Goal: Task Accomplishment & Management: Manage account settings

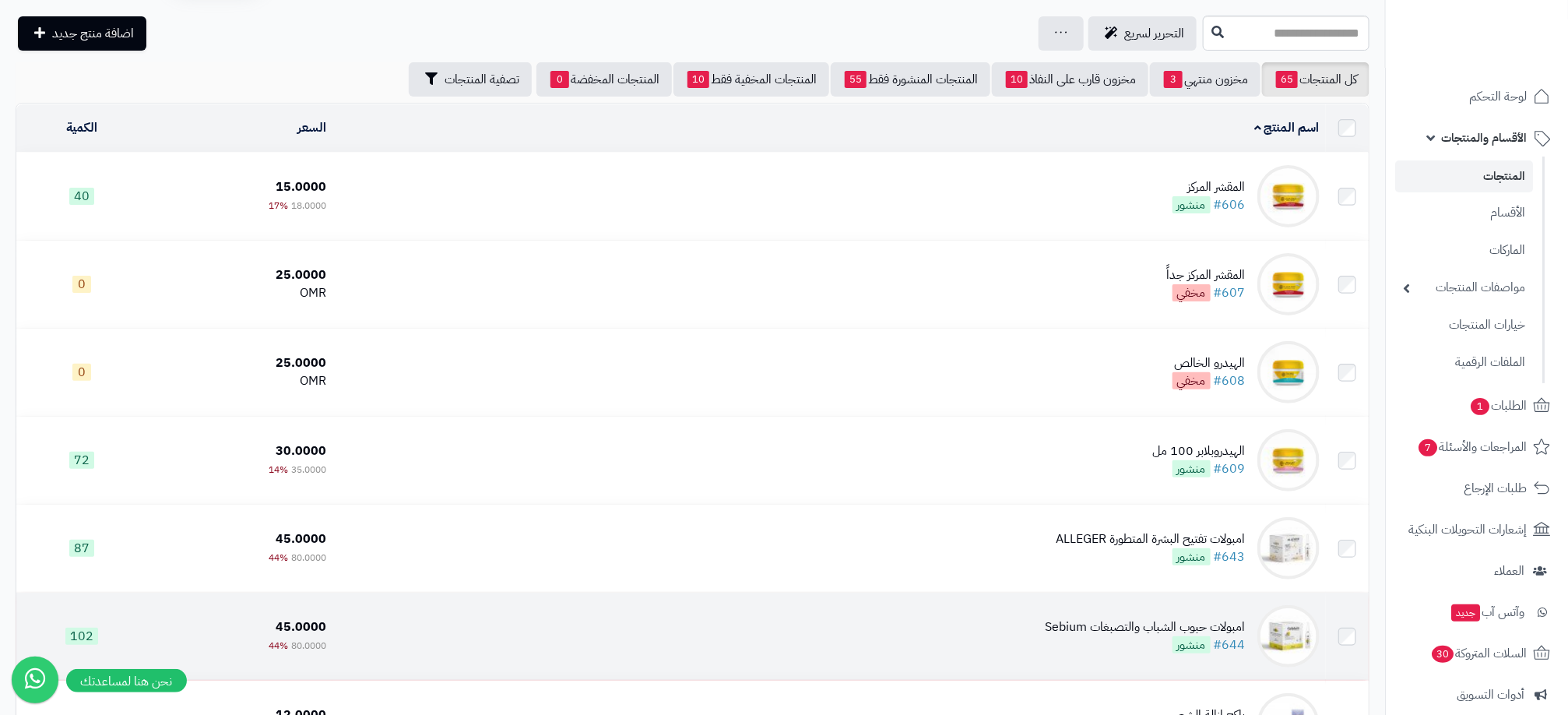
scroll to position [15, 0]
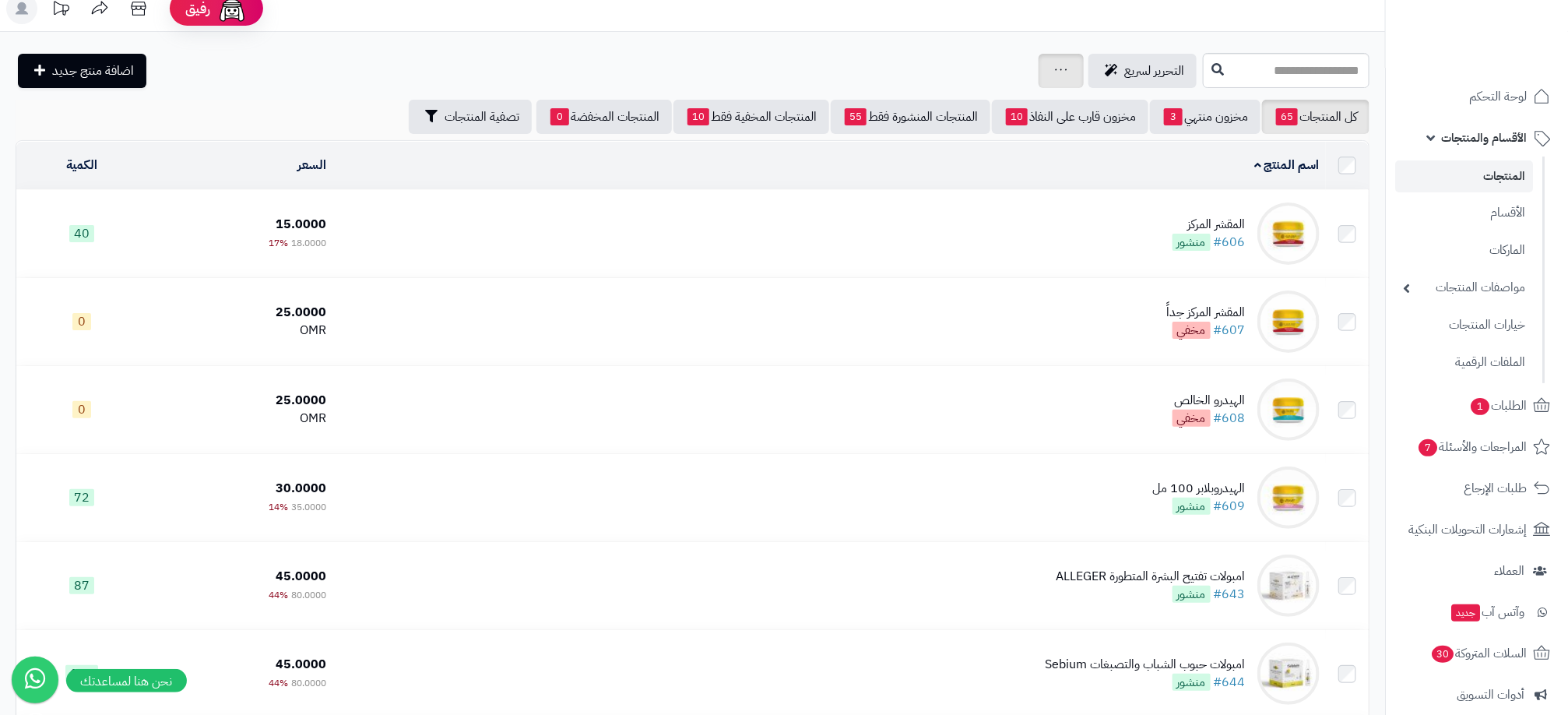
click at [1055, 73] on icon at bounding box center [1062, 70] width 13 height 10
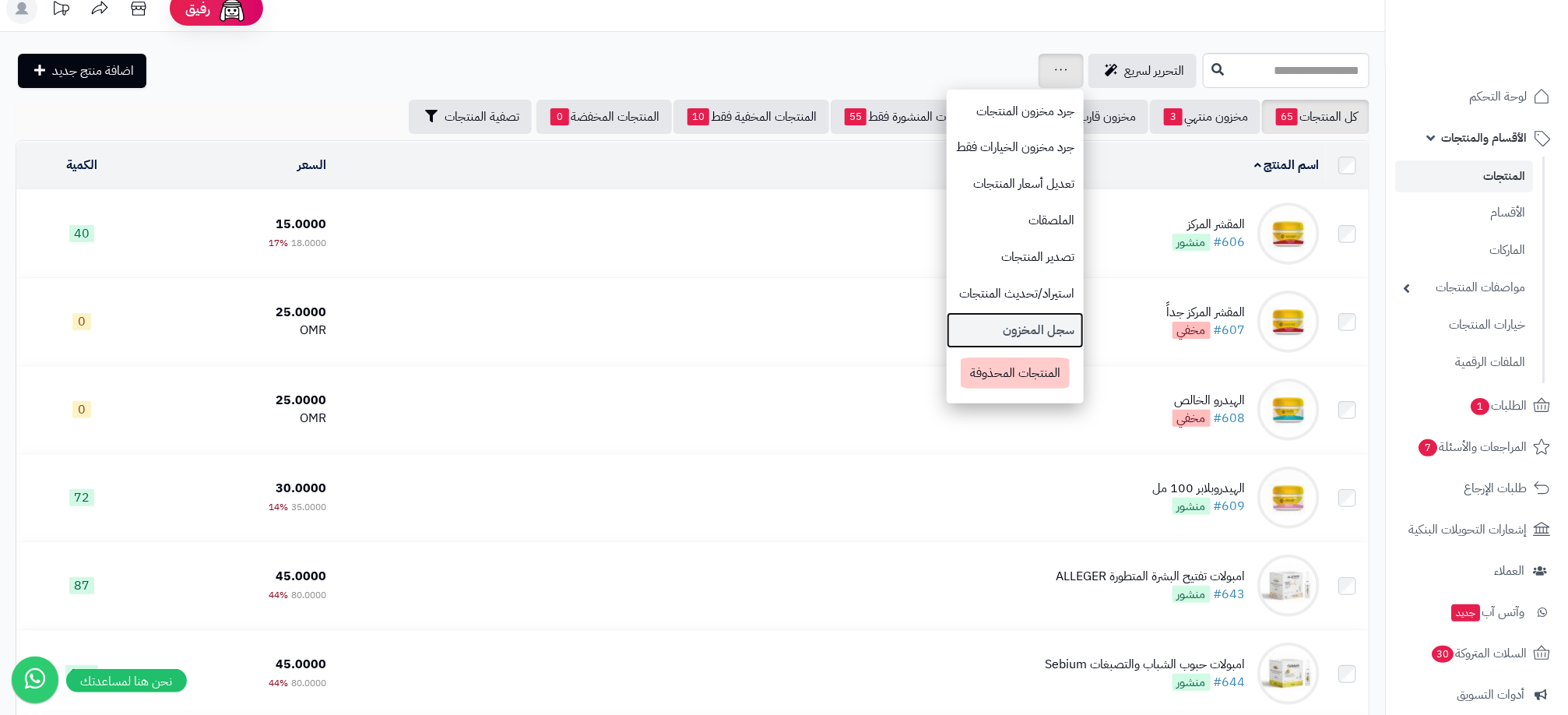
click at [947, 323] on link "سجل المخزون" at bounding box center [1015, 331] width 137 height 37
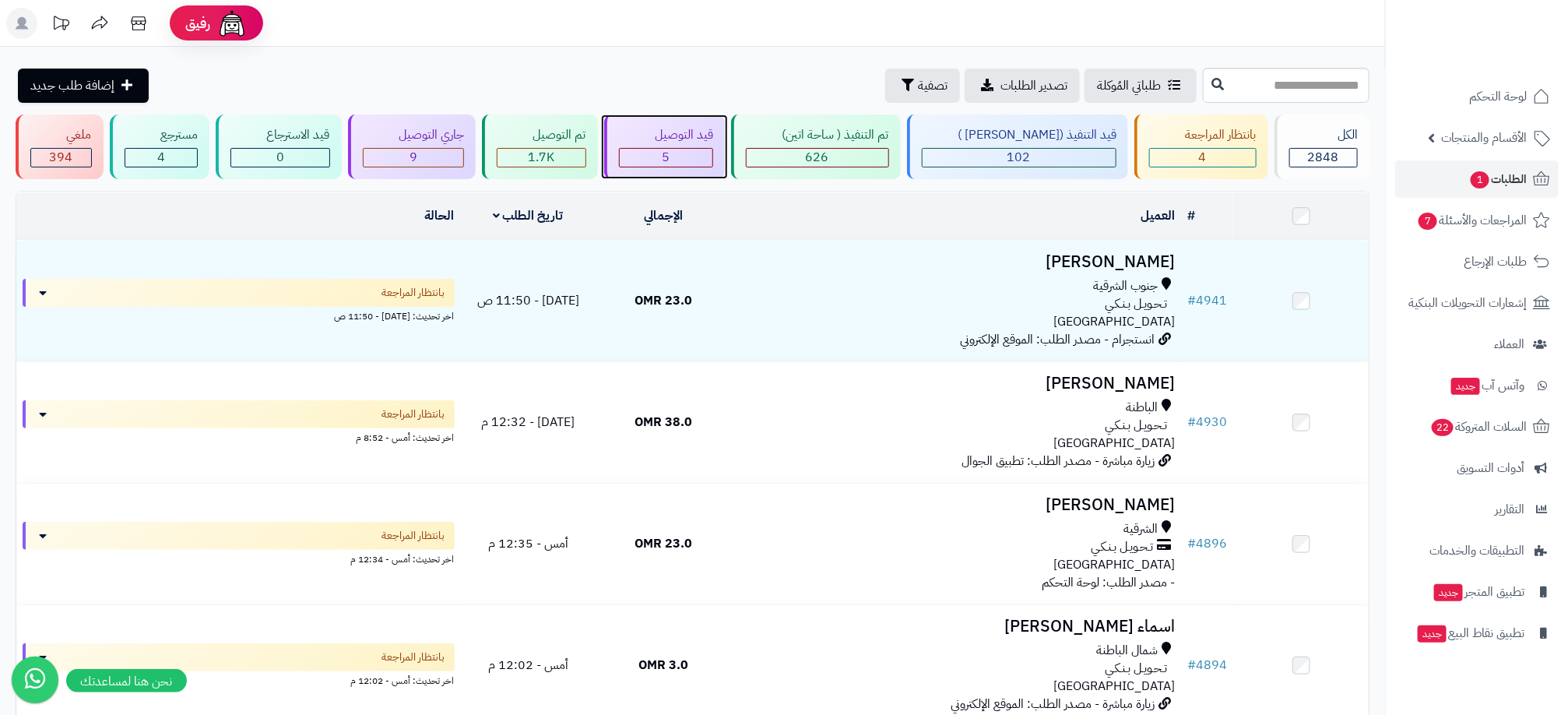
click at [714, 141] on div "قيد التوصيل" at bounding box center [666, 135] width 95 height 18
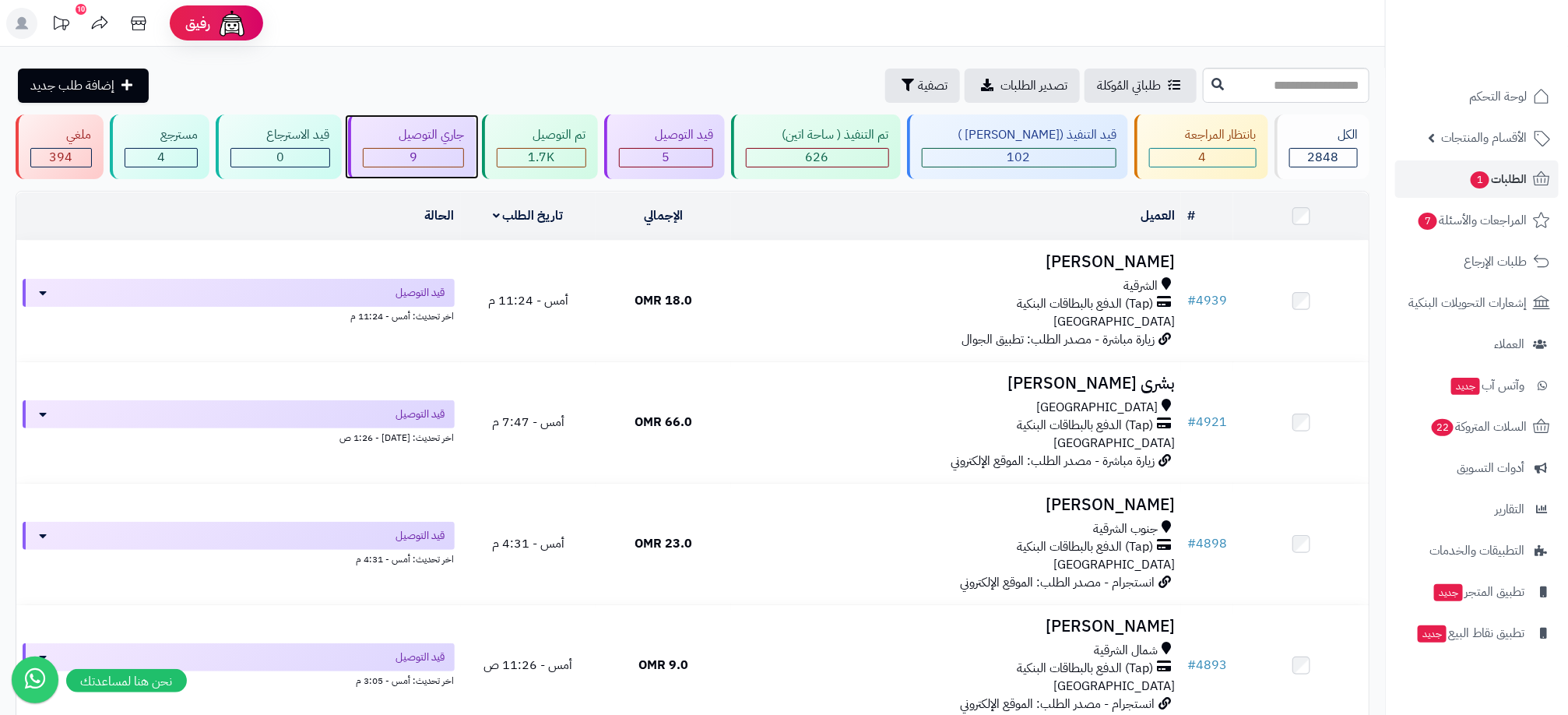
click at [451, 154] on div "9" at bounding box center [414, 157] width 101 height 18
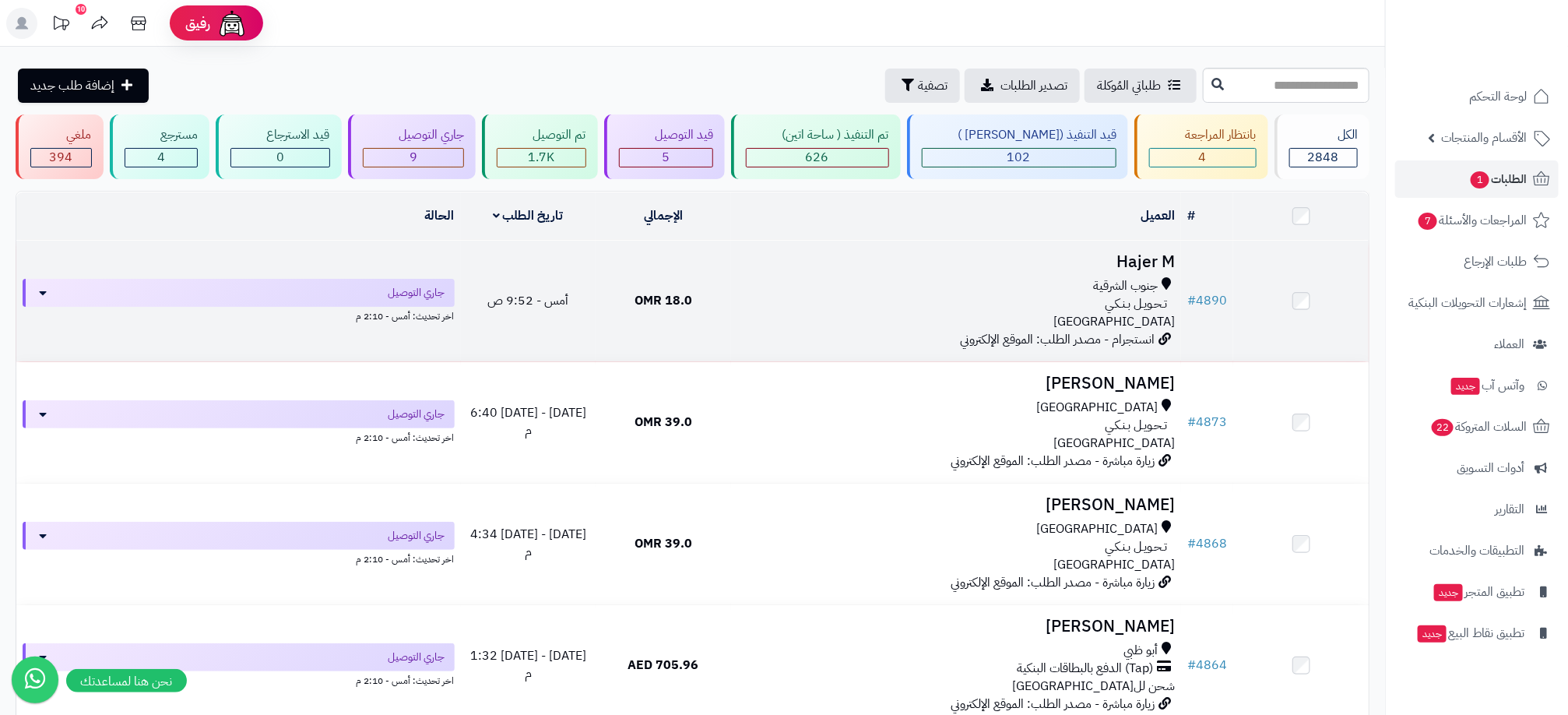
click at [953, 306] on div "تـحـويـل بـنـكـي" at bounding box center [956, 304] width 438 height 18
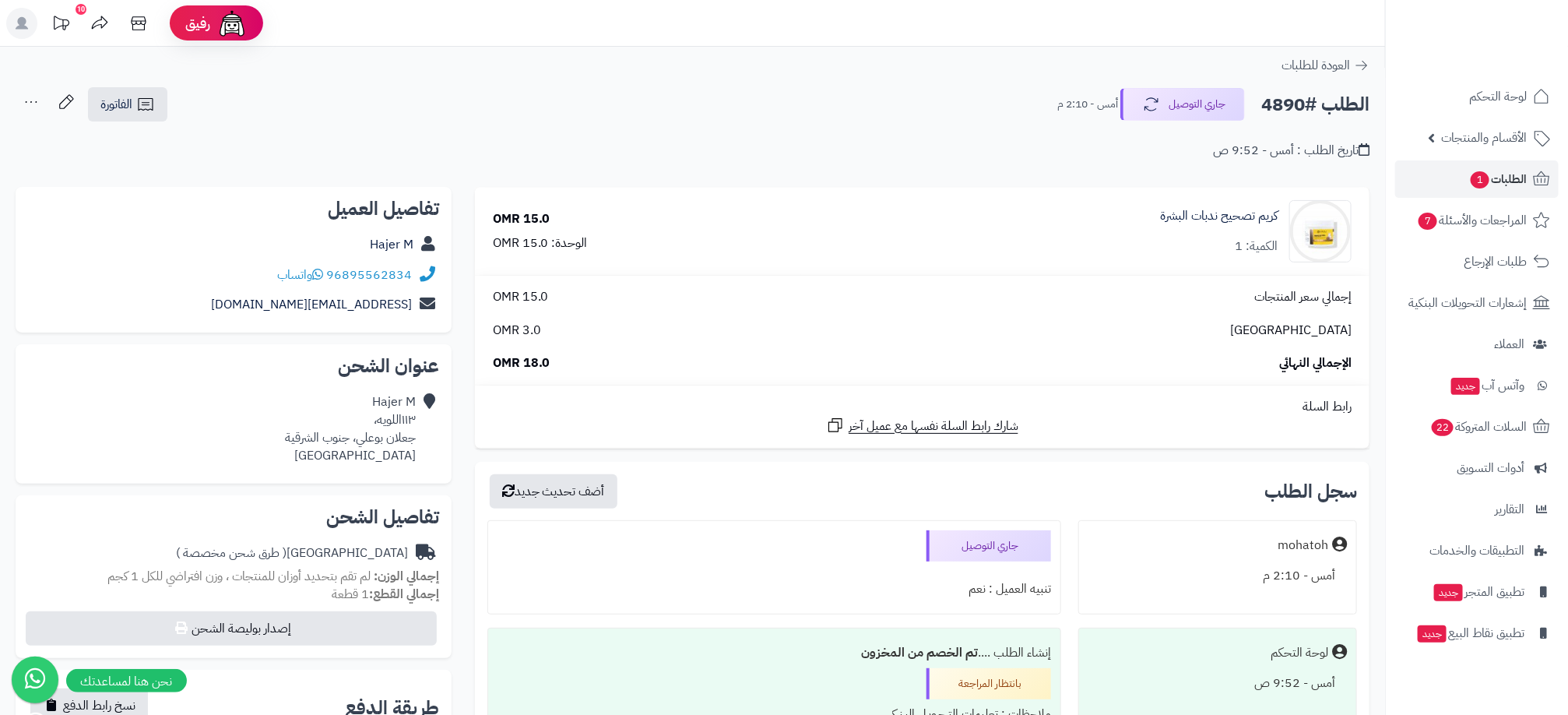
click at [1203, 64] on div "العودة للطلبات" at bounding box center [693, 65] width 1385 height 18
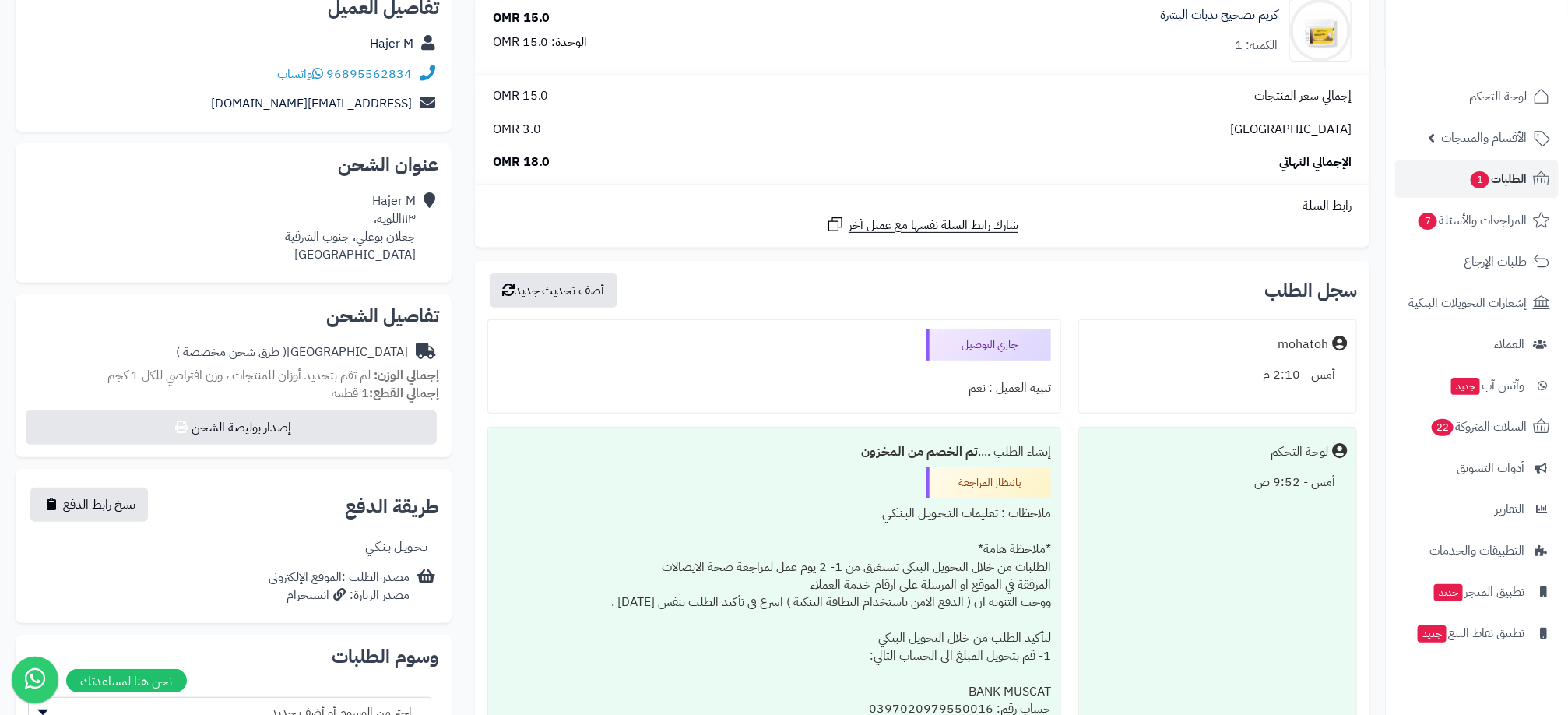
scroll to position [233, 0]
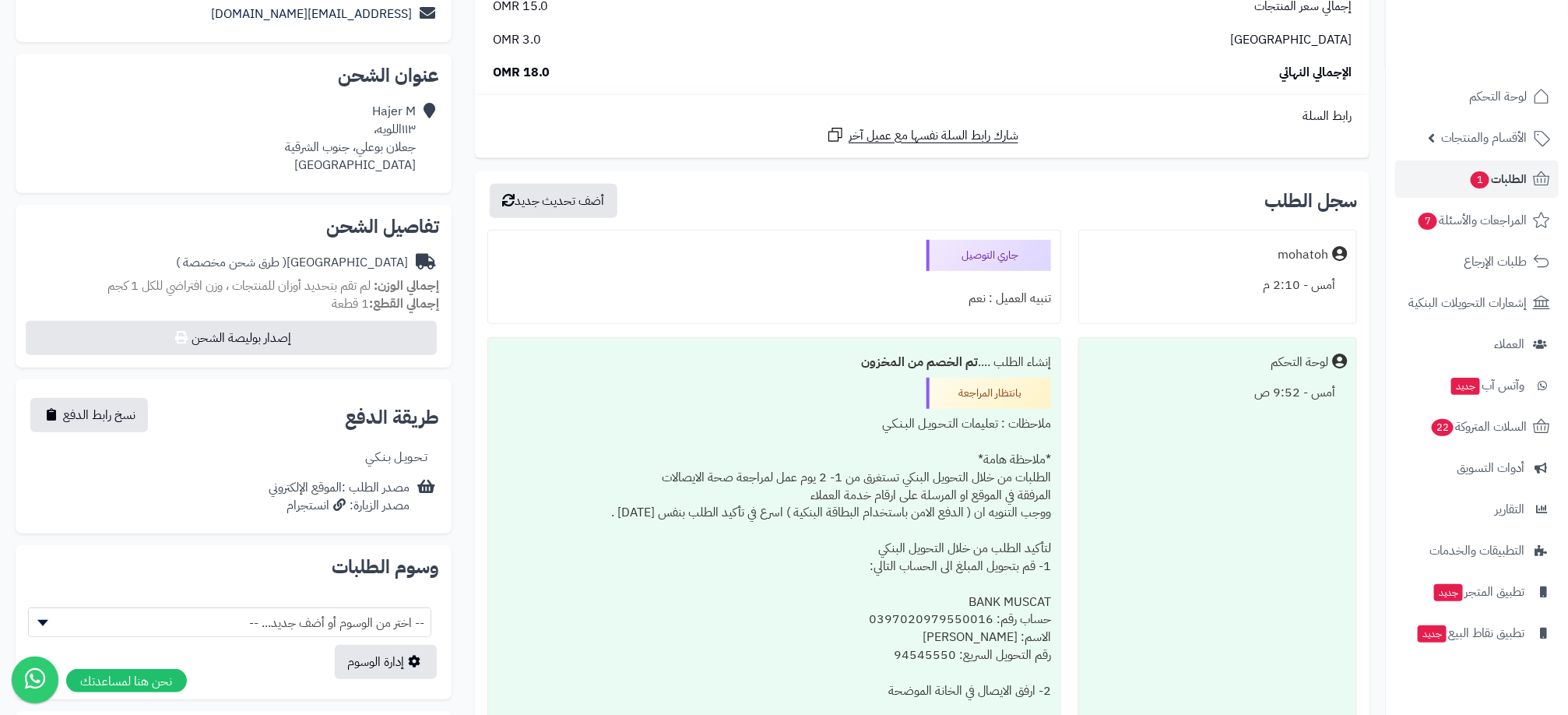
scroll to position [233, 0]
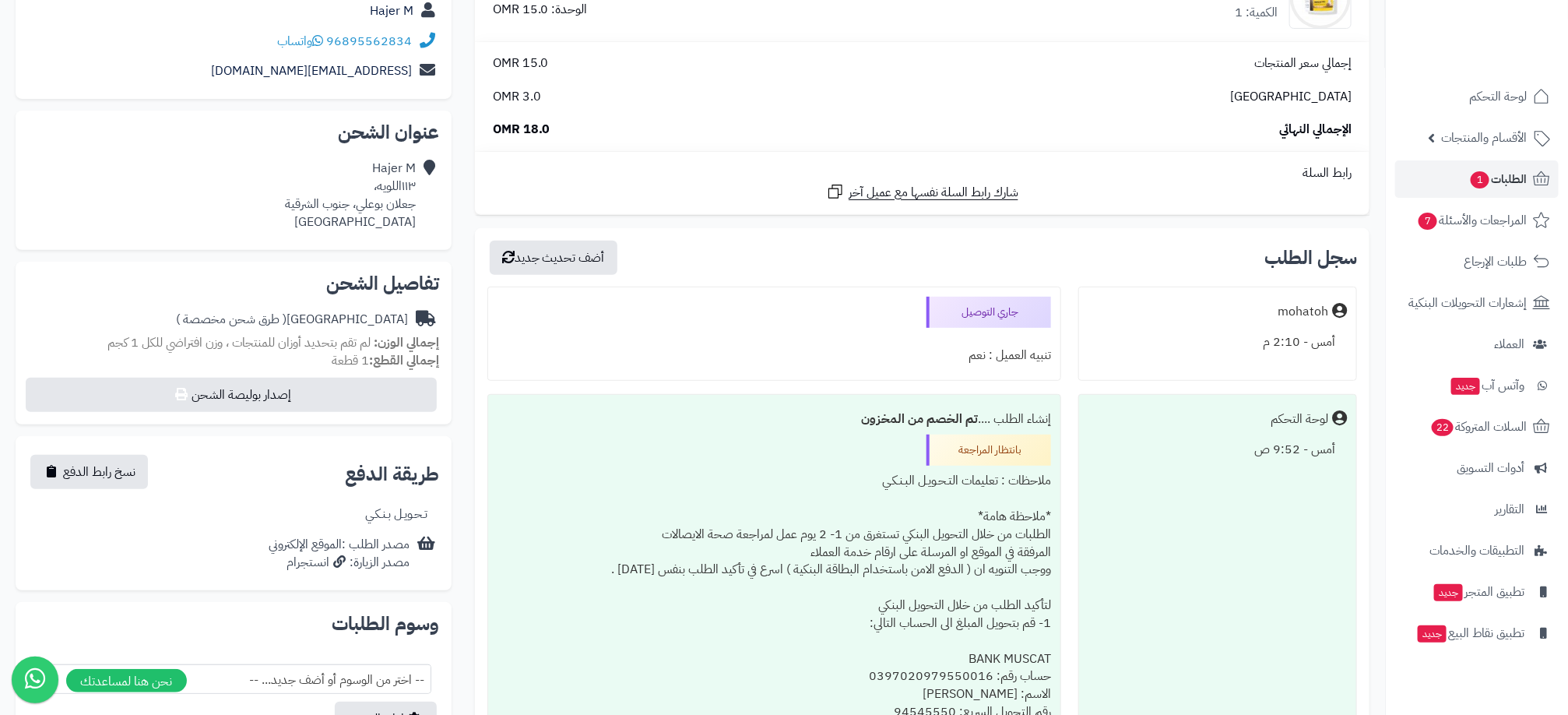
click at [993, 316] on div "جاري التوصيل" at bounding box center [989, 312] width 125 height 31
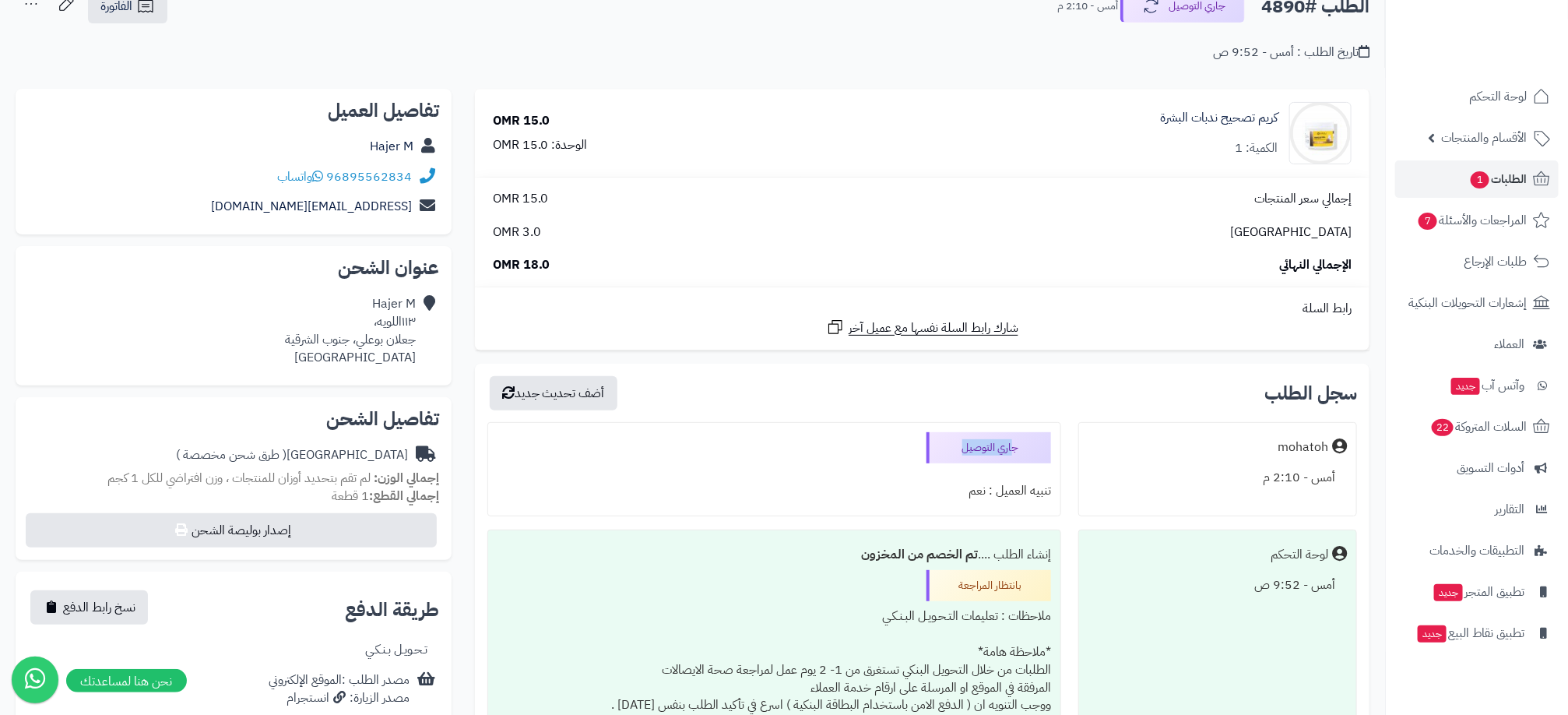
scroll to position [0, 0]
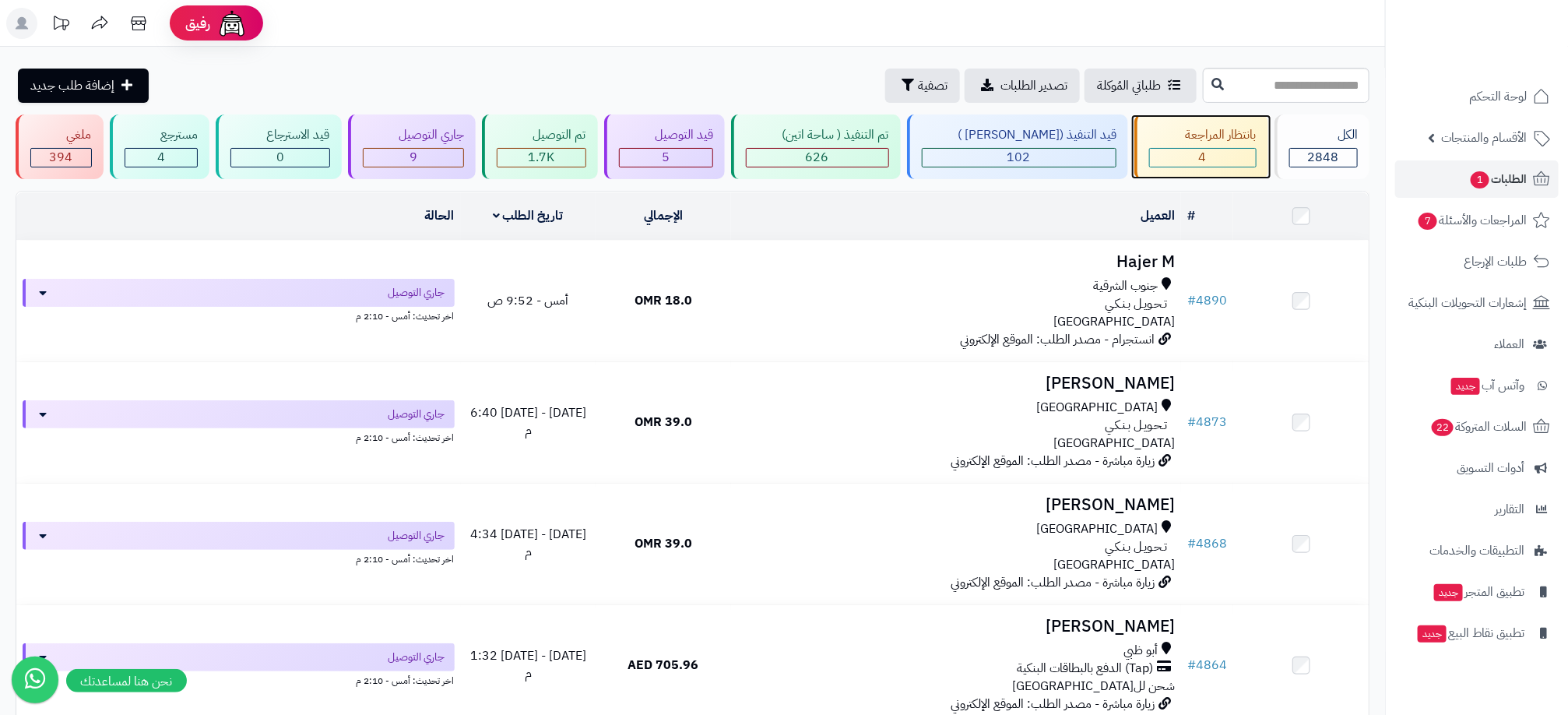
click at [1181, 165] on div "4" at bounding box center [1203, 157] width 106 height 18
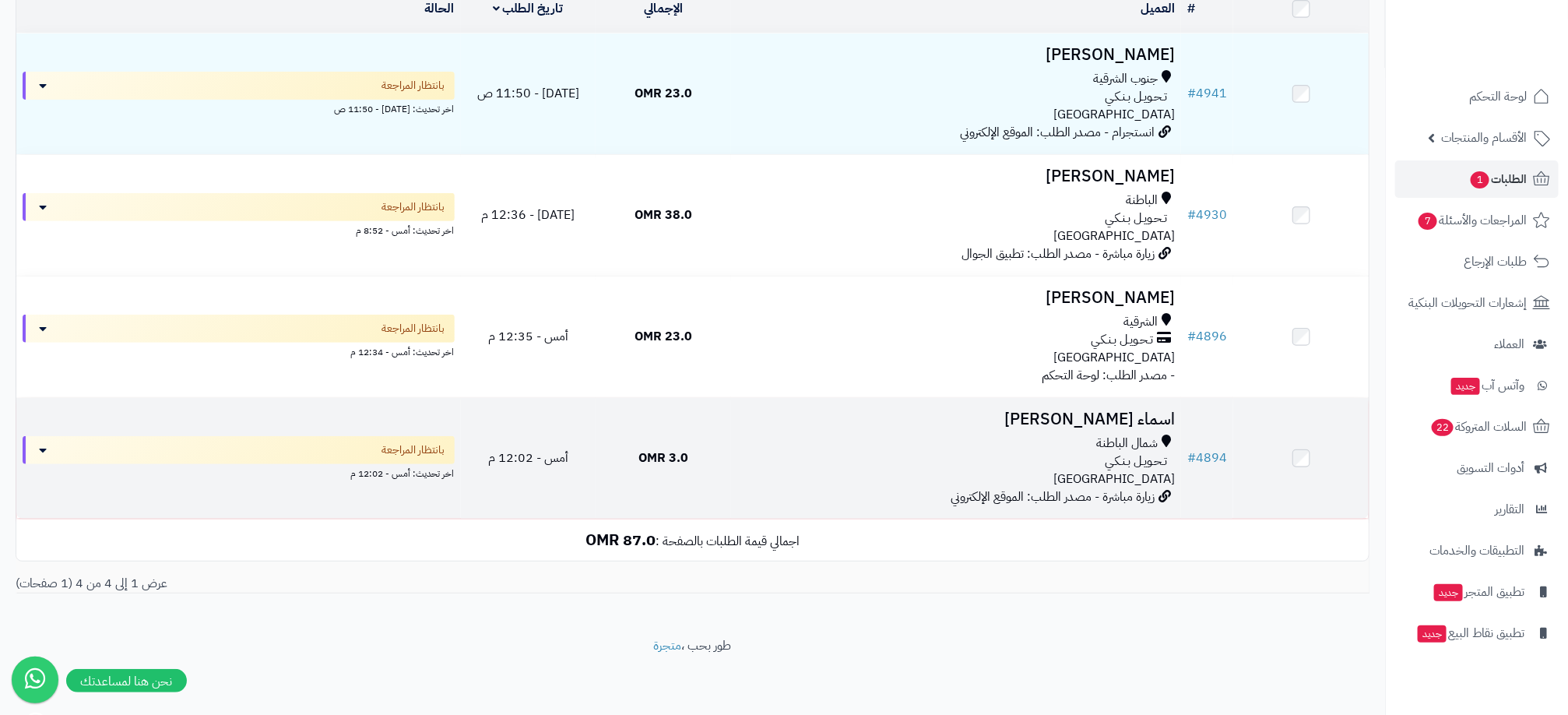
scroll to position [209, 0]
click at [837, 455] on div "تـحـويـل بـنـكـي" at bounding box center [956, 461] width 438 height 18
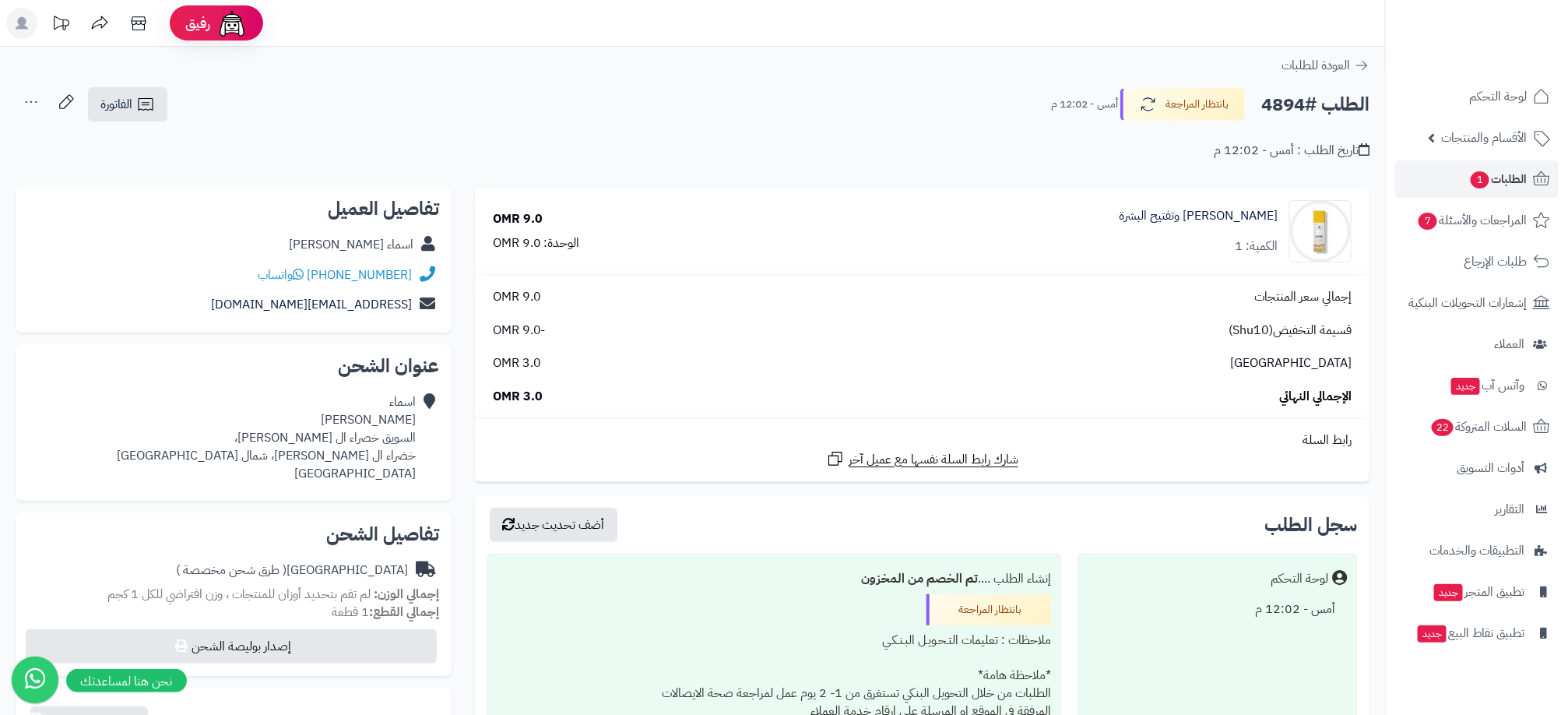
click at [1276, 104] on h2 "الطلب #4894" at bounding box center [1315, 105] width 108 height 32
copy h2 "4894"
drag, startPoint x: 79, startPoint y: 456, endPoint x: 143, endPoint y: 459, distance: 64.1
click at [79, 456] on div "اسماء الكثيري السويق خصراء ال بورشيد، خضراء ال بورشيد، شمال الباطنة عمان" at bounding box center [233, 437] width 411 height 101
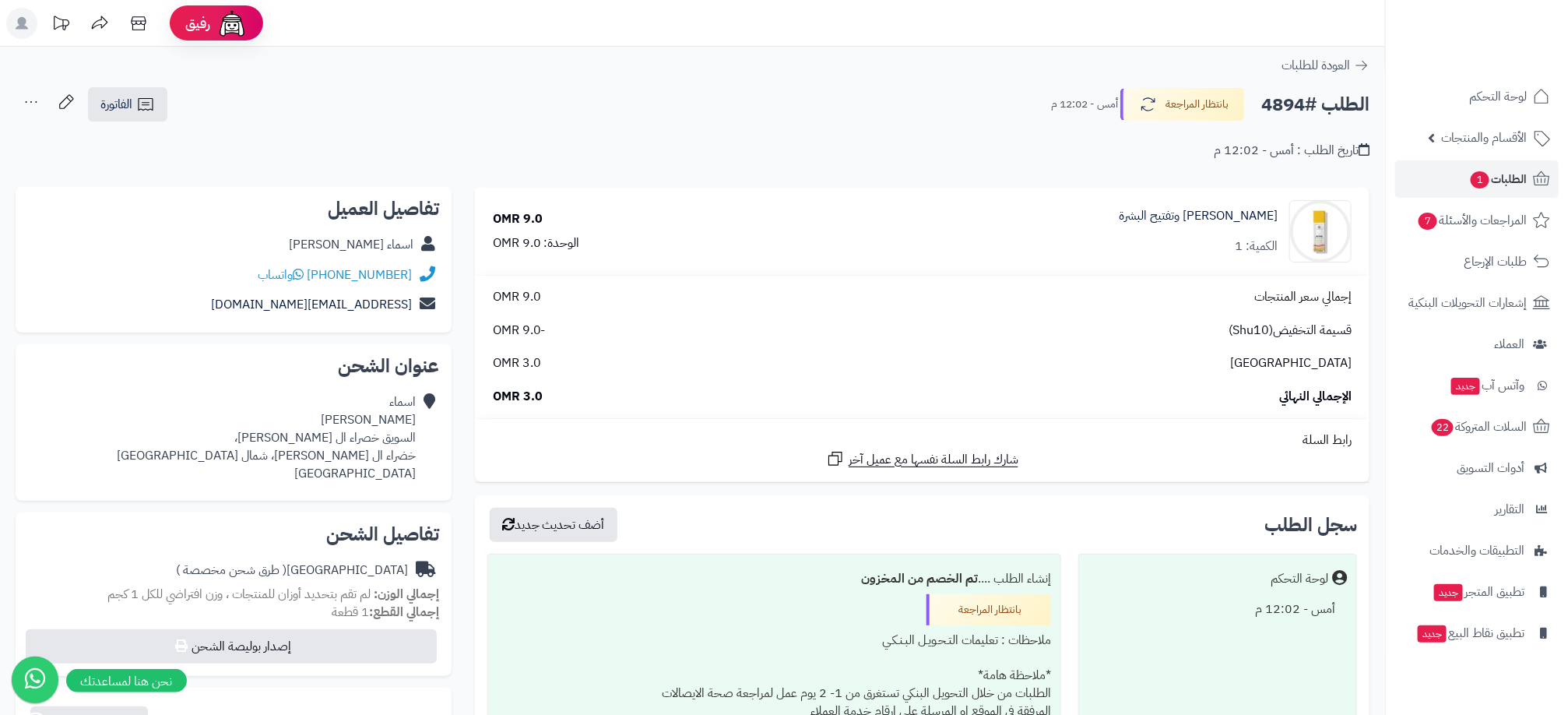
drag, startPoint x: 236, startPoint y: 264, endPoint x: 355, endPoint y: 276, distance: 119.6
click at [355, 276] on div "+96898136659 واتساب" at bounding box center [233, 276] width 411 height 30
drag, startPoint x: 355, startPoint y: 276, endPoint x: 404, endPoint y: 290, distance: 51.0
click at [404, 290] on div "oyu142909@gmail.com" at bounding box center [233, 305] width 411 height 30
drag, startPoint x: 407, startPoint y: 285, endPoint x: 320, endPoint y: 281, distance: 87.1
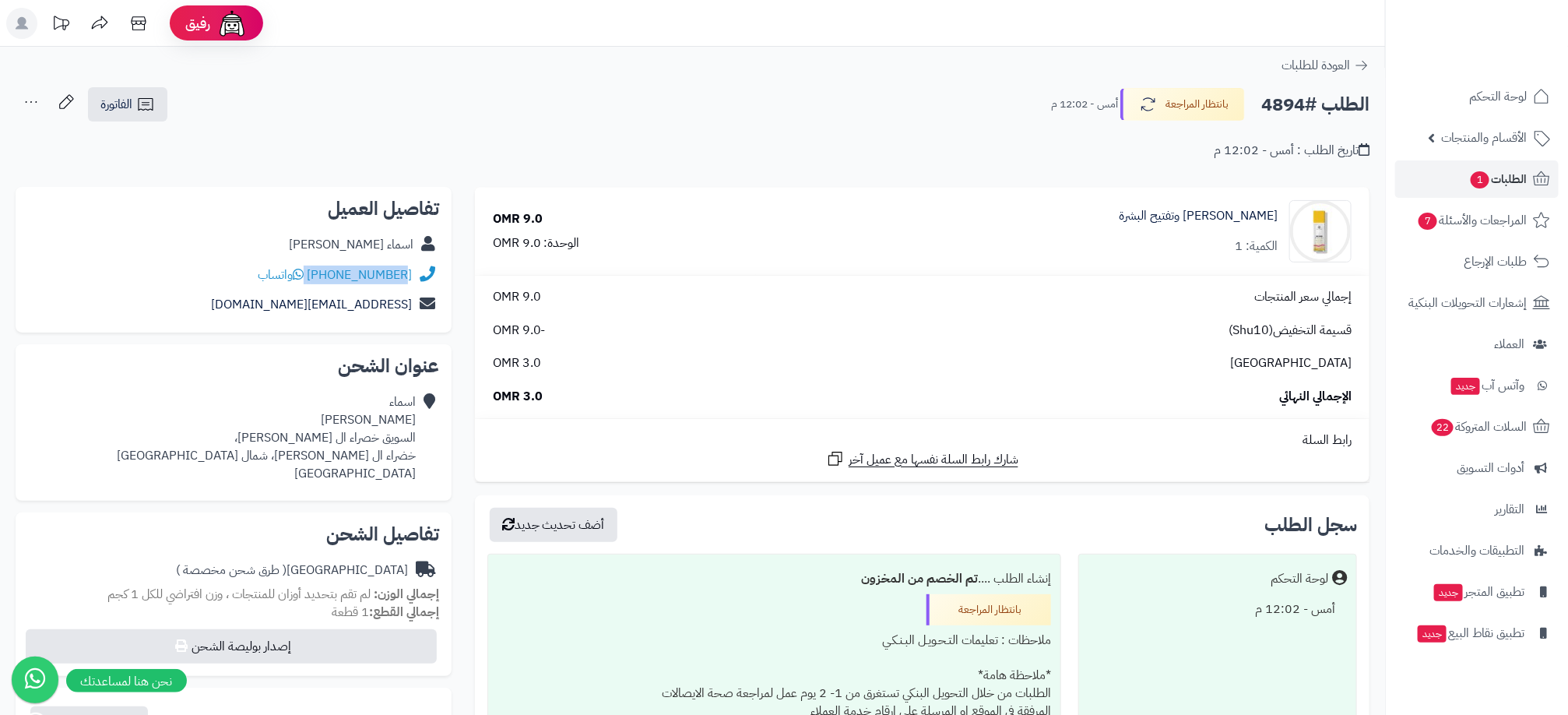
click at [320, 281] on div "+96898136659 واتساب" at bounding box center [233, 276] width 411 height 30
copy div "96898136659"
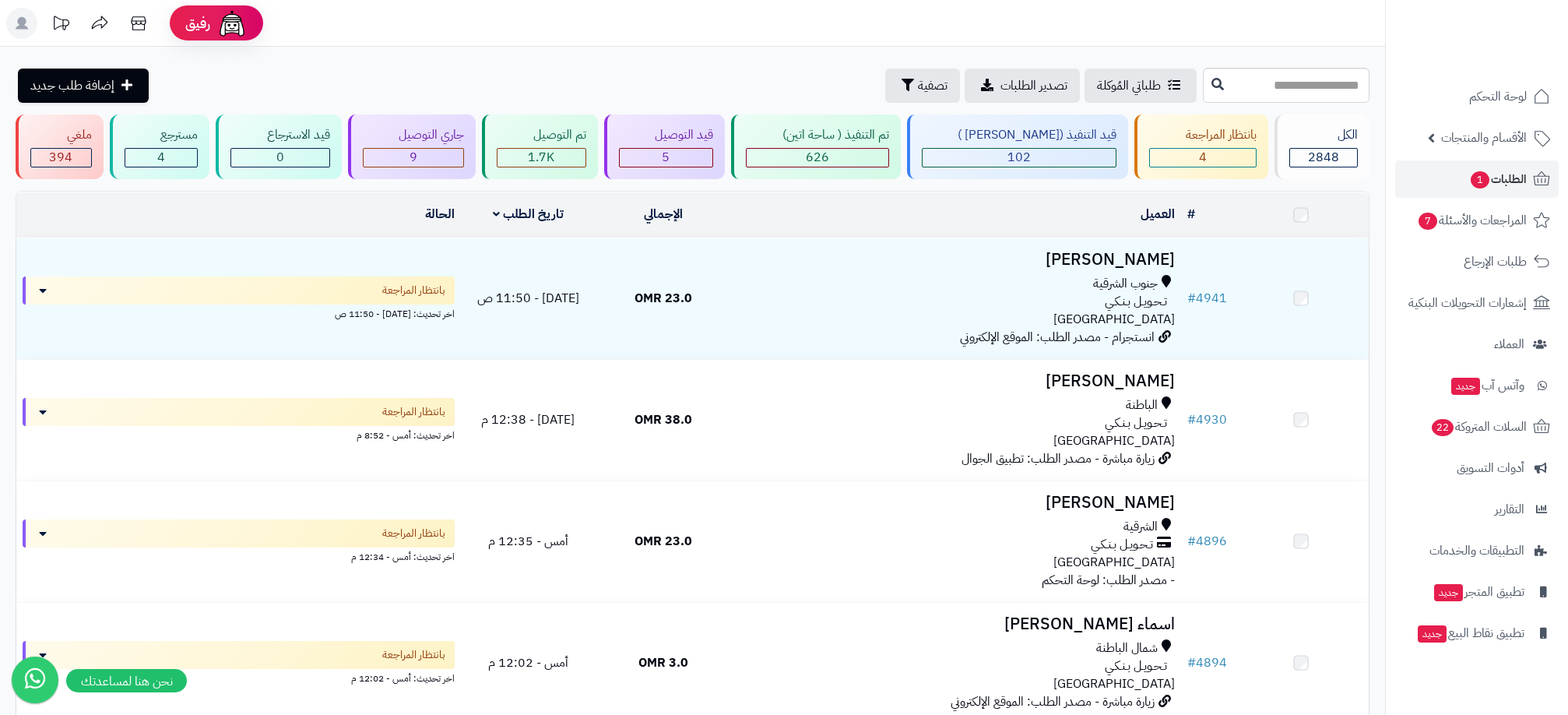
scroll to position [209, 0]
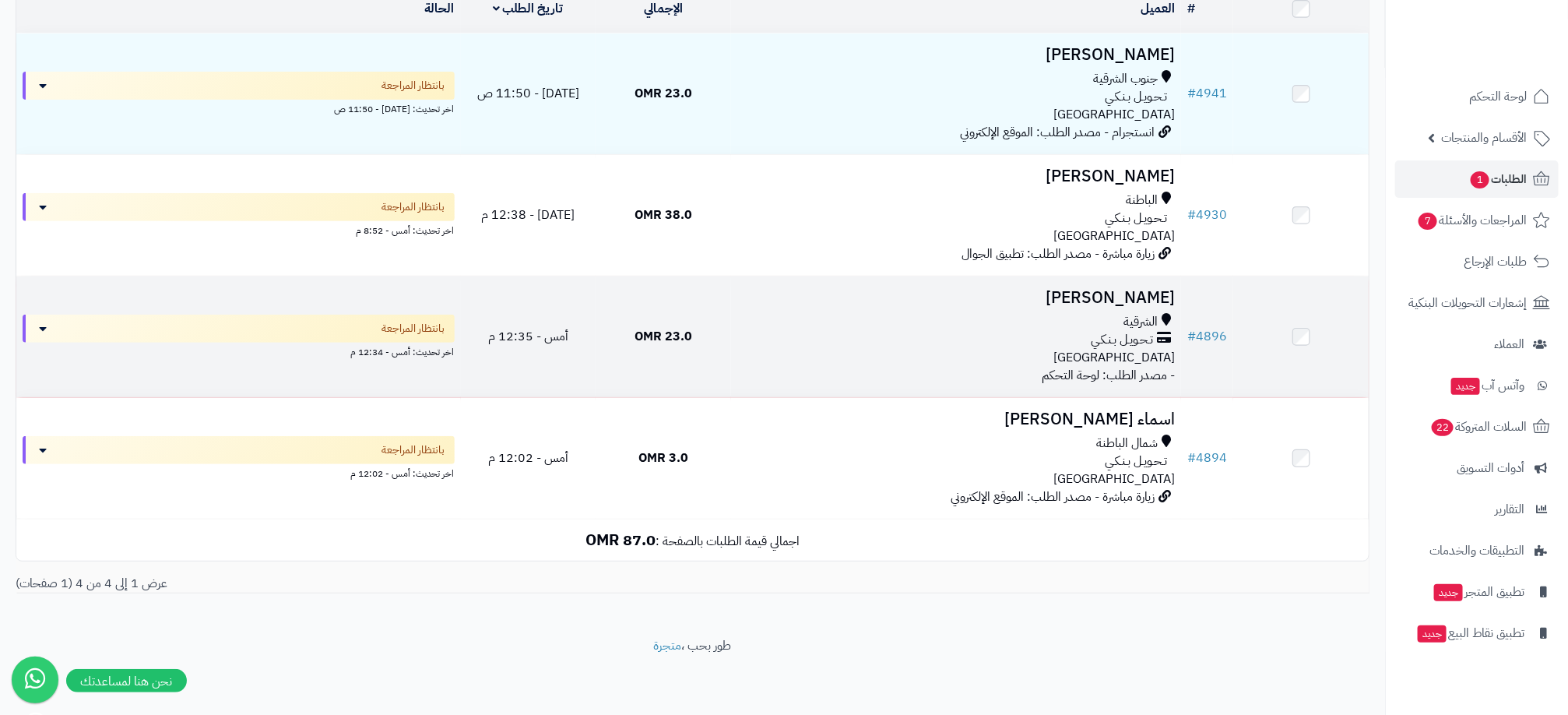
click at [879, 334] on div "تـحـويـل بـنـكـي" at bounding box center [956, 340] width 438 height 18
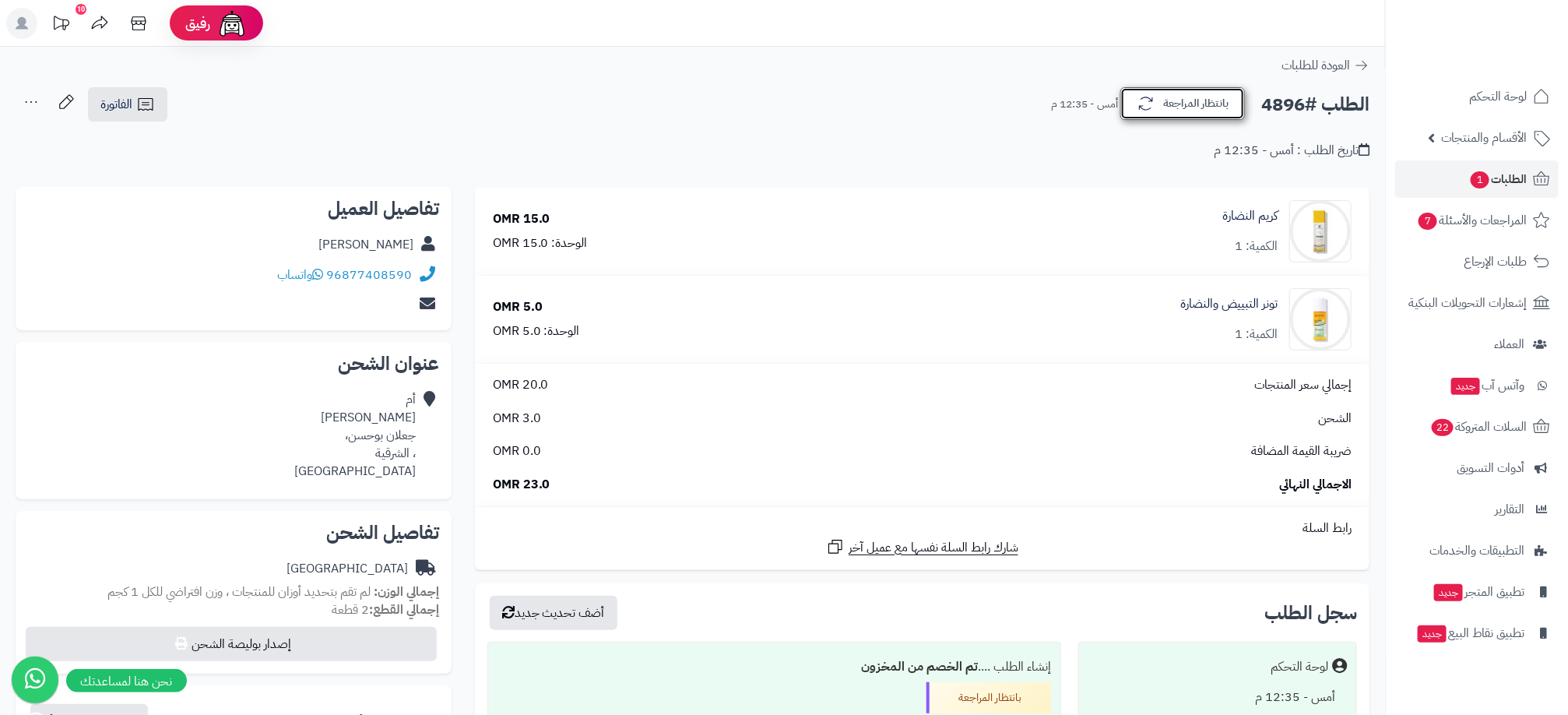
click at [1159, 89] on button "بانتظار المراجعة" at bounding box center [1182, 103] width 125 height 33
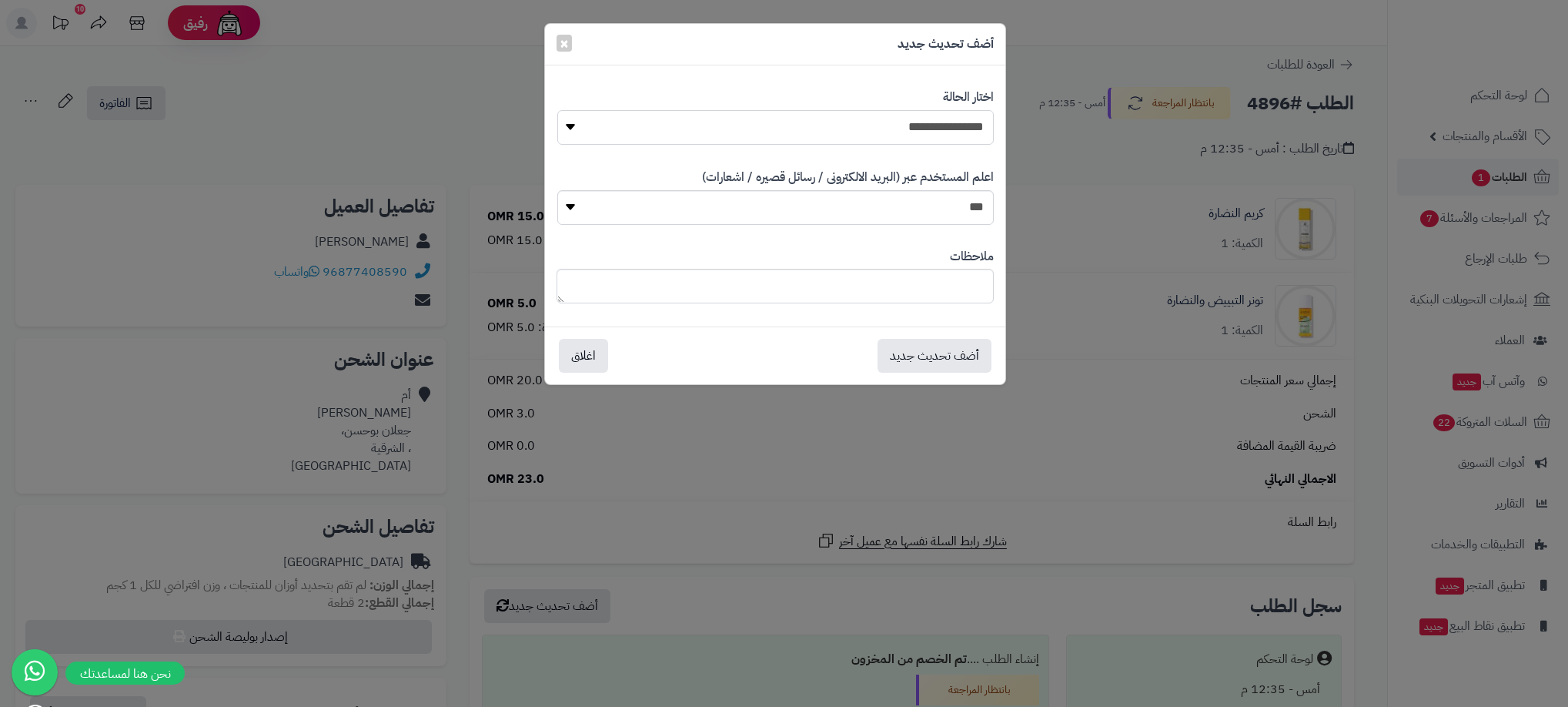
click at [906, 134] on select "**********" at bounding box center [776, 127] width 437 height 35
select select "**"
click at [558, 110] on select "**********" at bounding box center [776, 127] width 437 height 35
click at [955, 349] on button "أضف تحديث جديد" at bounding box center [934, 355] width 114 height 34
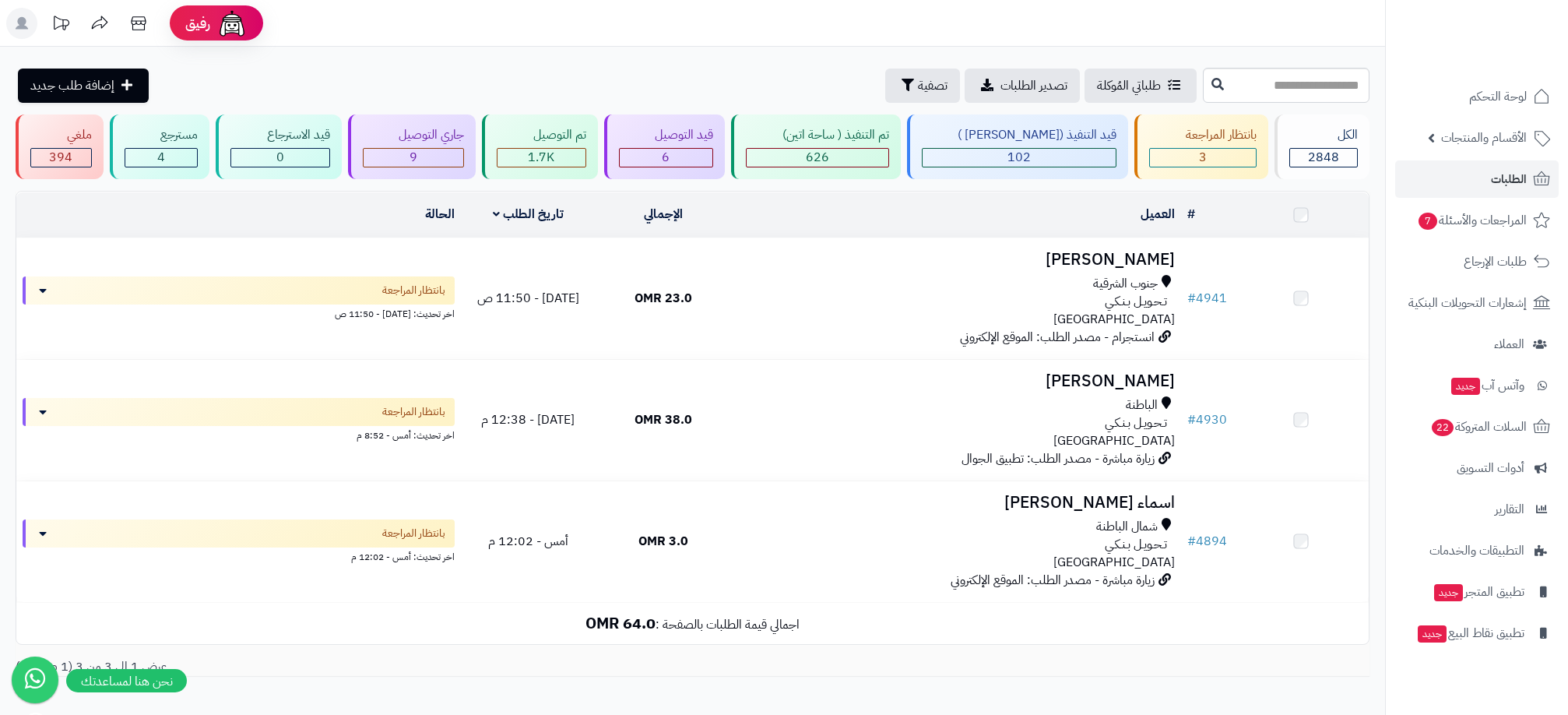
scroll to position [87, 0]
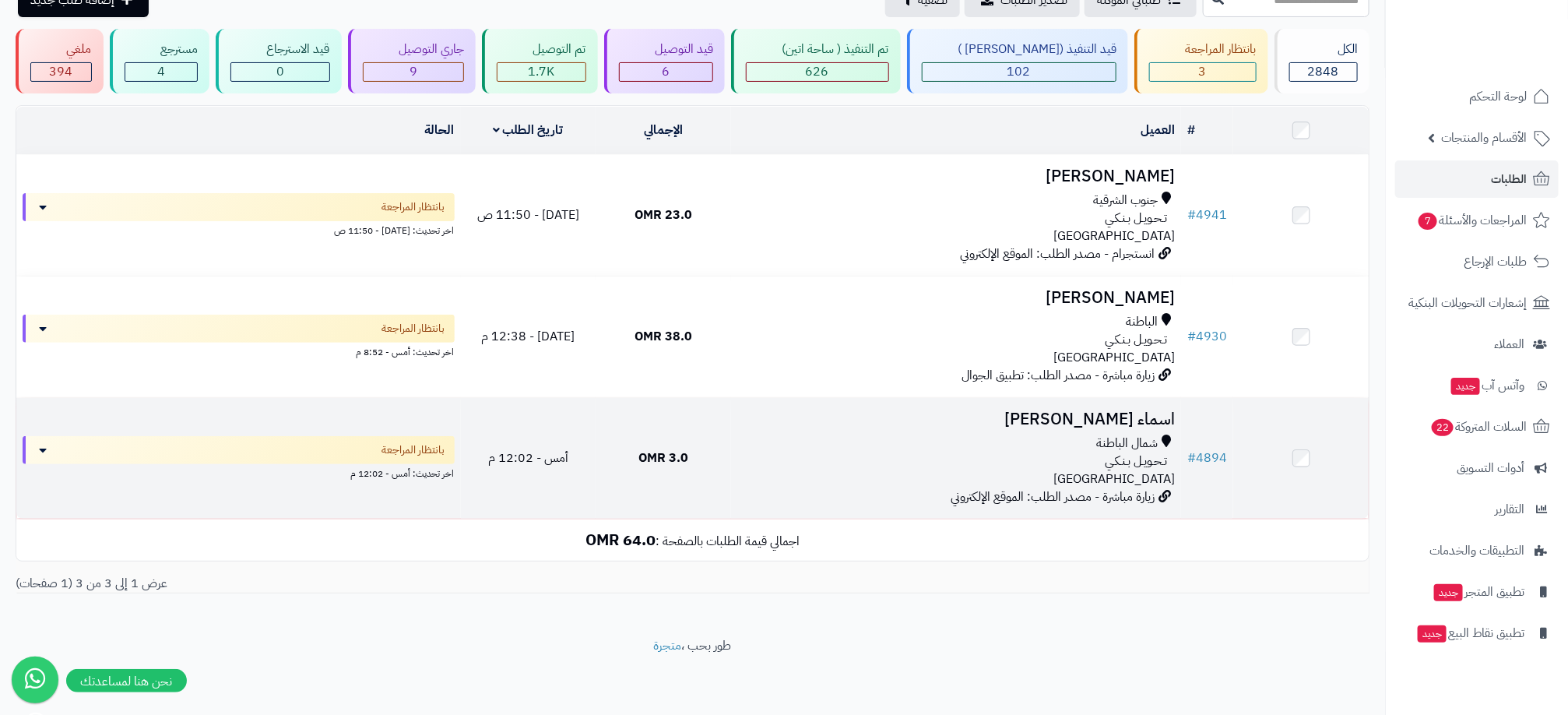
click at [867, 442] on div "شمال الباطنة" at bounding box center [956, 443] width 438 height 18
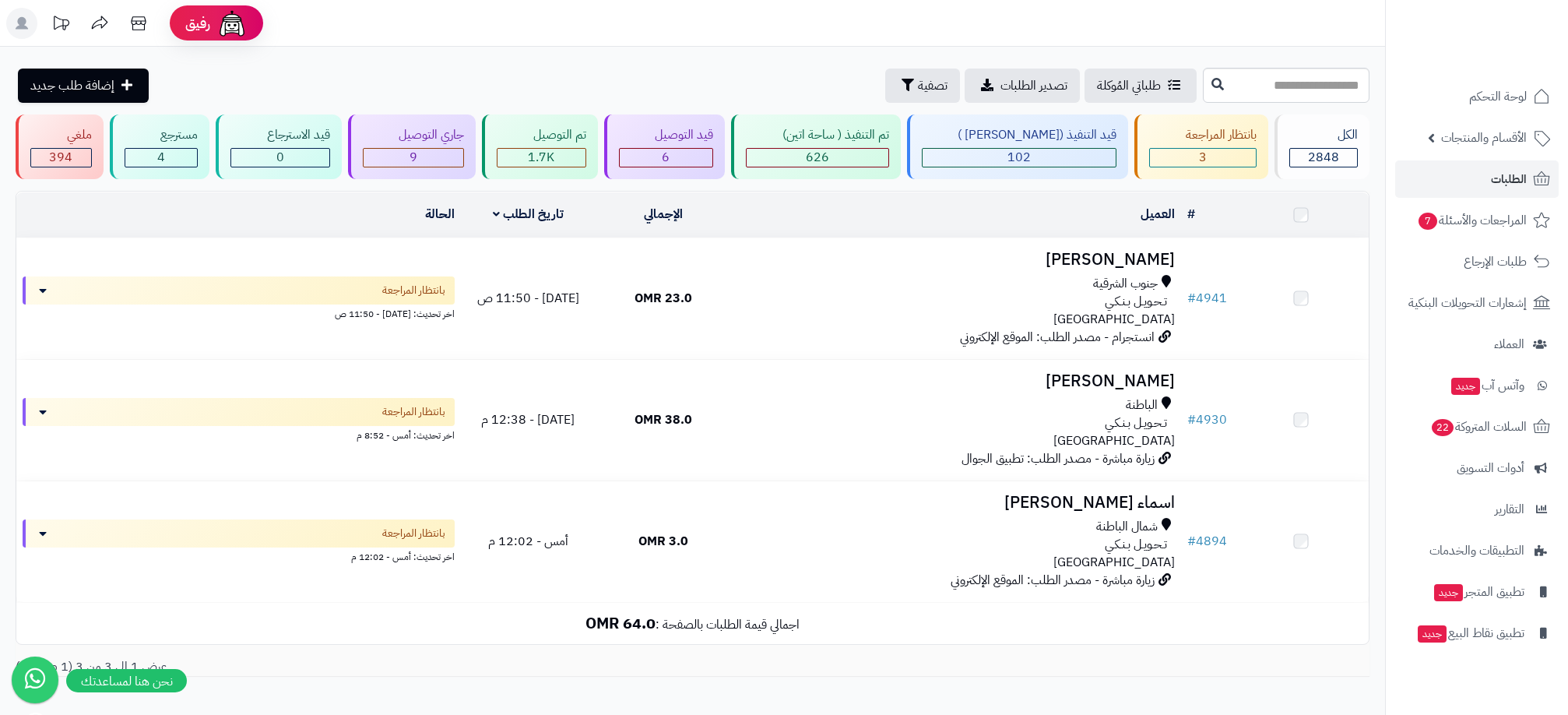
scroll to position [87, 0]
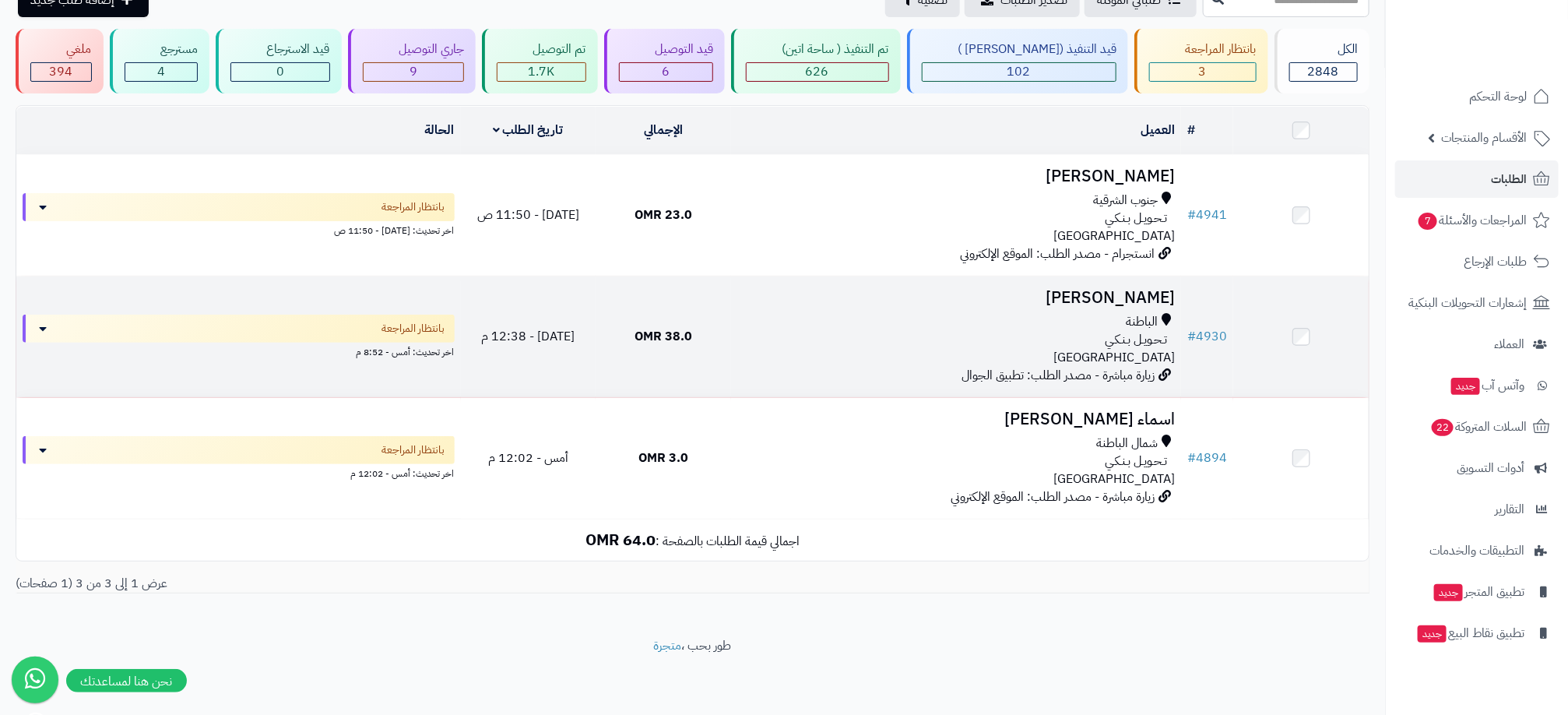
click at [1054, 331] on div "تـحـويـل بـنـكـي" at bounding box center [956, 340] width 438 height 18
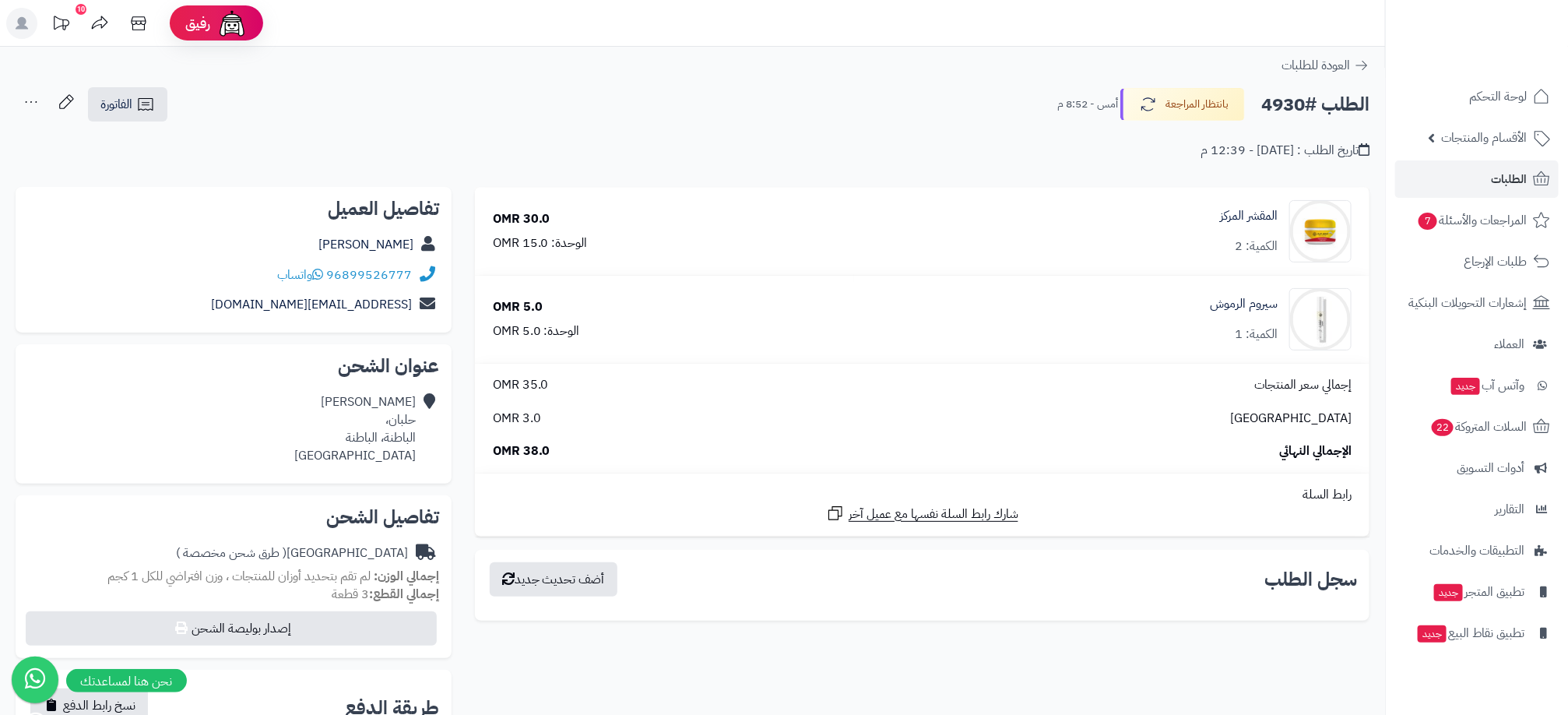
click at [1289, 96] on h2 "الطلب #4930" at bounding box center [1315, 105] width 108 height 32
copy h2 "4930"
drag, startPoint x: 0, startPoint y: 393, endPoint x: 160, endPoint y: 308, distance: 181.2
click at [0, 393] on html "رفيق ! 10 الطلبات معالجة مكتمل إرجاع المنتجات العملاء المتواجدون الان 2947 عملا…" at bounding box center [784, 357] width 1568 height 715
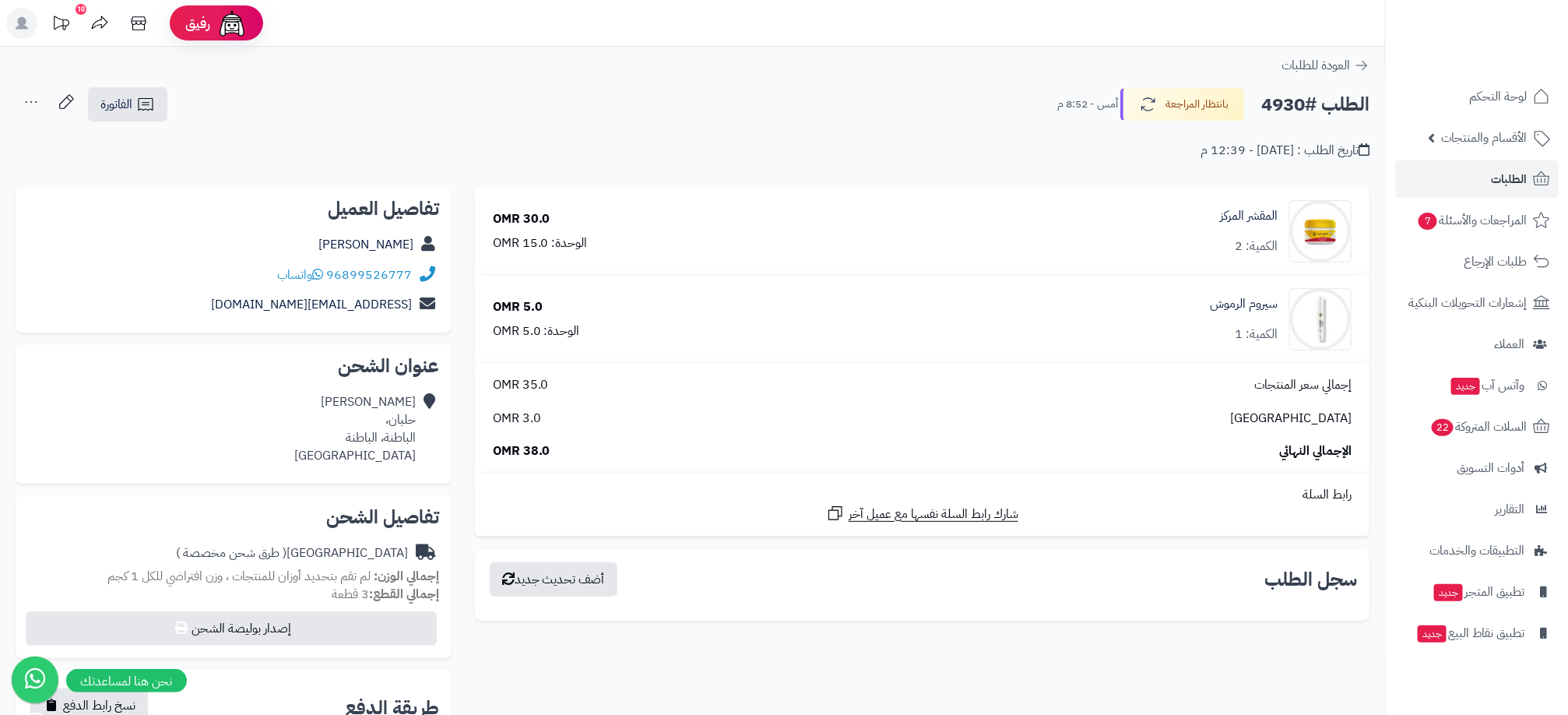
drag, startPoint x: 256, startPoint y: 273, endPoint x: 145, endPoint y: 248, distance: 113.8
click at [145, 248] on div "تفاصيل العميل [PERSON_NAME] 96899526777 واتساب [EMAIL_ADDRESS][DOMAIN_NAME]" at bounding box center [233, 260] width 436 height 146
copy div "96899526777 واتساب"
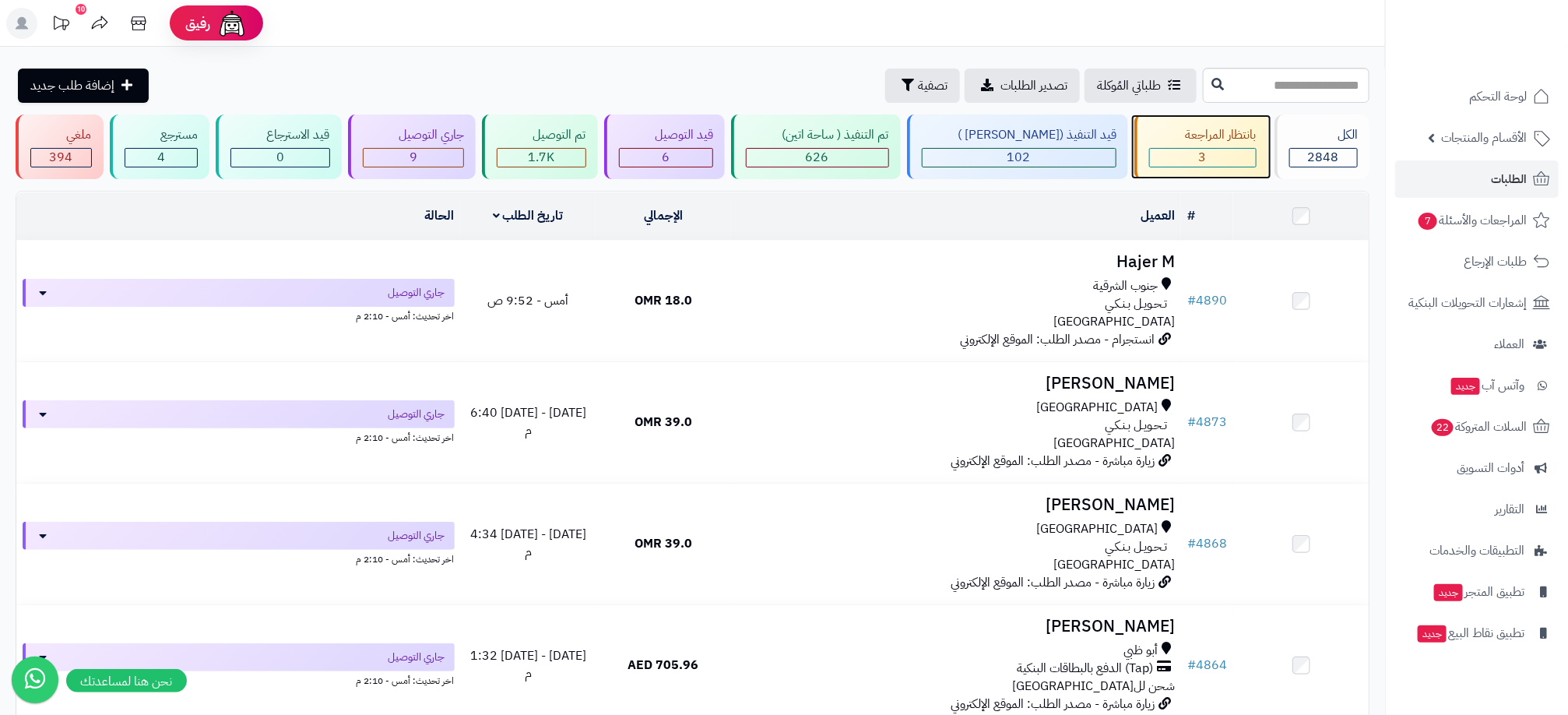
click at [1153, 162] on div "3" at bounding box center [1203, 157] width 106 height 18
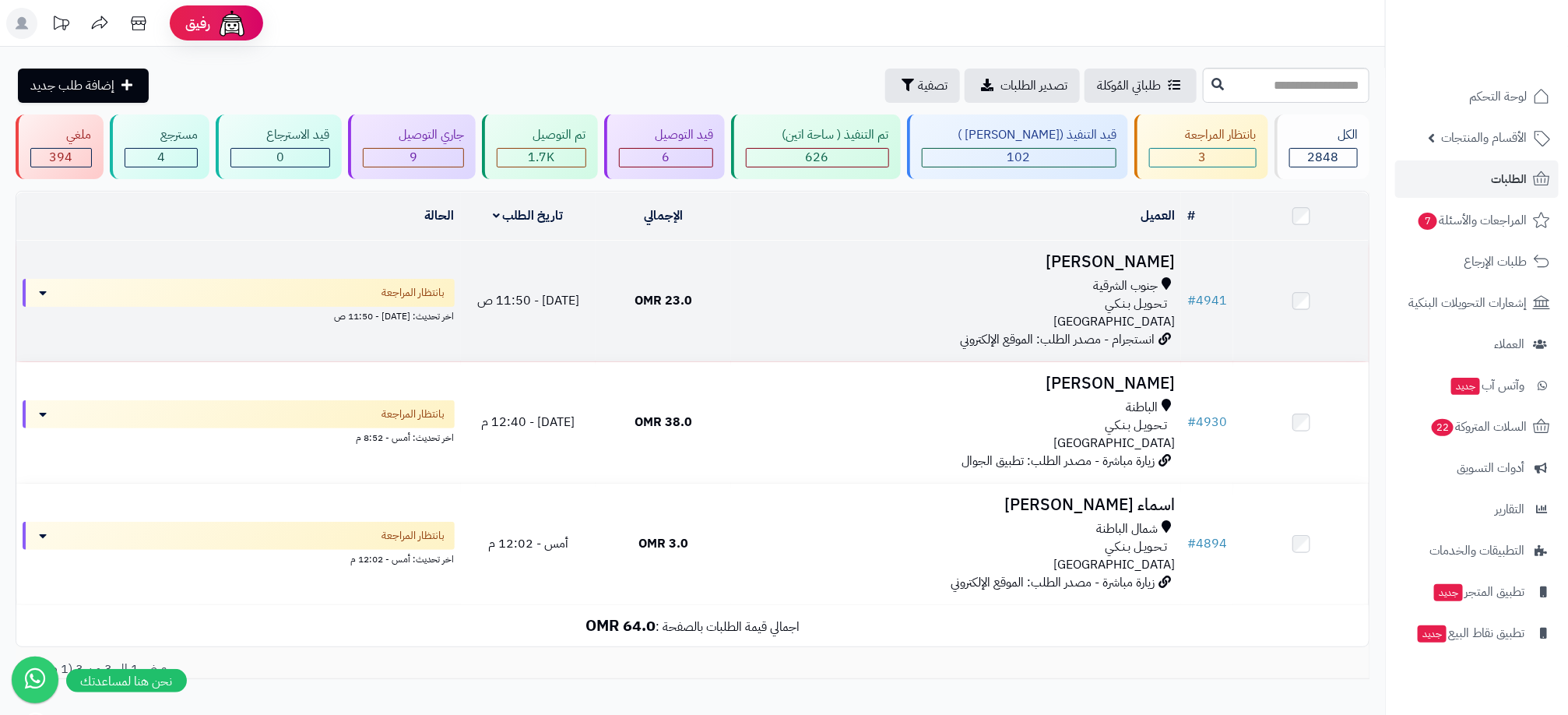
click at [972, 296] on div "تـحـويـل بـنـكـي" at bounding box center [956, 304] width 438 height 18
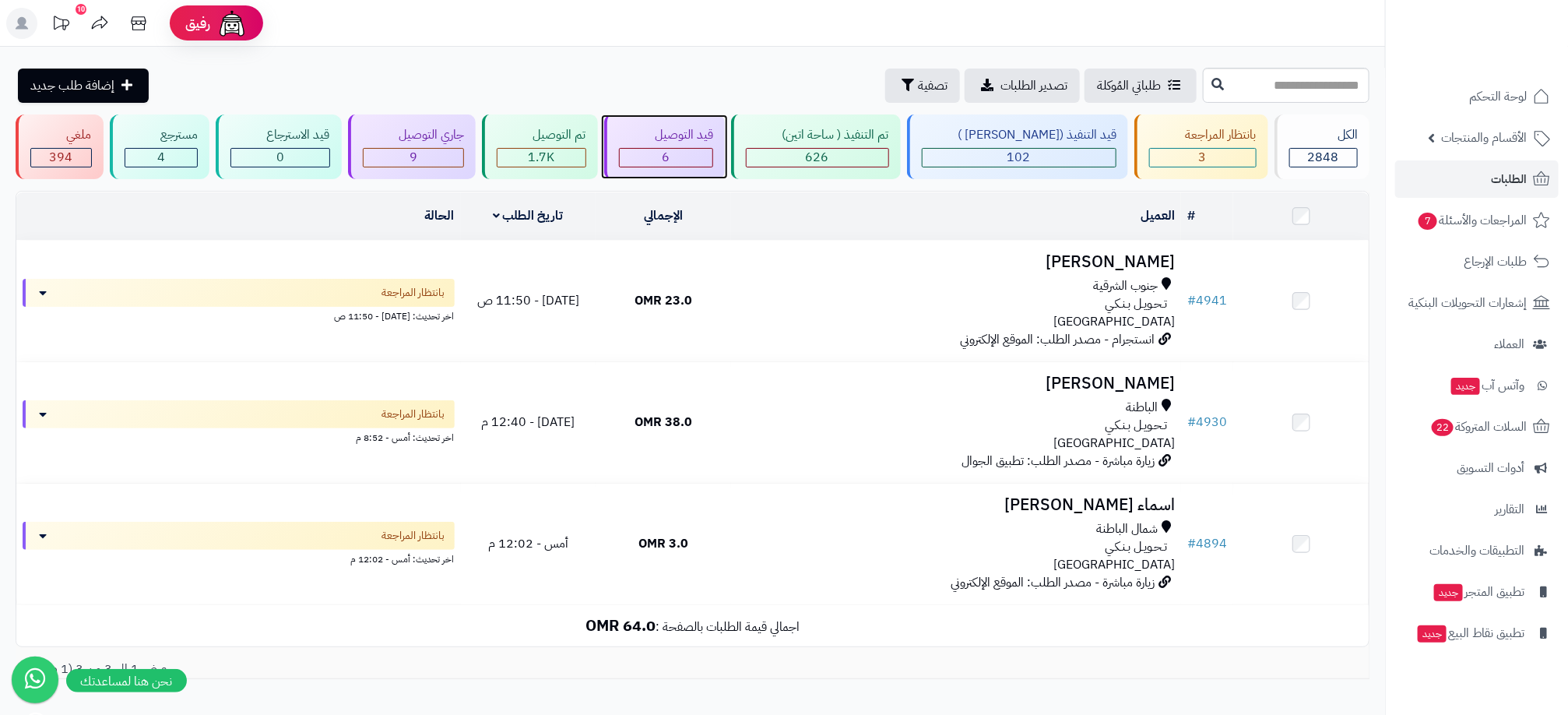
click at [661, 157] on div "6" at bounding box center [666, 157] width 93 height 18
click at [714, 148] on div "6" at bounding box center [666, 157] width 95 height 19
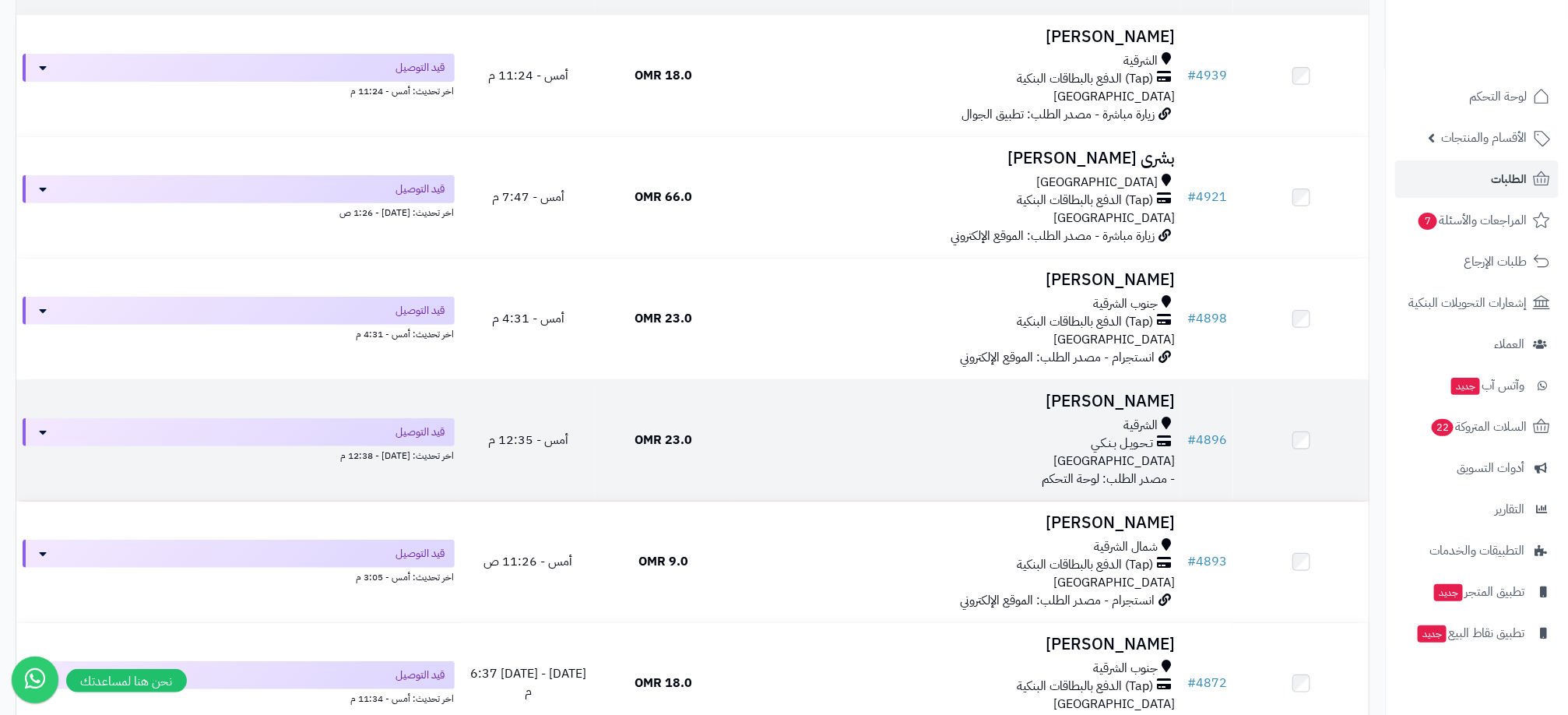
scroll to position [233, 0]
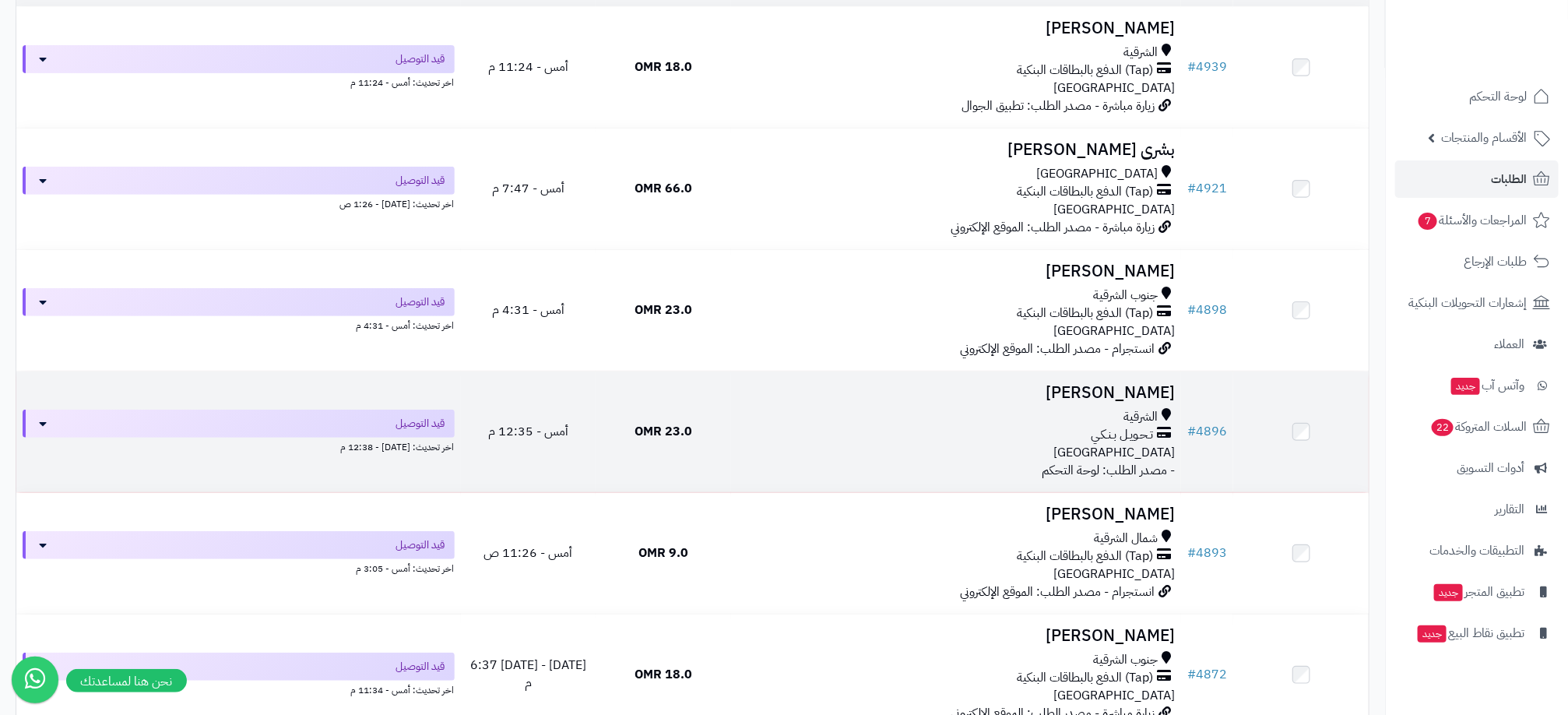
click at [1004, 445] on div "الشرقية تـحـويـل بـنـكـي [GEOGRAPHIC_DATA]" at bounding box center [956, 435] width 438 height 54
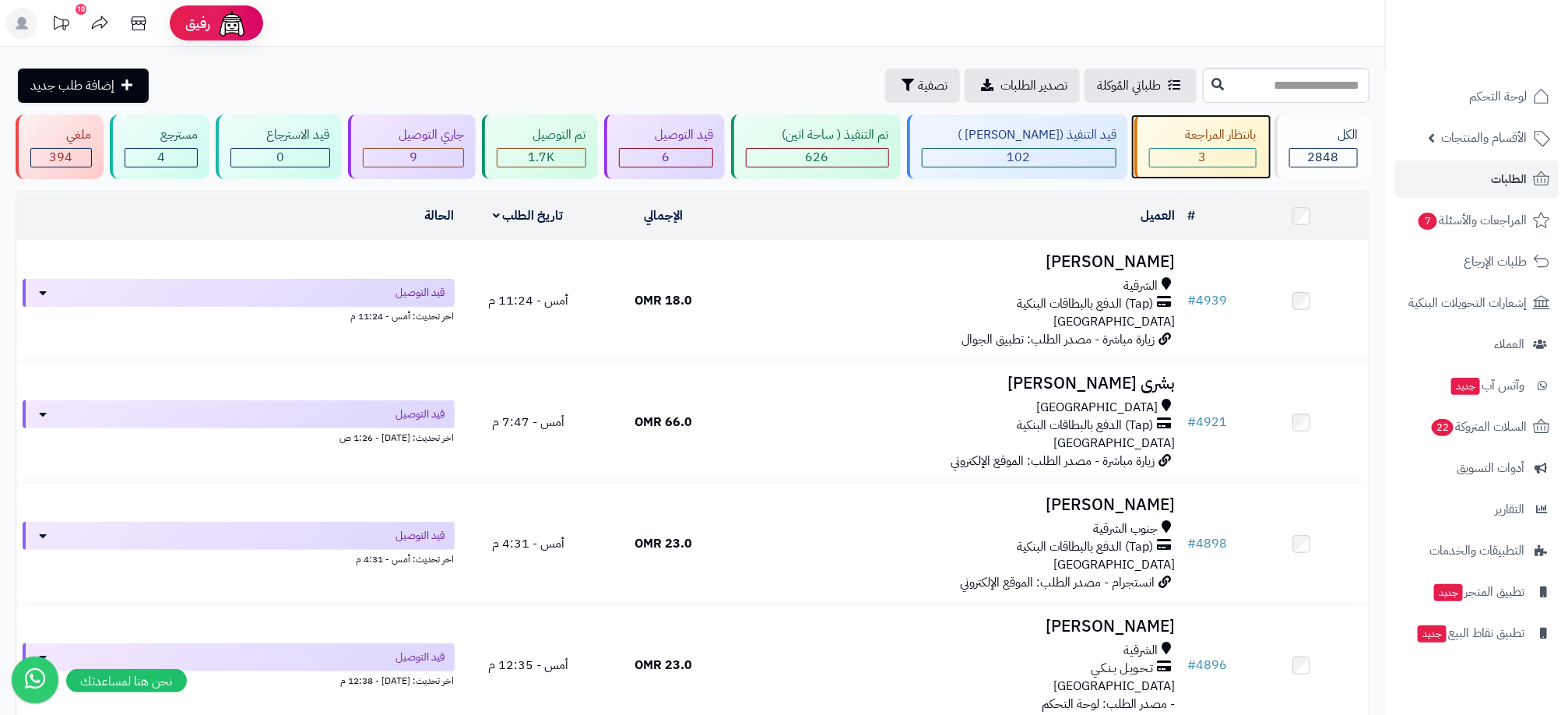
click at [1206, 154] on div "3" at bounding box center [1203, 157] width 106 height 18
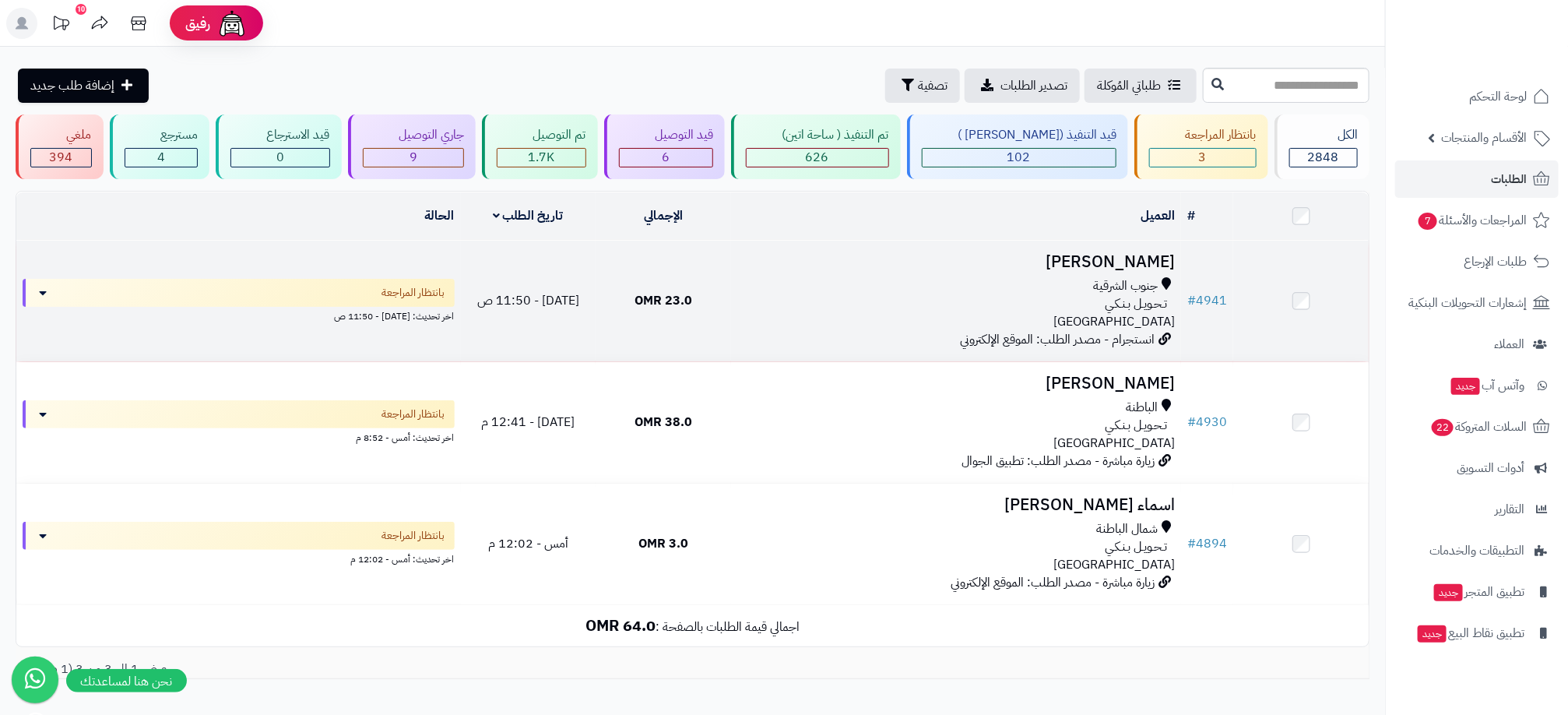
click at [1014, 292] on div "جنوب الشرقية" at bounding box center [956, 286] width 438 height 18
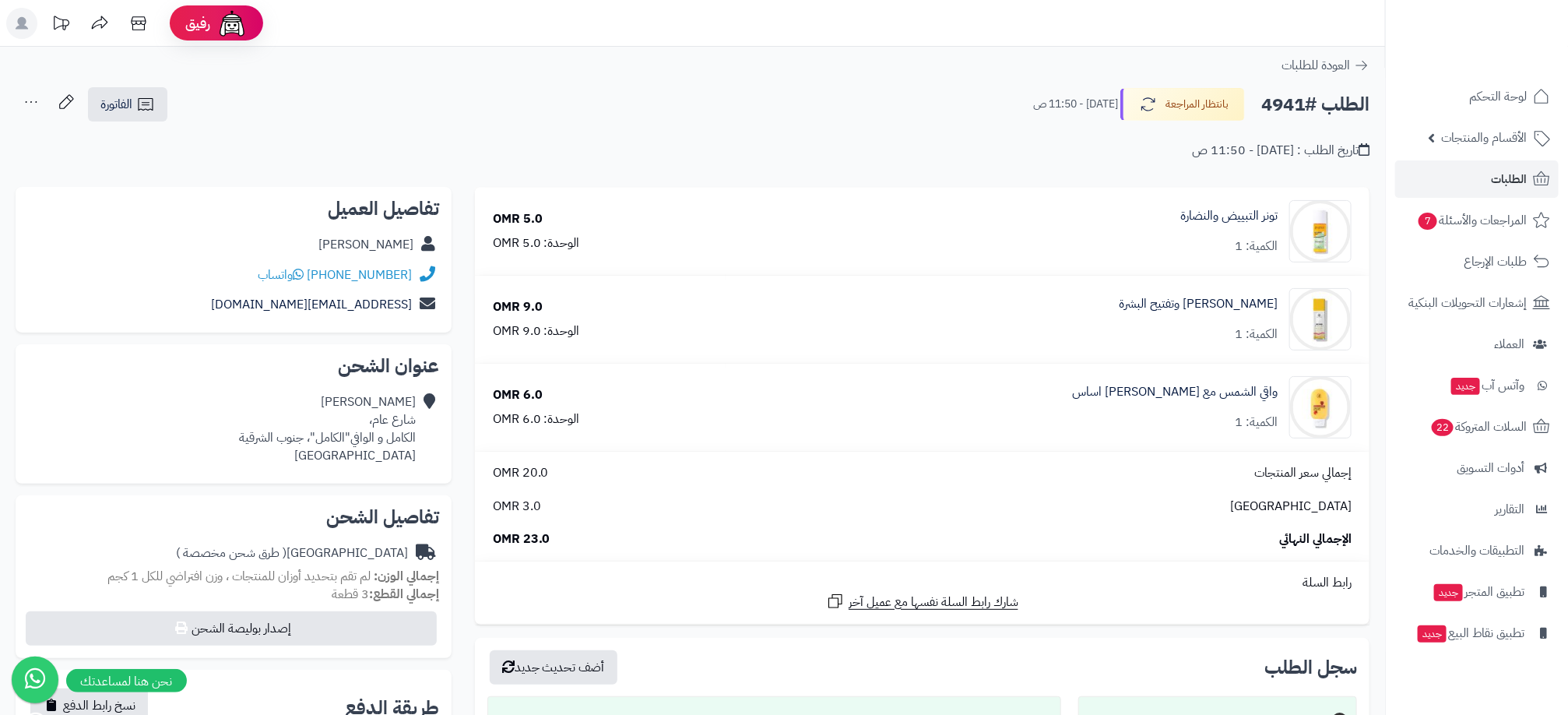
click at [1285, 101] on h2 "الطلب #4941" at bounding box center [1315, 105] width 108 height 32
copy h2 "4941"
drag, startPoint x: 10, startPoint y: 155, endPoint x: 57, endPoint y: 148, distance: 47.5
click at [10, 155] on div "الطلب #4941 بانتظار المراجعة [DATE] - 11:50 ص الفاتورة طباعة الفاتورة إرسال الف…" at bounding box center [693, 123] width 1385 height 73
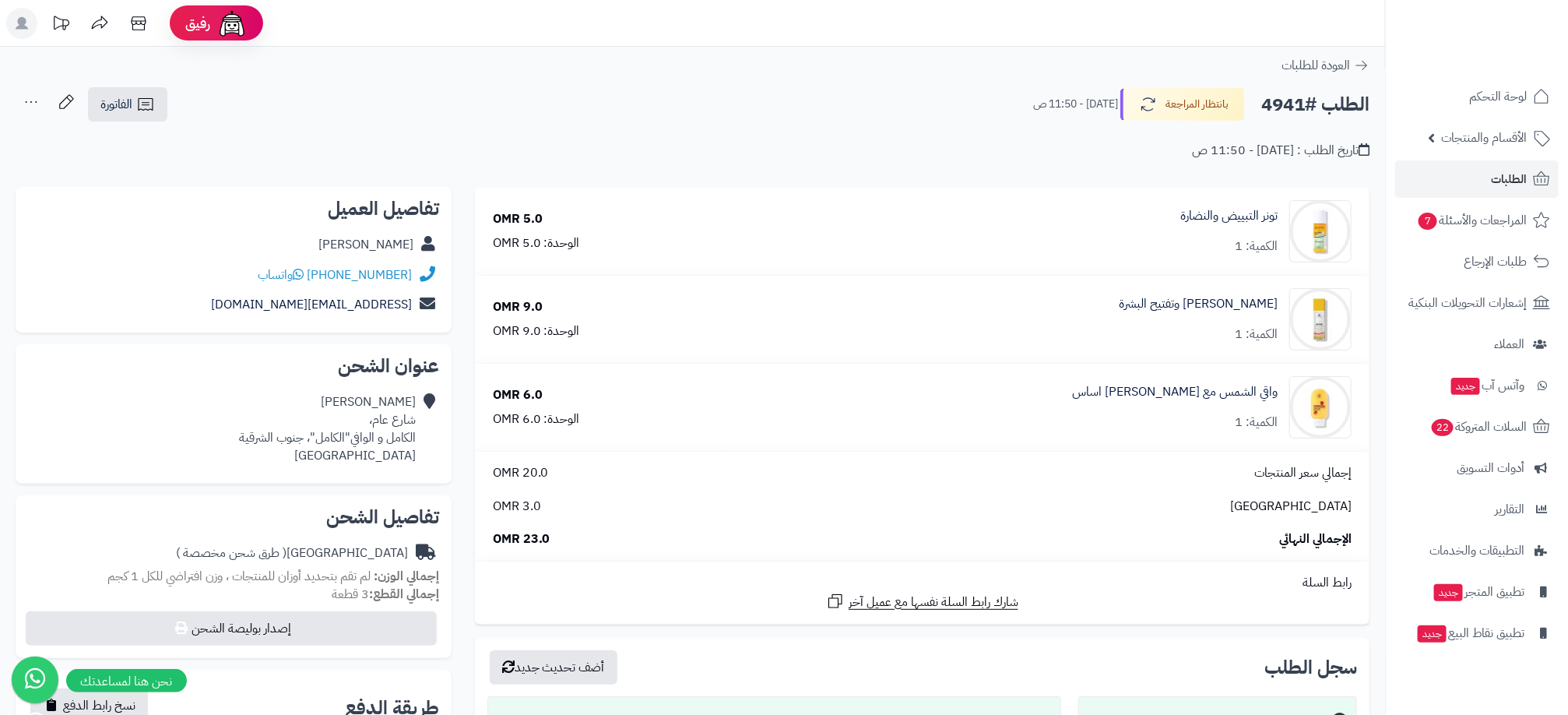
drag, startPoint x: 240, startPoint y: 273, endPoint x: 446, endPoint y: 276, distance: 206.0
click at [446, 276] on div "تفاصيل العميل [PERSON_NAME] [PHONE_NUMBER] واتساب [EMAIL_ADDRESS][DOMAIN_NAME]" at bounding box center [233, 260] width 436 height 146
copy div "[PHONE_NUMBER] واتساب"
click at [762, 75] on div "**********" at bounding box center [693, 672] width 1385 height 1252
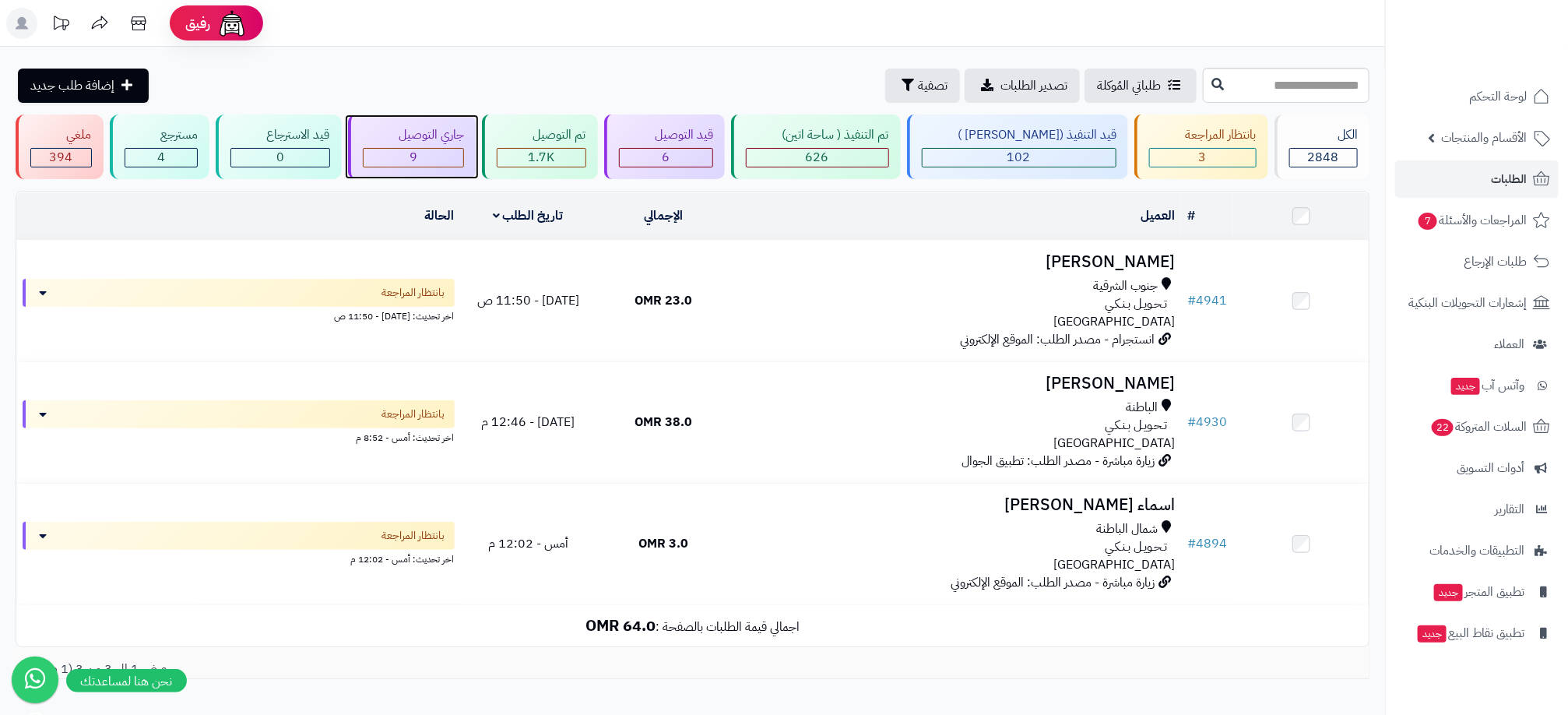
click at [451, 142] on div "جاري التوصيل" at bounding box center [414, 135] width 102 height 18
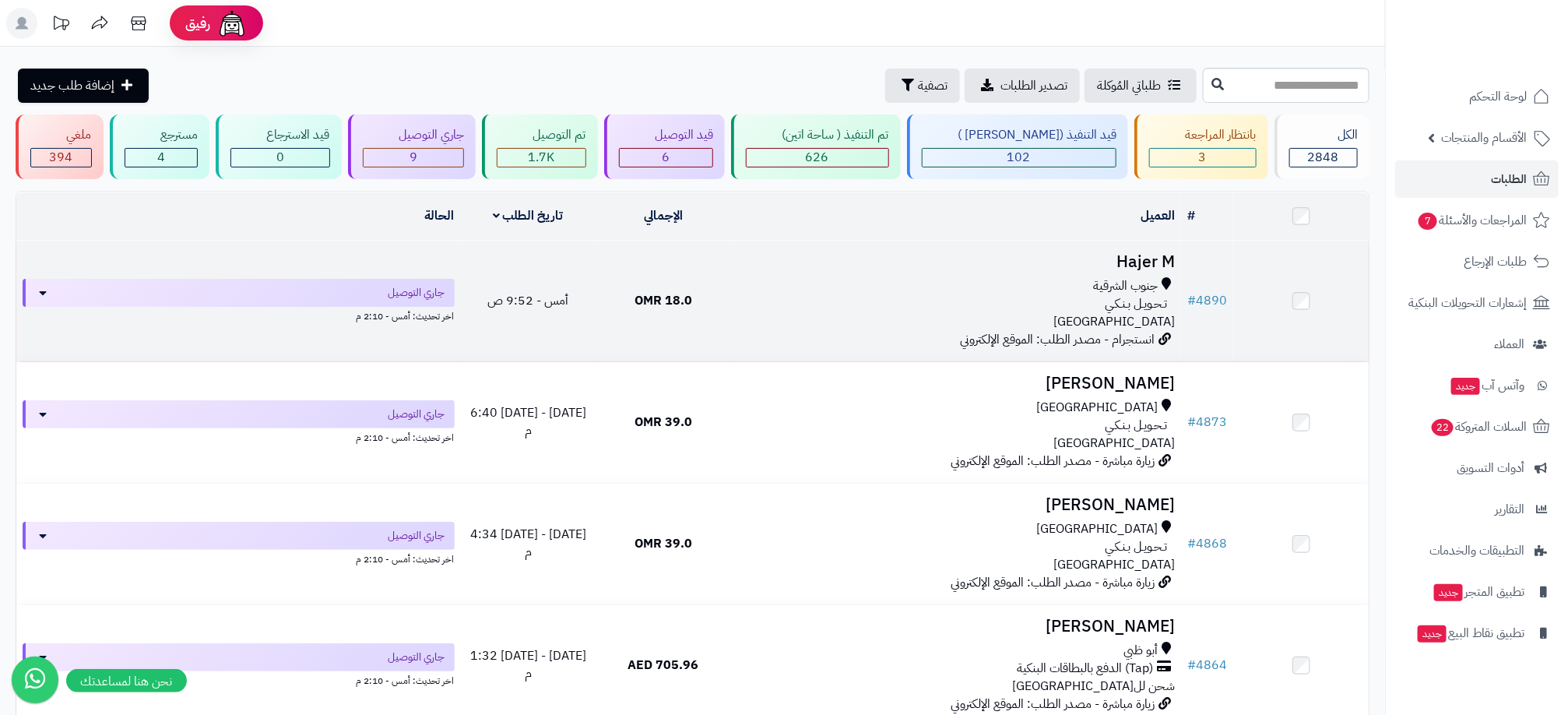
click at [892, 292] on div "جنوب الشرقية" at bounding box center [956, 286] width 438 height 18
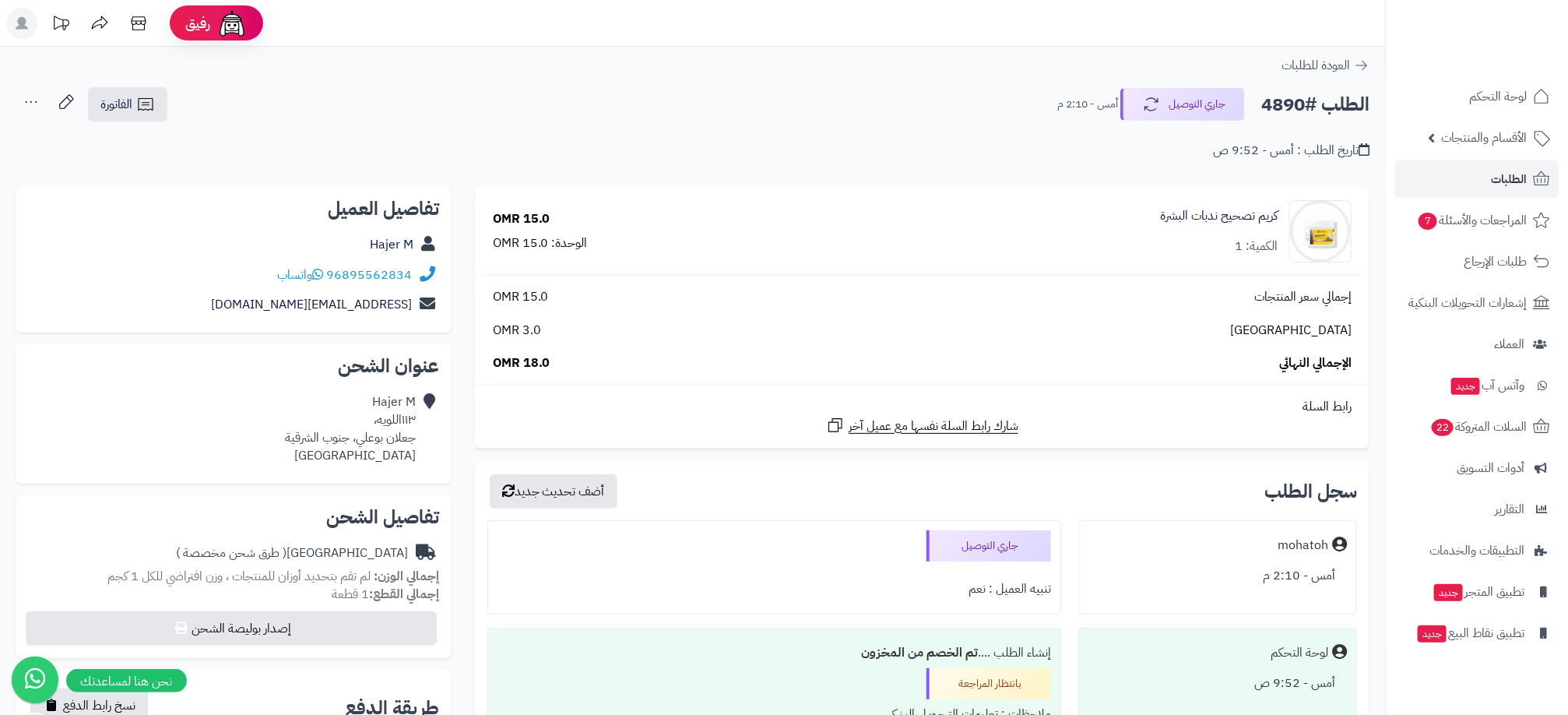
click at [1271, 104] on h2 "الطلب #4890" at bounding box center [1315, 105] width 108 height 32
copy h2 "4890"
click at [402, 240] on link "Hajer M" at bounding box center [391, 244] width 44 height 18
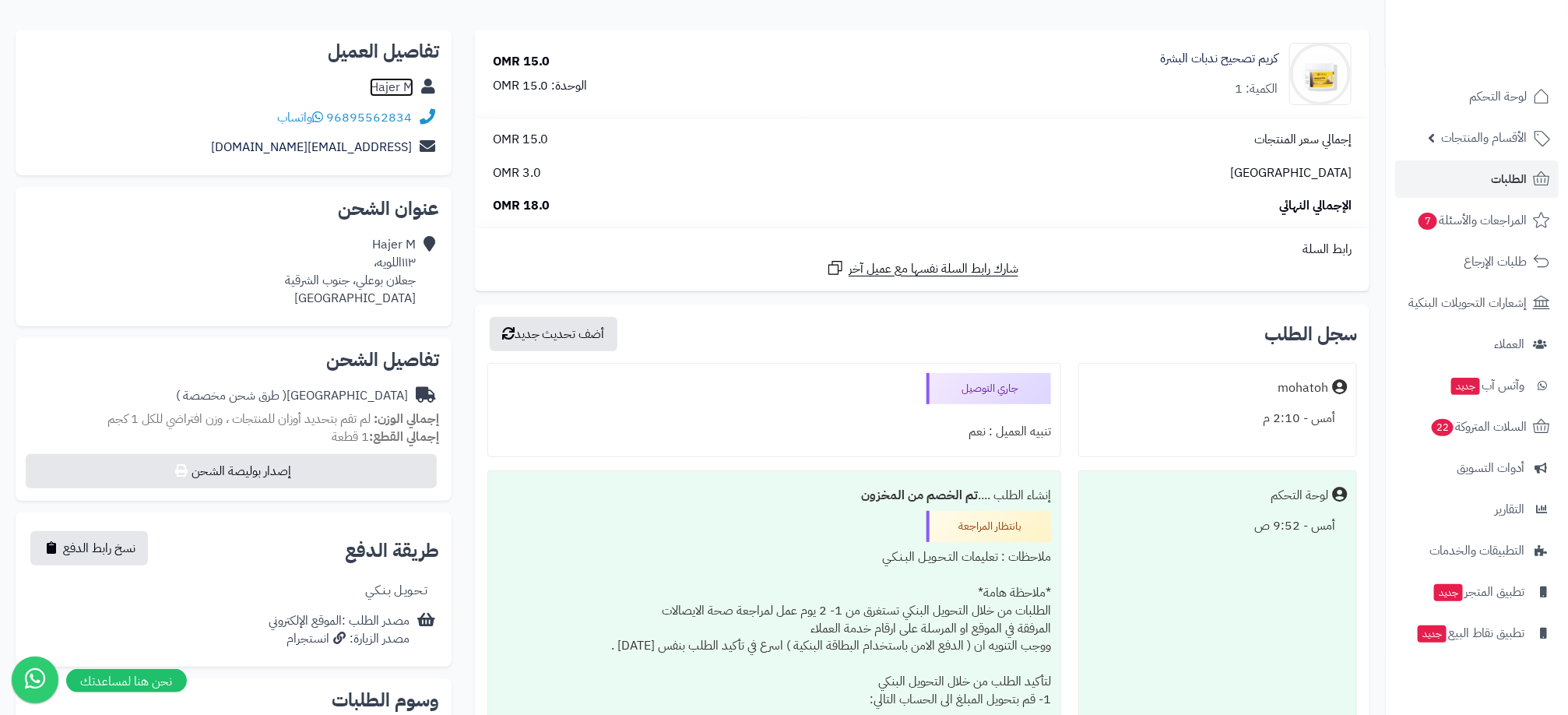
scroll to position [117, 0]
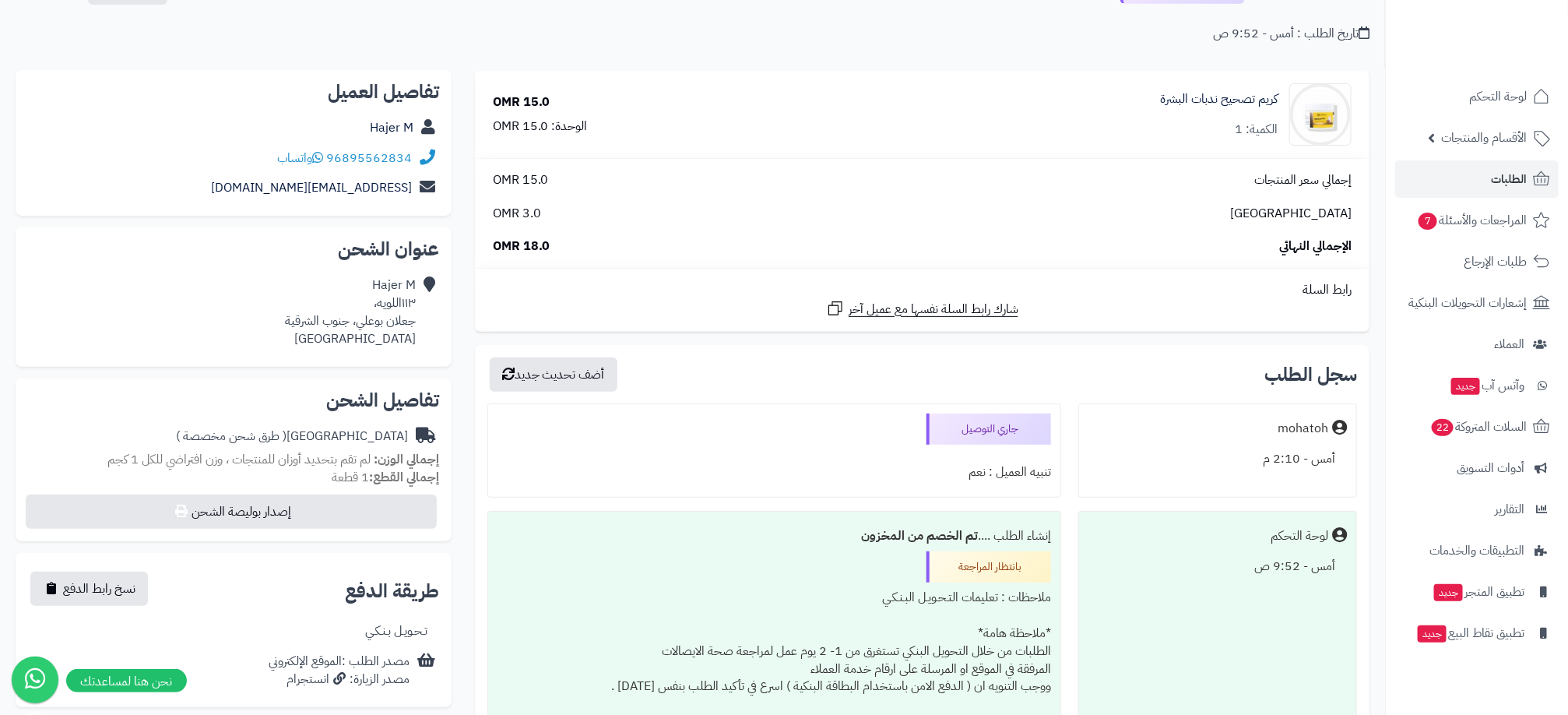
drag, startPoint x: 250, startPoint y: 157, endPoint x: 414, endPoint y: 152, distance: 164.1
click at [414, 152] on div "96895562834 واتساب" at bounding box center [233, 158] width 411 height 30
copy div "96895562834 واتساب"
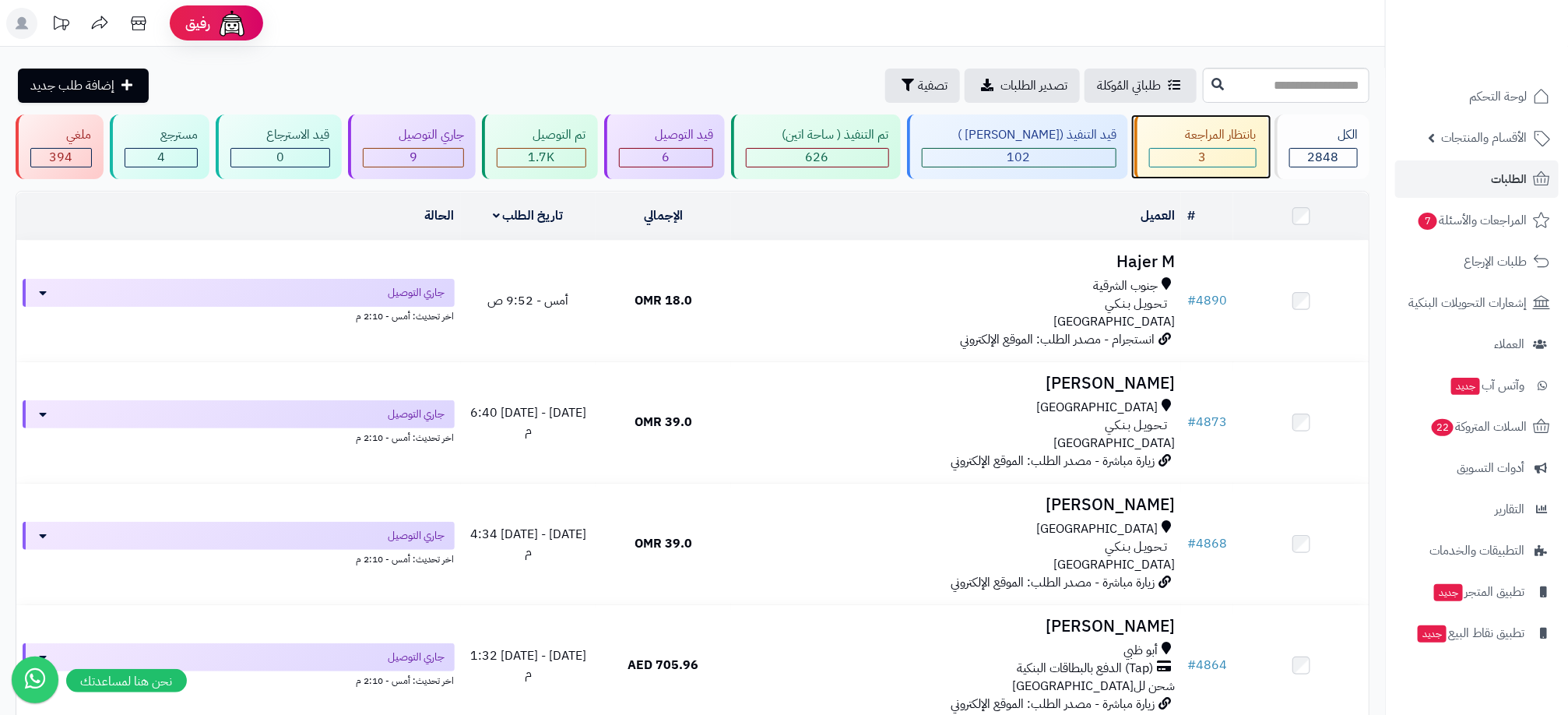
click at [1225, 145] on div "بانتظار المراجعة 3" at bounding box center [1201, 146] width 134 height 65
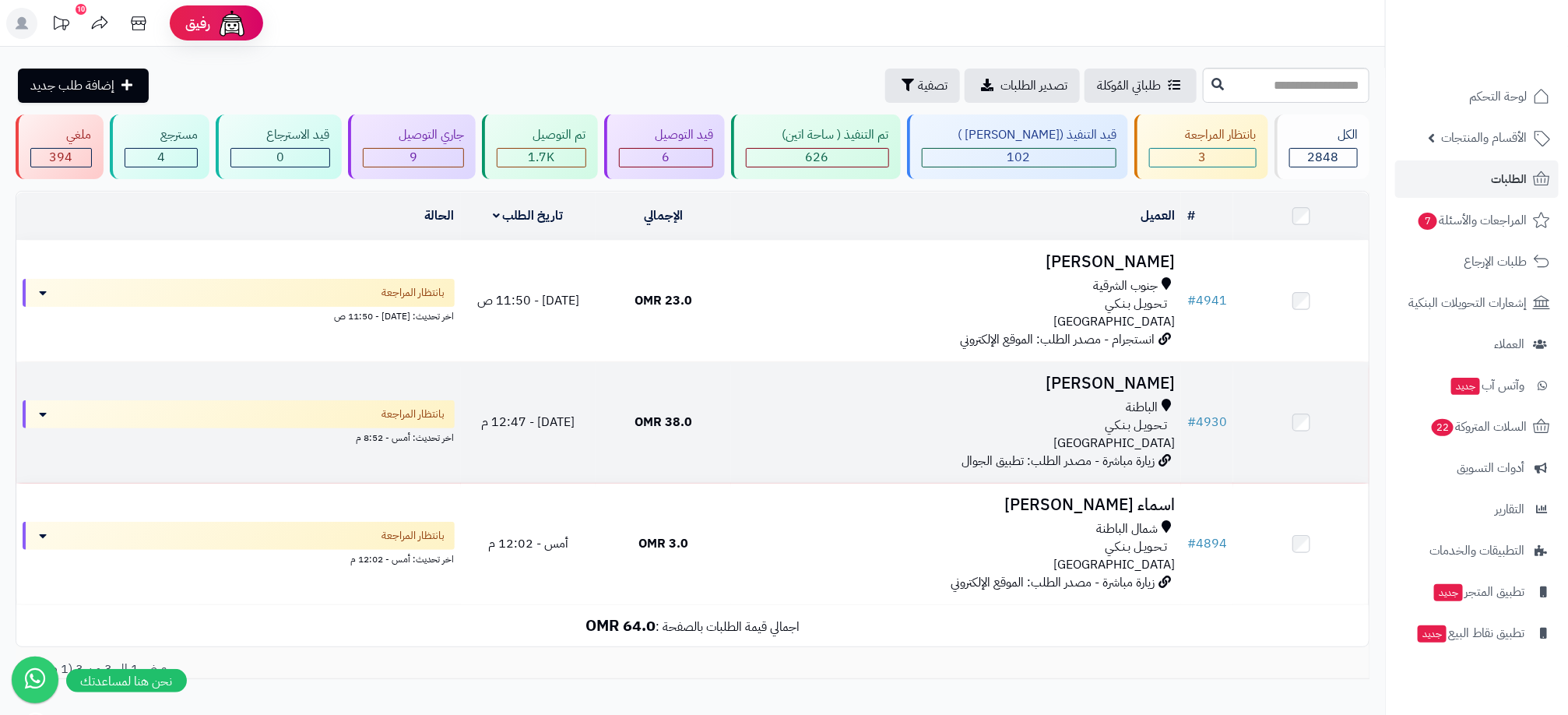
click at [741, 432] on div "تـحـويـل بـنـكـي" at bounding box center [956, 425] width 438 height 18
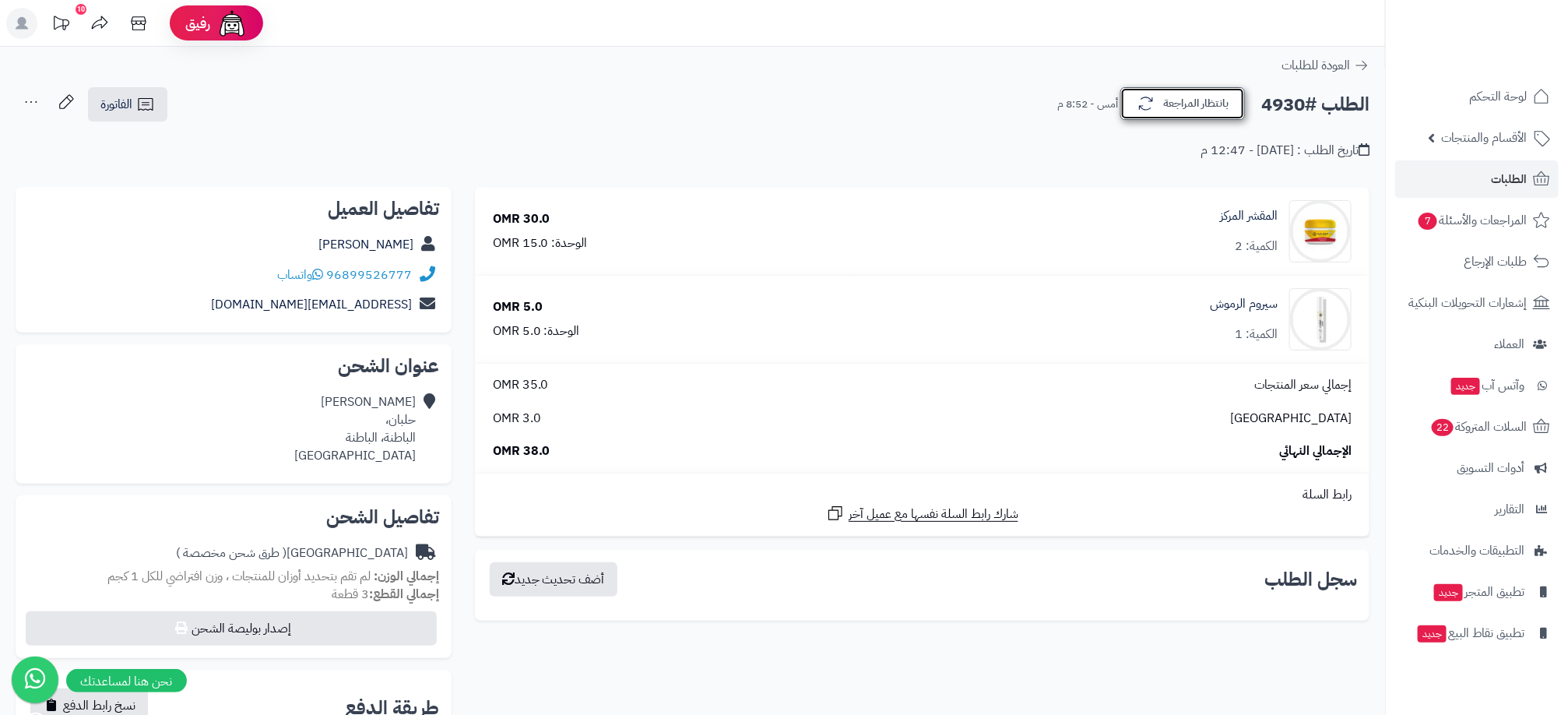
click at [1176, 110] on button "بانتظار المراجعة" at bounding box center [1182, 103] width 125 height 33
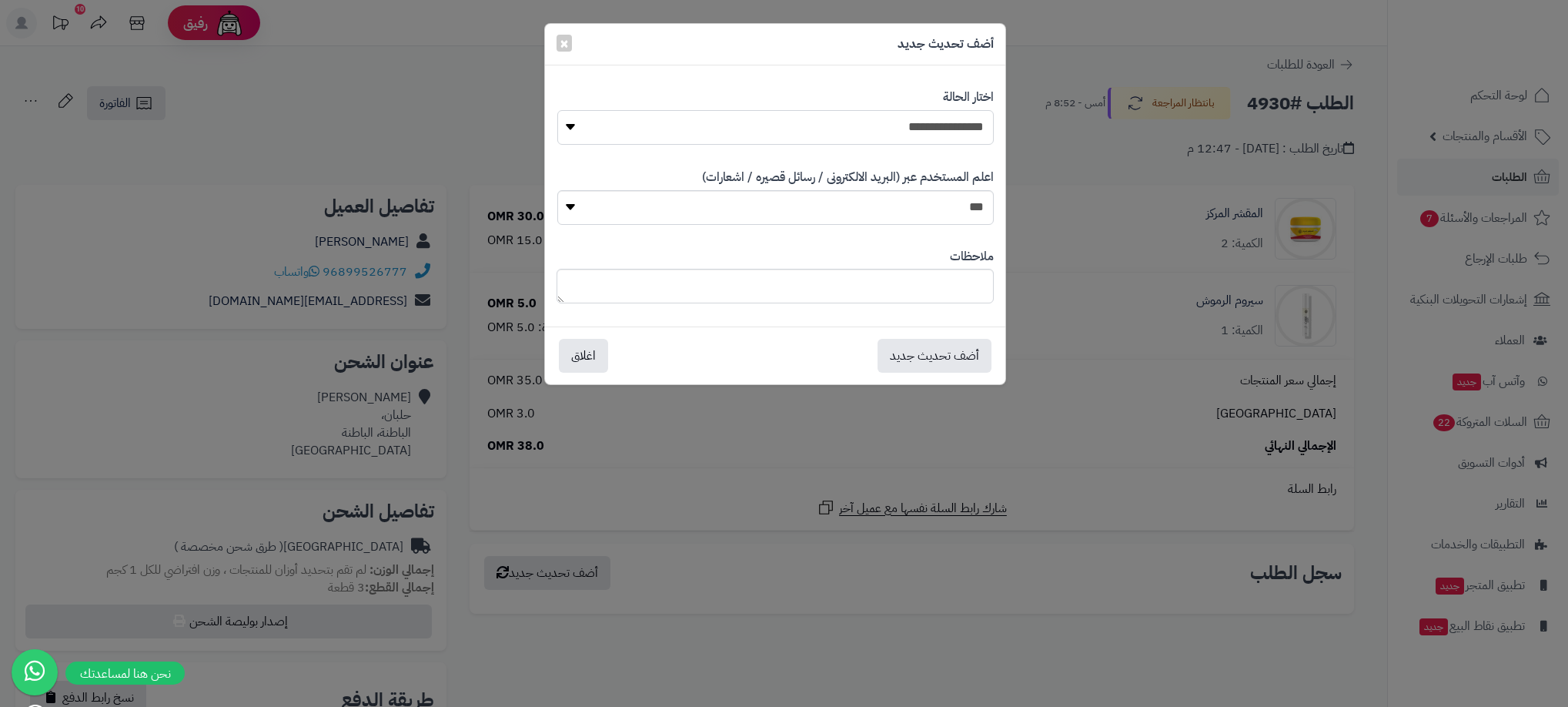
click at [876, 118] on select "**********" at bounding box center [776, 127] width 437 height 35
select select "**"
click at [558, 110] on select "**********" at bounding box center [776, 127] width 437 height 35
click at [949, 343] on button "أضف تحديث جديد" at bounding box center [934, 355] width 114 height 34
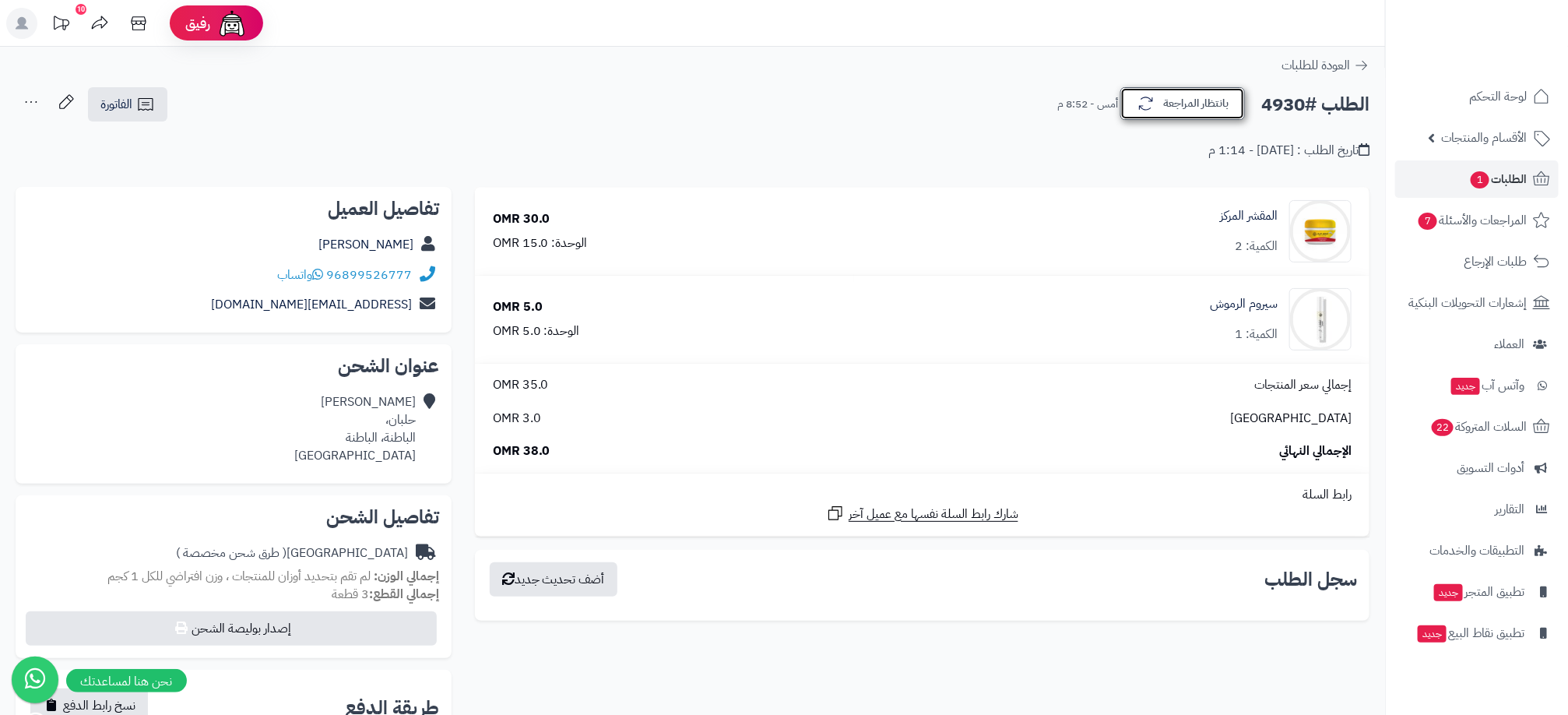
click at [1181, 97] on button "بانتظار المراجعة" at bounding box center [1182, 103] width 125 height 33
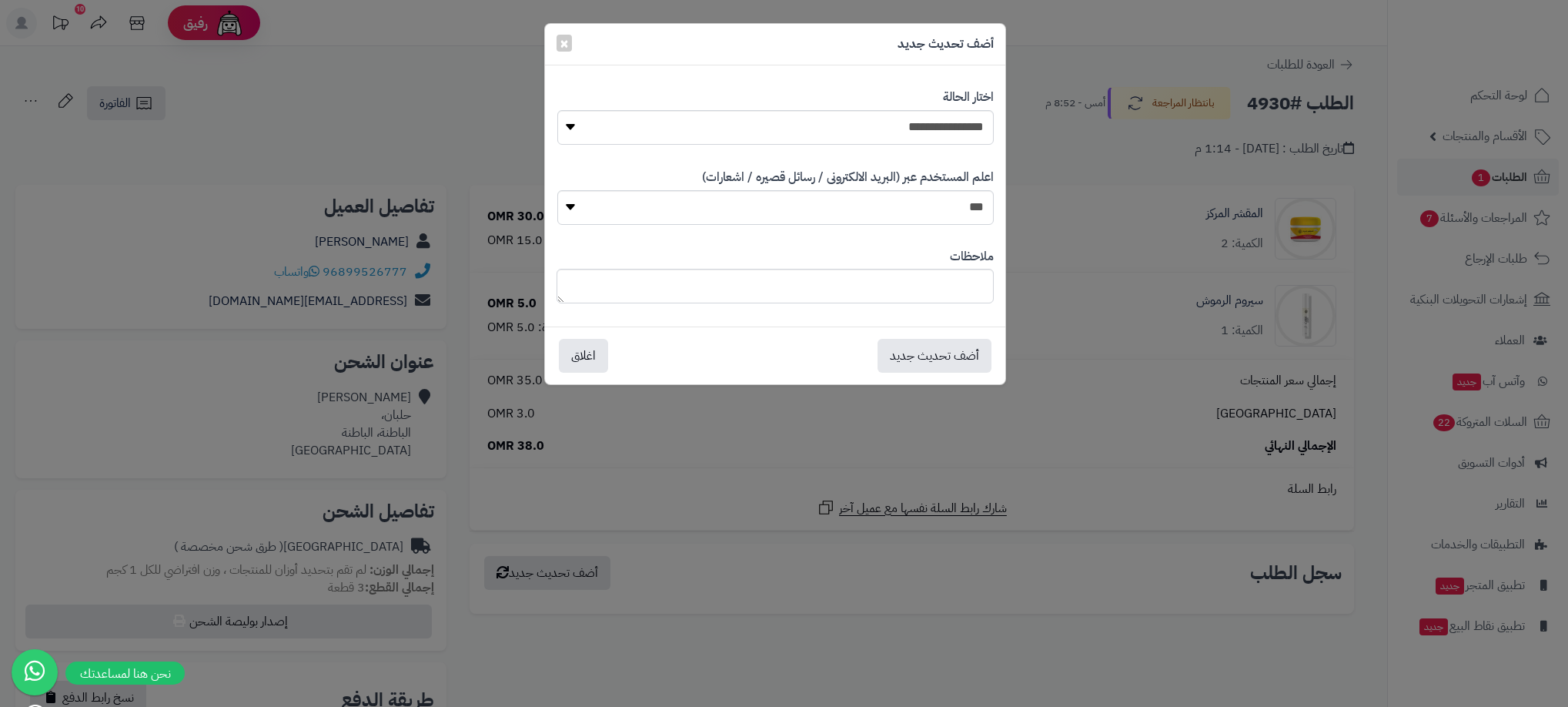
click at [1089, 188] on div "**********" at bounding box center [784, 353] width 1568 height 707
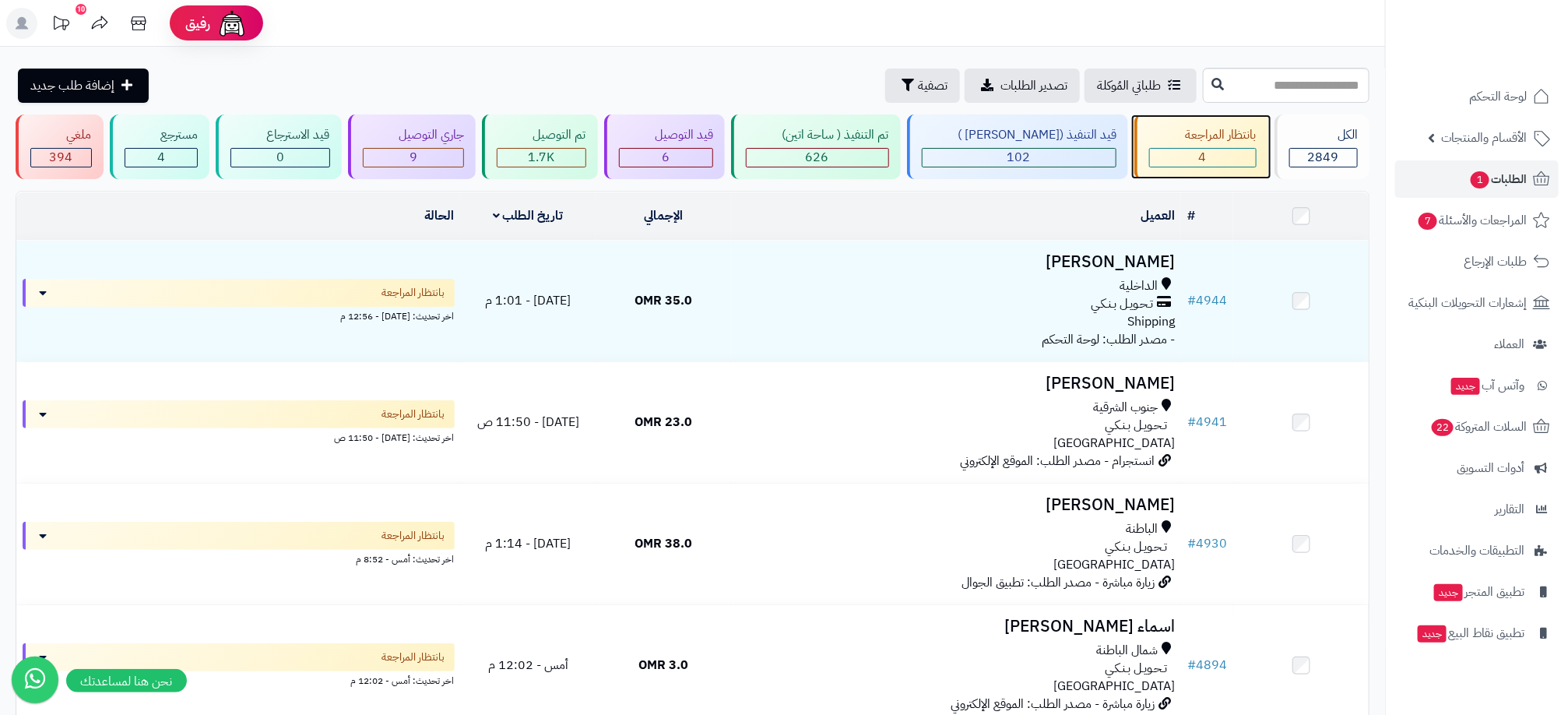
click at [1215, 167] on div "4" at bounding box center [1203, 157] width 107 height 19
click at [1217, 150] on div "4" at bounding box center [1203, 157] width 106 height 18
click at [1217, 149] on div "4" at bounding box center [1203, 157] width 106 height 18
click at [692, 145] on div "قيد التوصيل 6" at bounding box center [665, 146] width 121 height 65
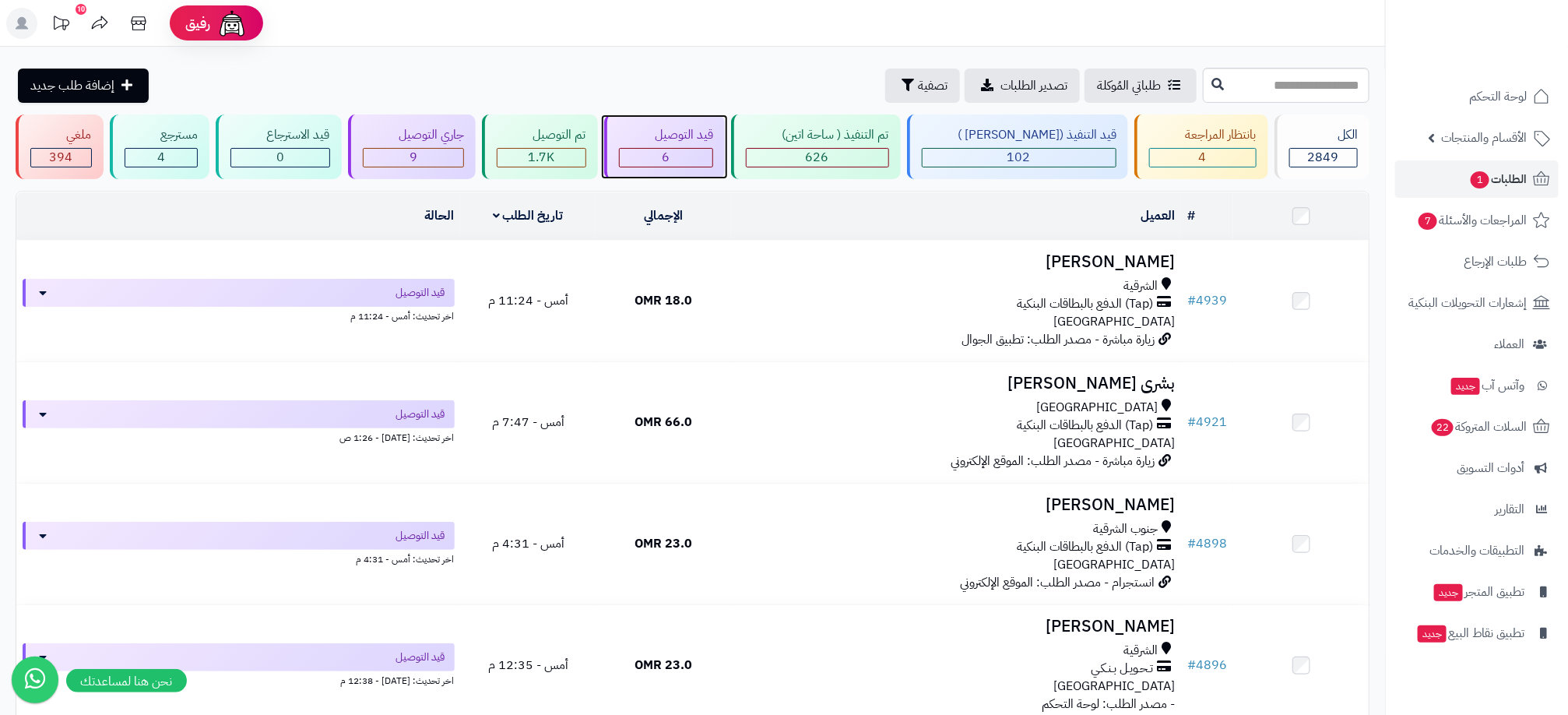
click at [713, 154] on div "6" at bounding box center [666, 157] width 93 height 18
click at [1201, 149] on div "4" at bounding box center [1203, 157] width 106 height 18
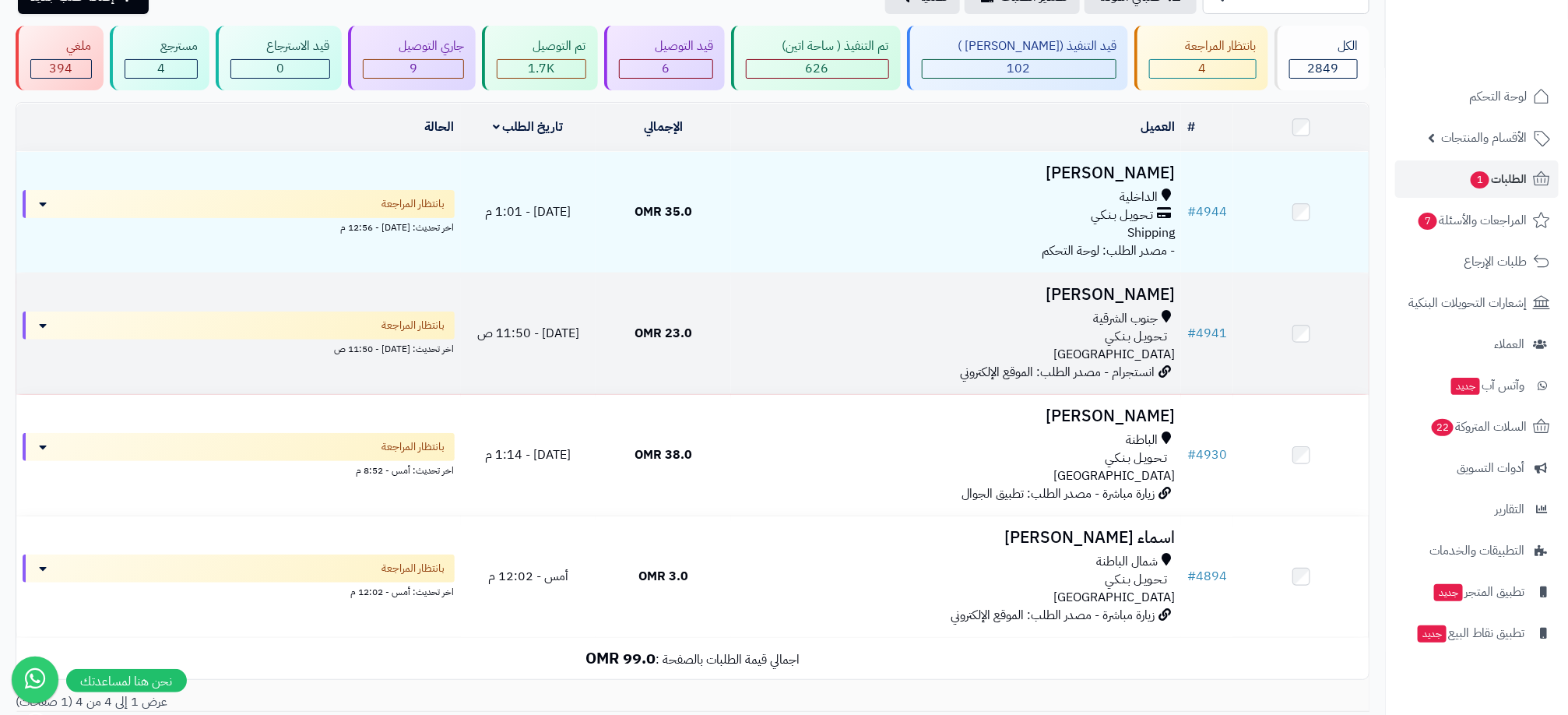
scroll to position [209, 0]
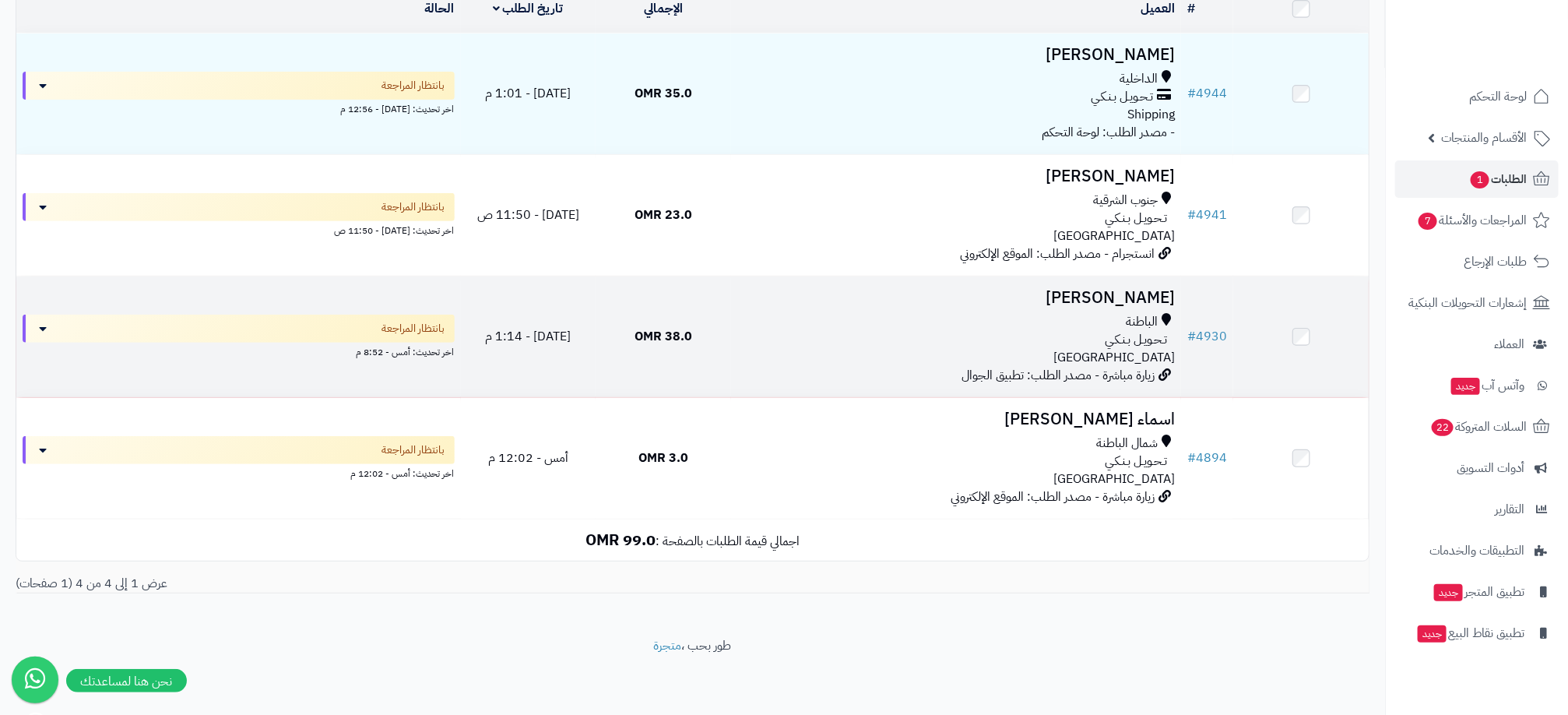
click at [886, 340] on div "تـحـويـل بـنـكـي" at bounding box center [956, 340] width 438 height 18
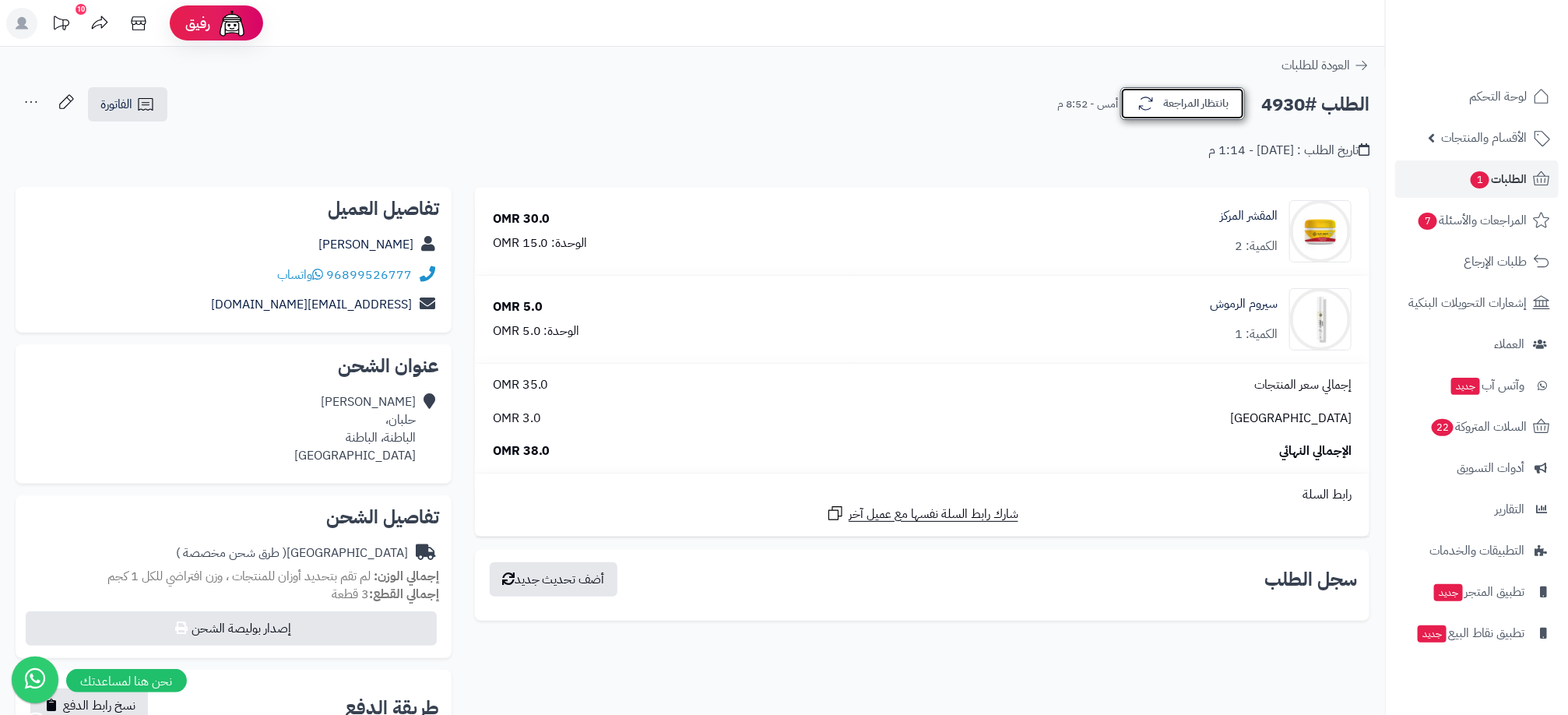
click at [1221, 114] on button "بانتظار المراجعة" at bounding box center [1182, 103] width 125 height 33
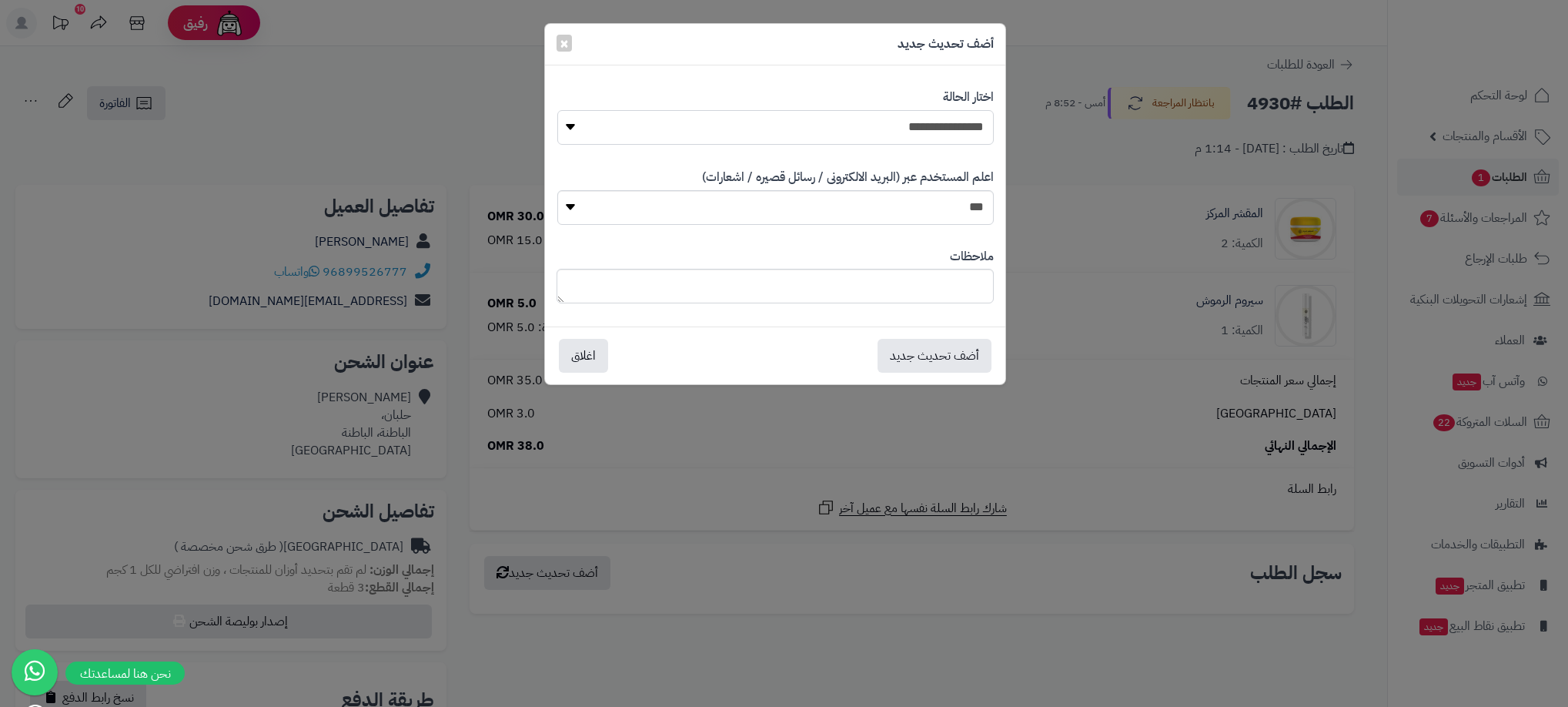
click at [941, 125] on select "**********" at bounding box center [776, 127] width 437 height 35
select select "**"
click at [558, 110] on select "**********" at bounding box center [776, 127] width 437 height 35
click at [919, 355] on button "أضف تحديث جديد" at bounding box center [934, 355] width 114 height 34
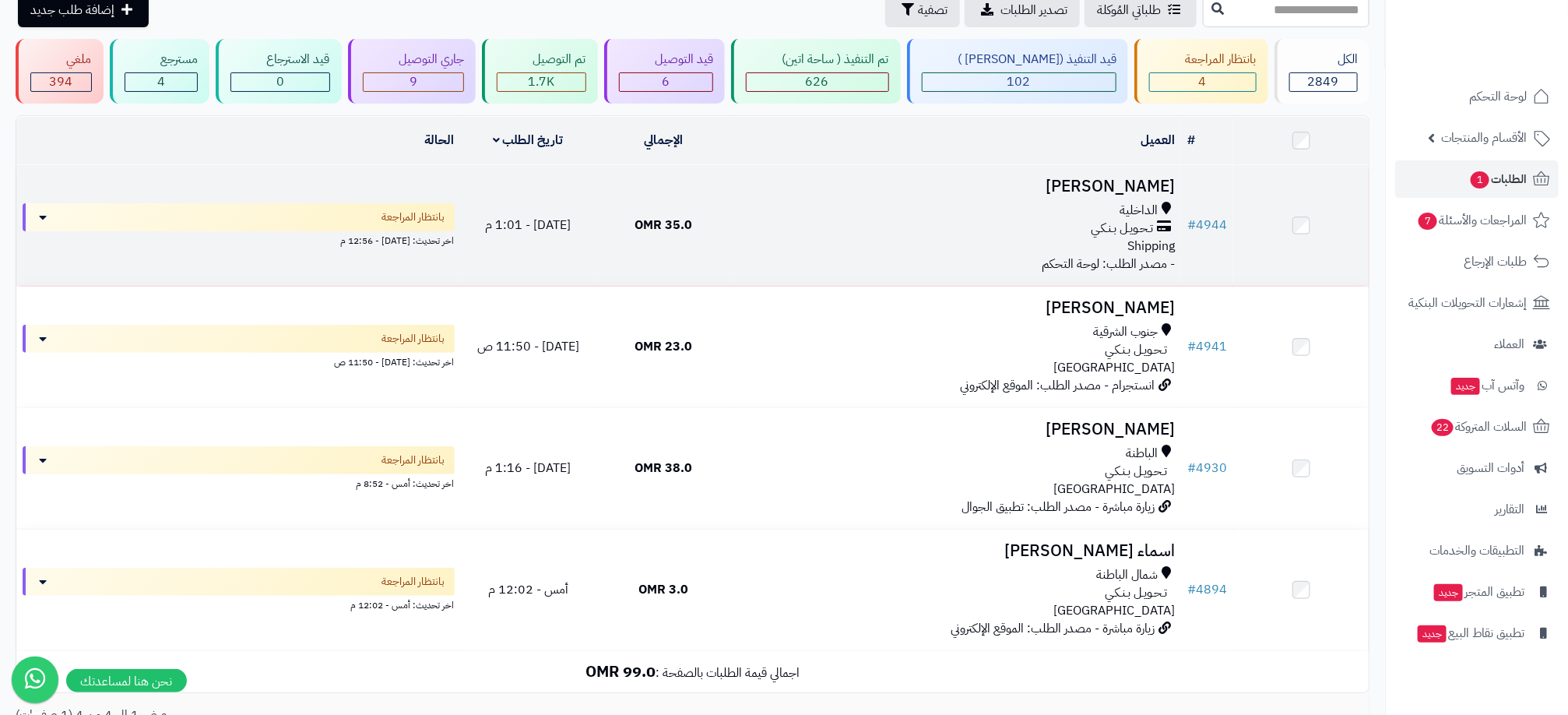
scroll to position [117, 0]
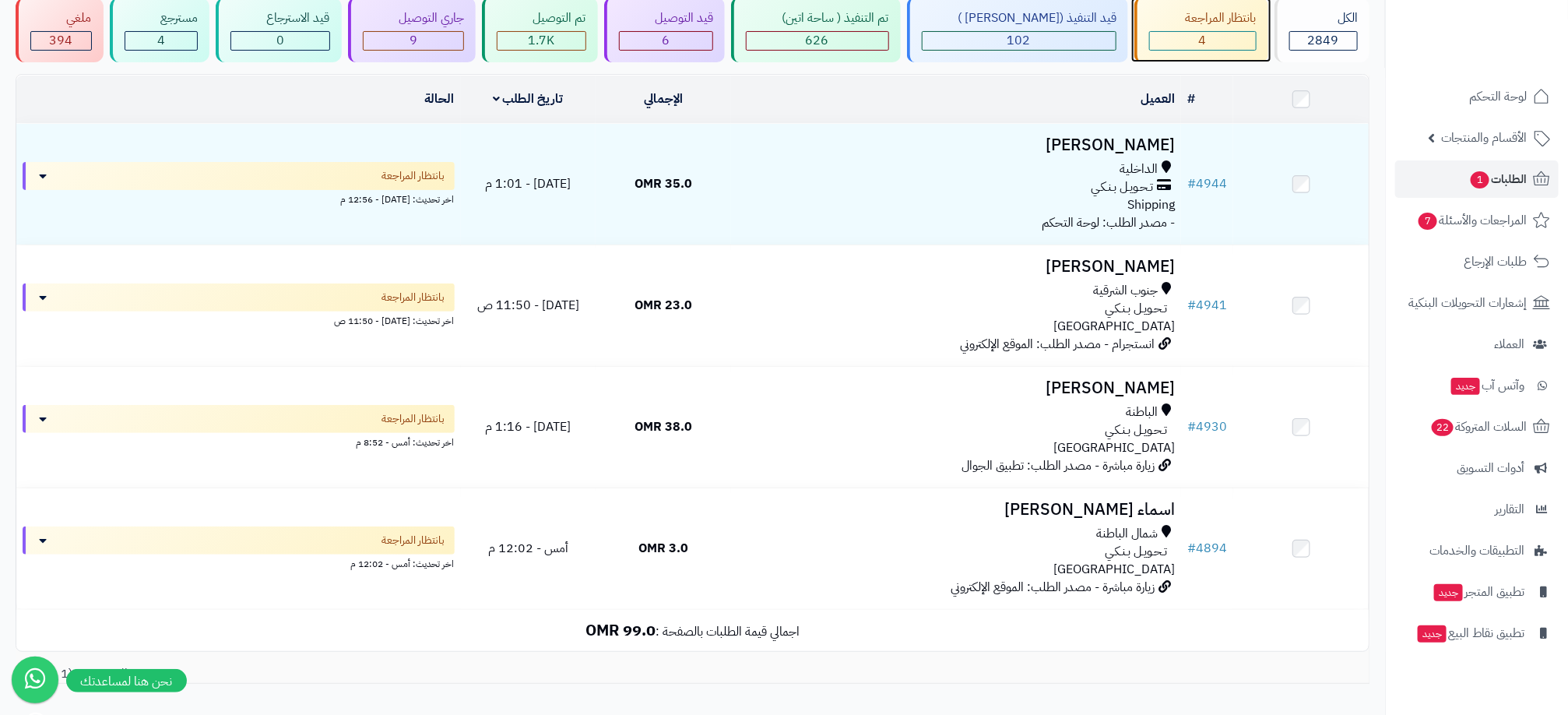
click at [1215, 28] on div "بانتظار المراجعة 4" at bounding box center [1201, 30] width 134 height 65
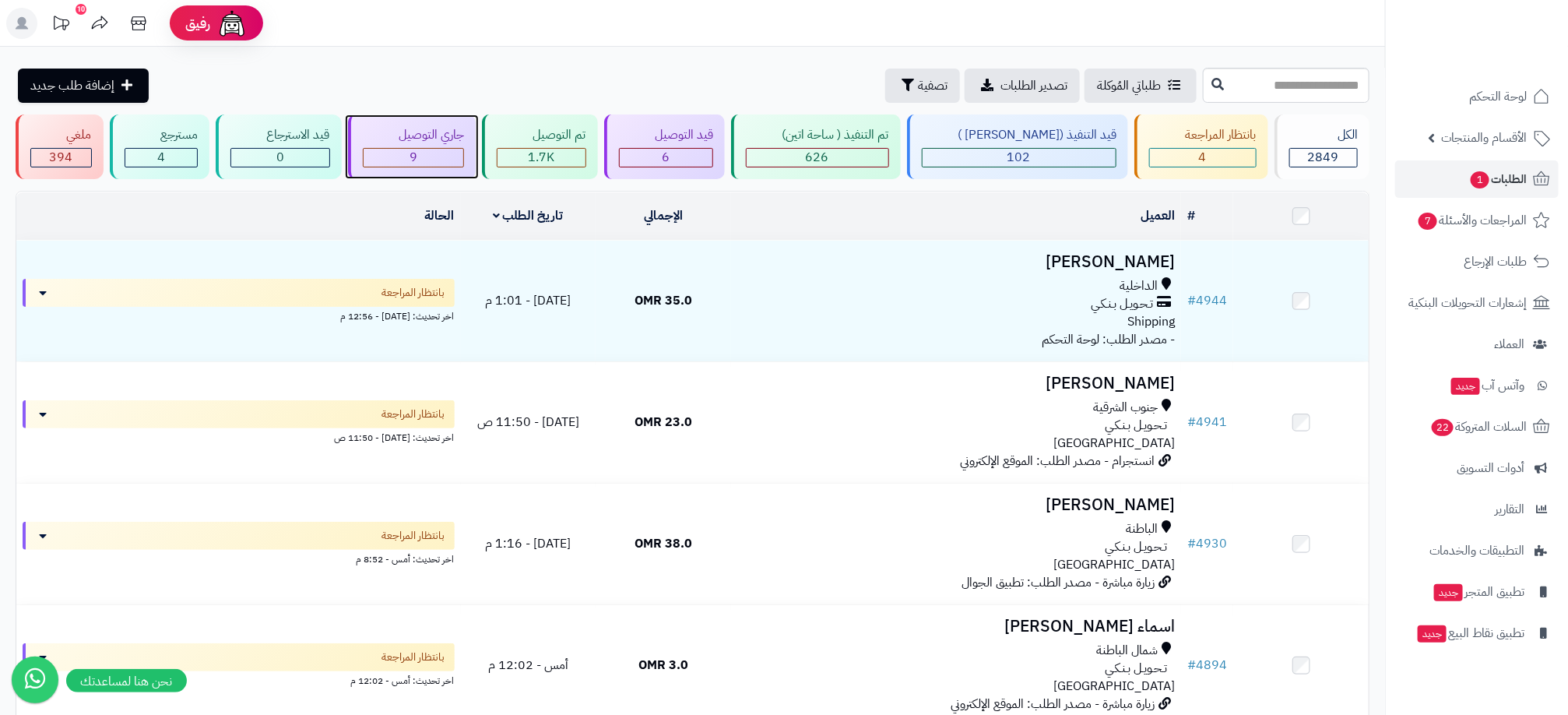
click at [465, 137] on div "جاري التوصيل" at bounding box center [414, 135] width 102 height 18
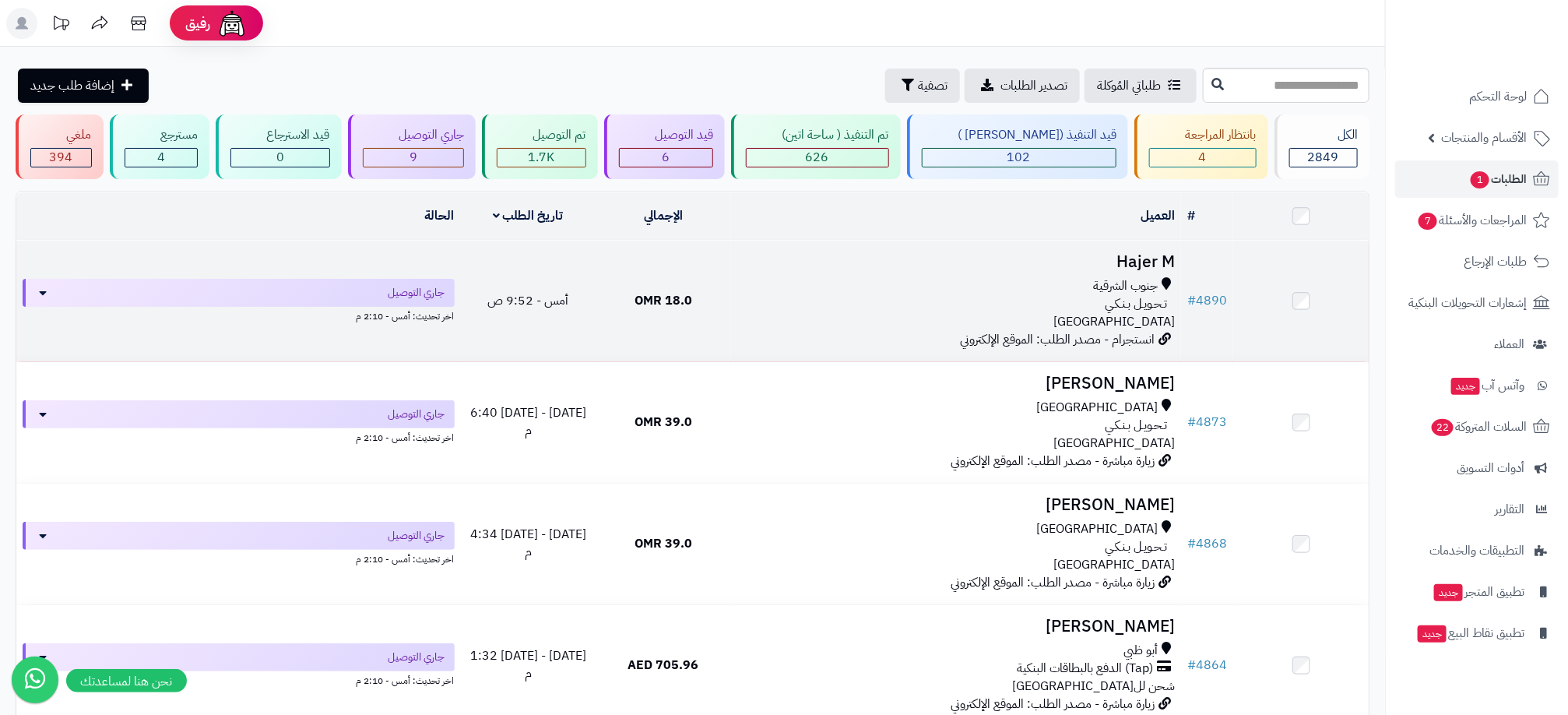
click at [1042, 309] on div "تـحـويـل بـنـكـي" at bounding box center [956, 304] width 438 height 18
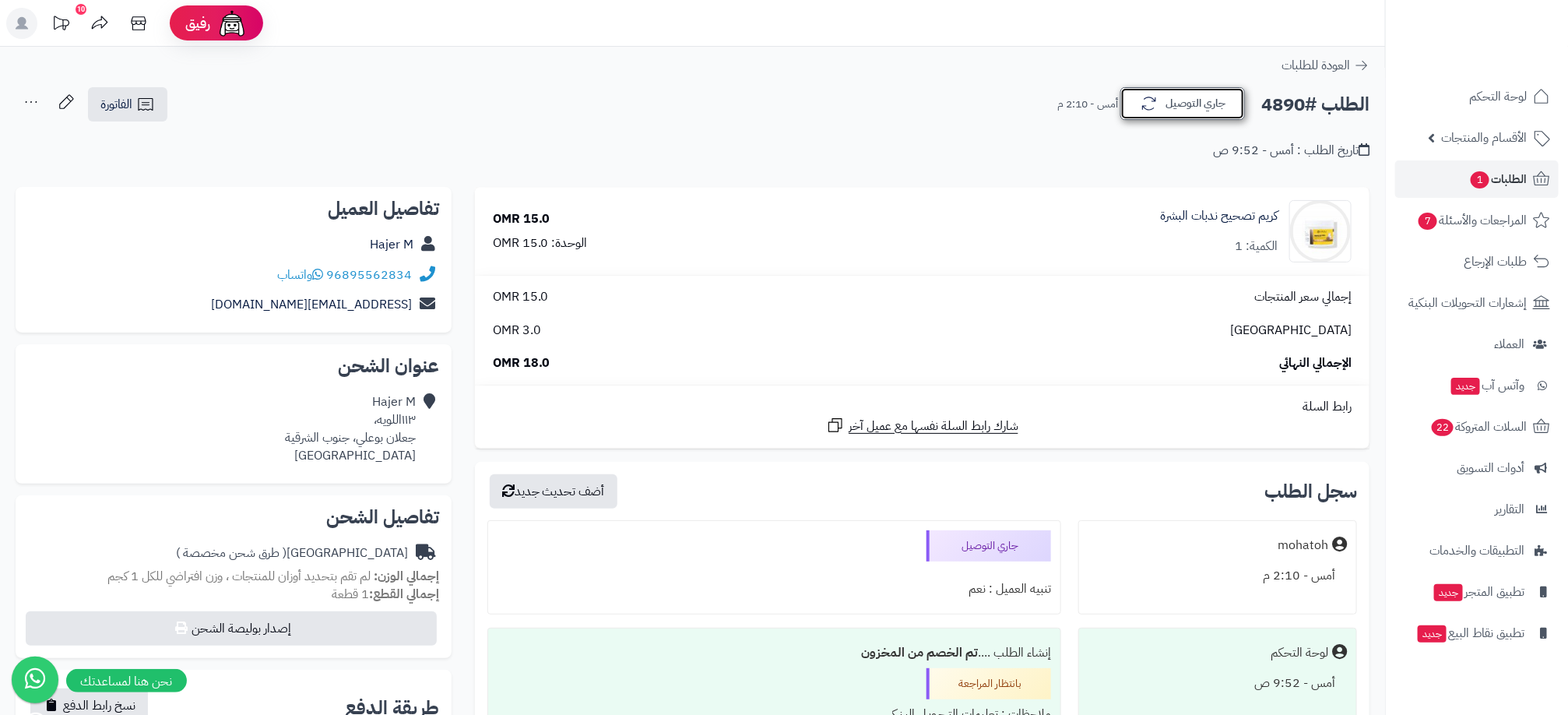
click at [1156, 101] on icon "button" at bounding box center [1149, 103] width 18 height 18
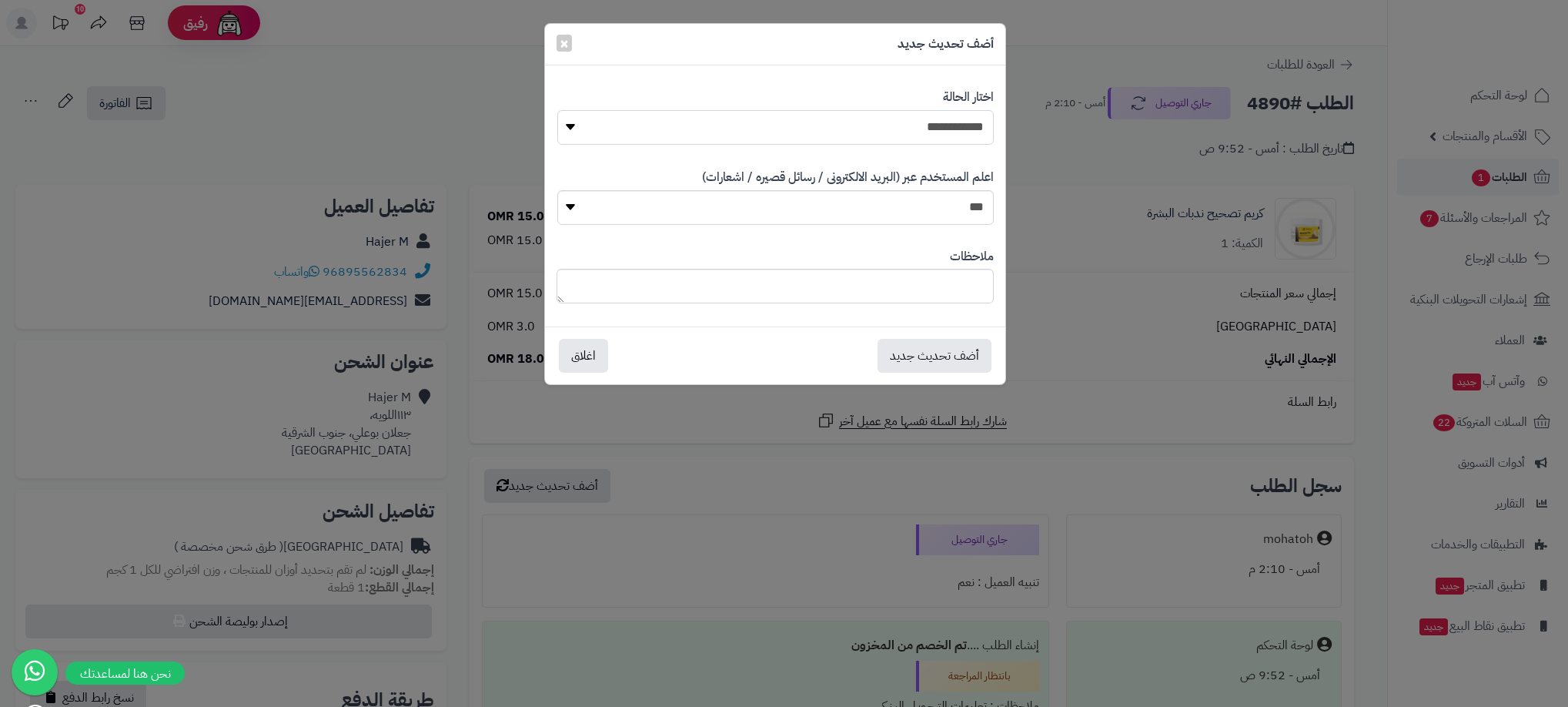
click at [955, 126] on select "**********" at bounding box center [776, 127] width 437 height 35
select select "**"
click at [558, 110] on select "**********" at bounding box center [776, 127] width 437 height 35
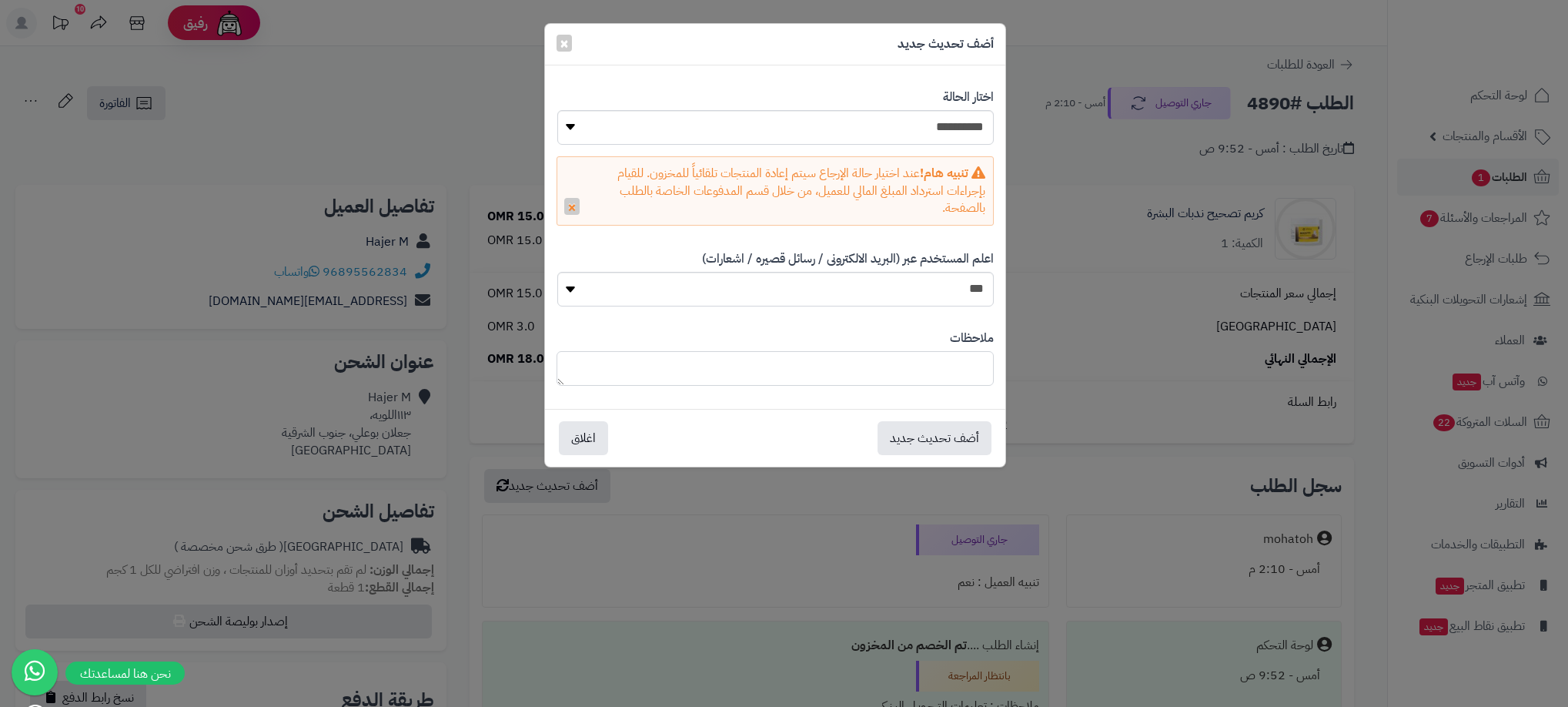
click at [948, 366] on textarea at bounding box center [776, 368] width 438 height 35
type textarea "**********"
click at [562, 46] on span "×" at bounding box center [565, 42] width 9 height 23
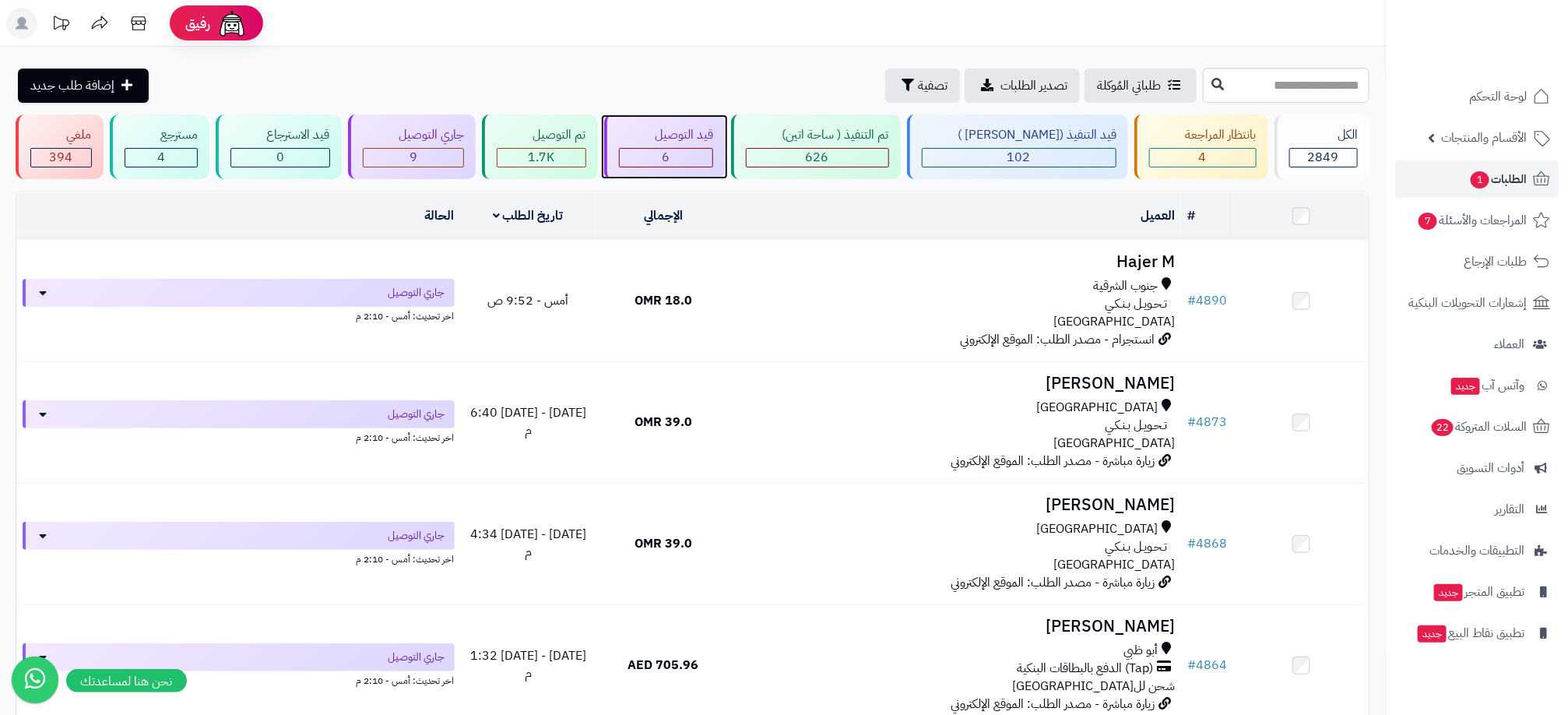
click at [701, 157] on div "6" at bounding box center [666, 157] width 93 height 18
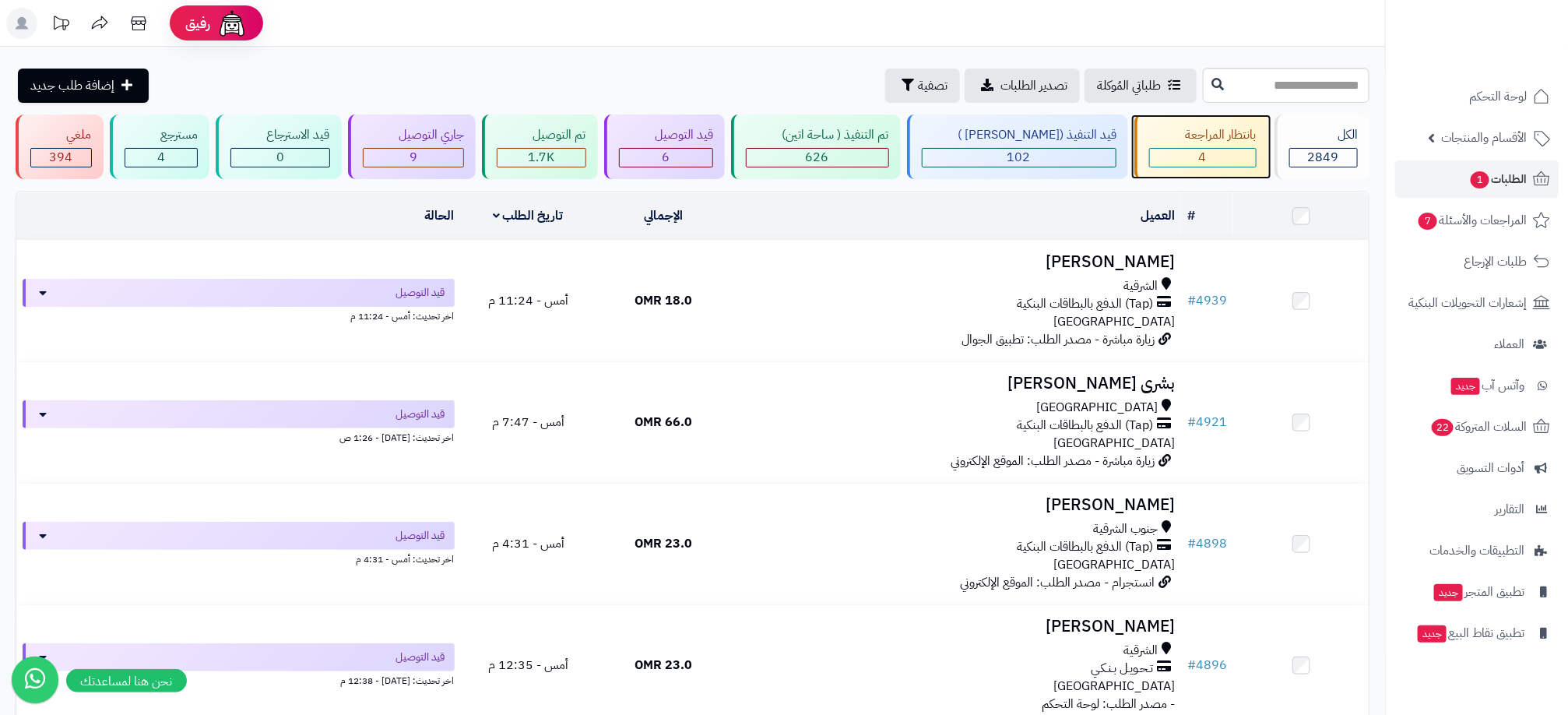
click at [1222, 148] on div "4" at bounding box center [1203, 157] width 107 height 19
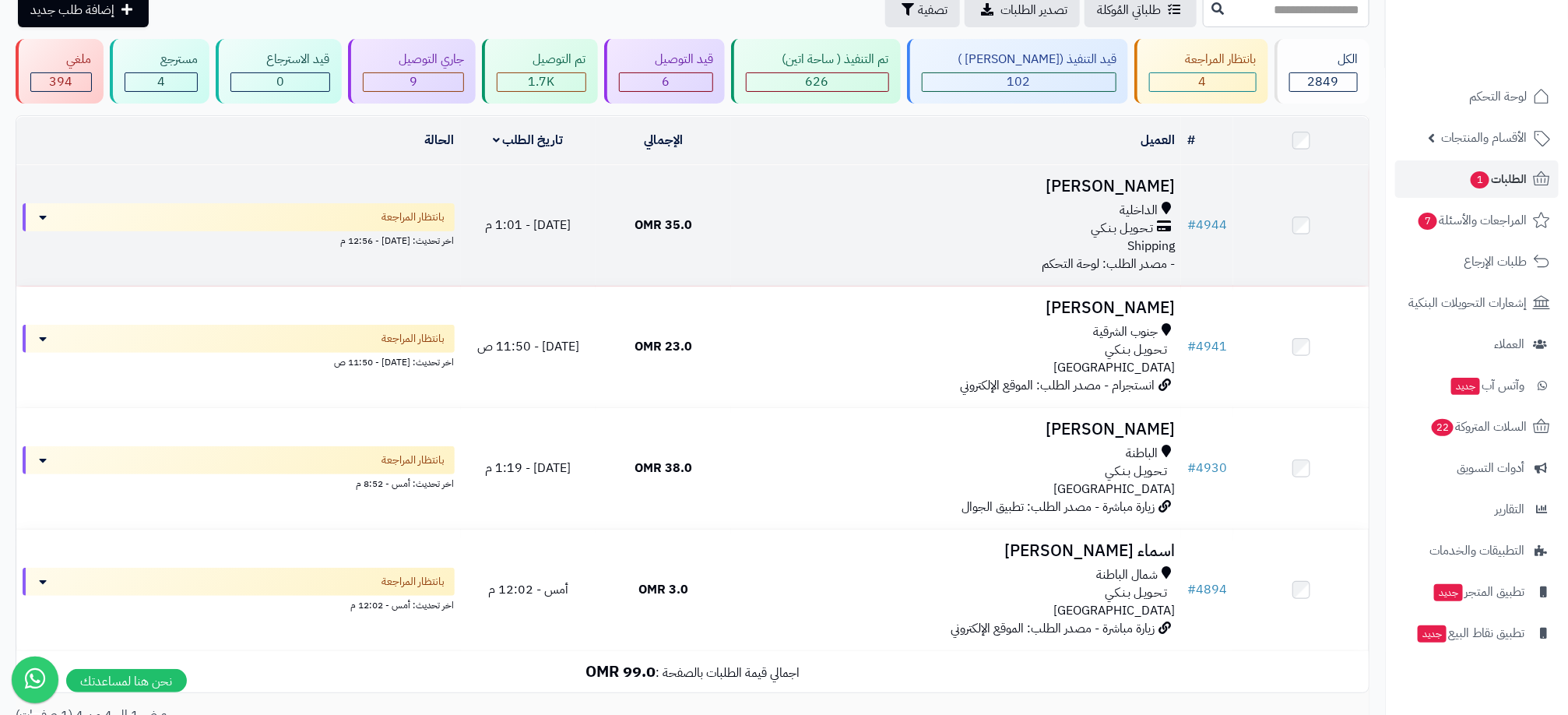
scroll to position [117, 0]
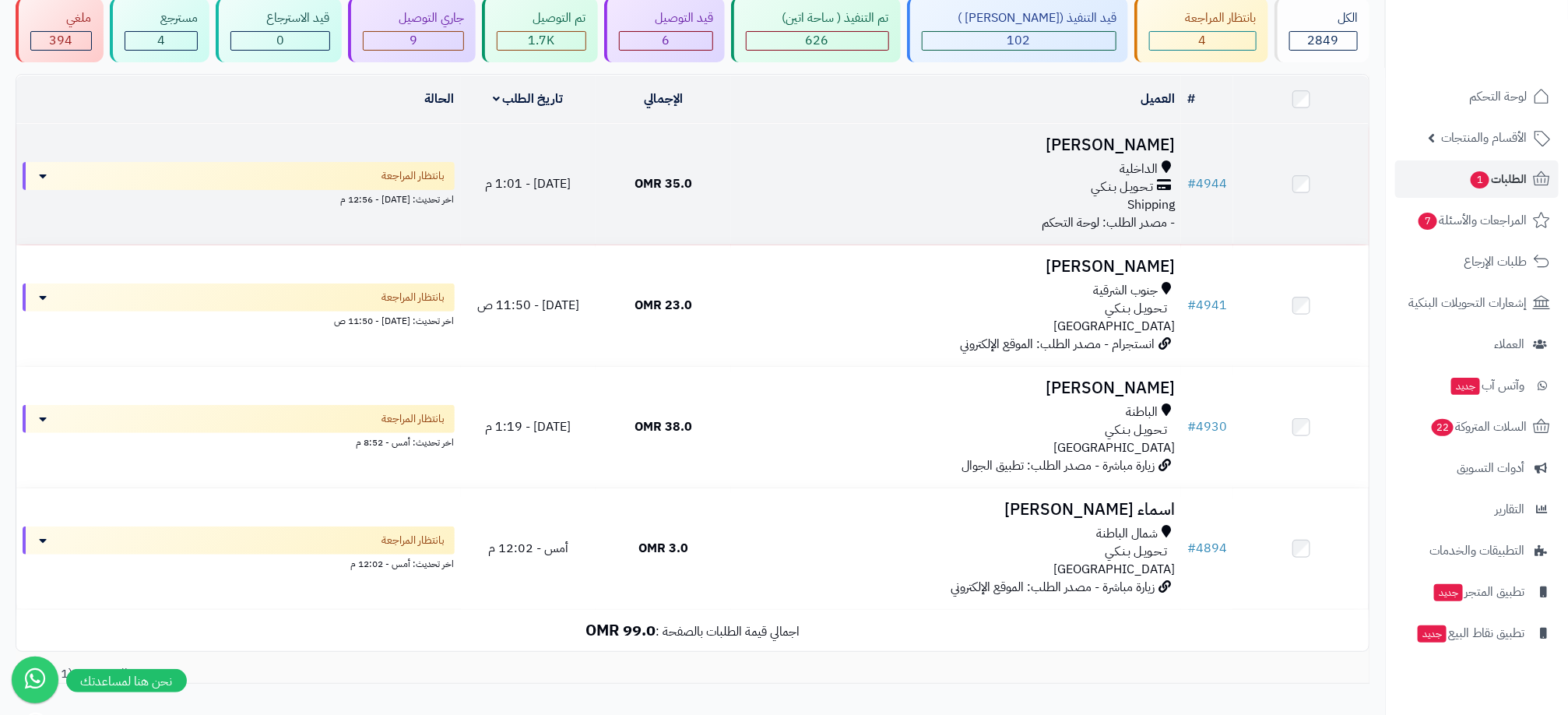
click at [1021, 192] on div "تـحـويـل بـنـكـي" at bounding box center [956, 187] width 438 height 18
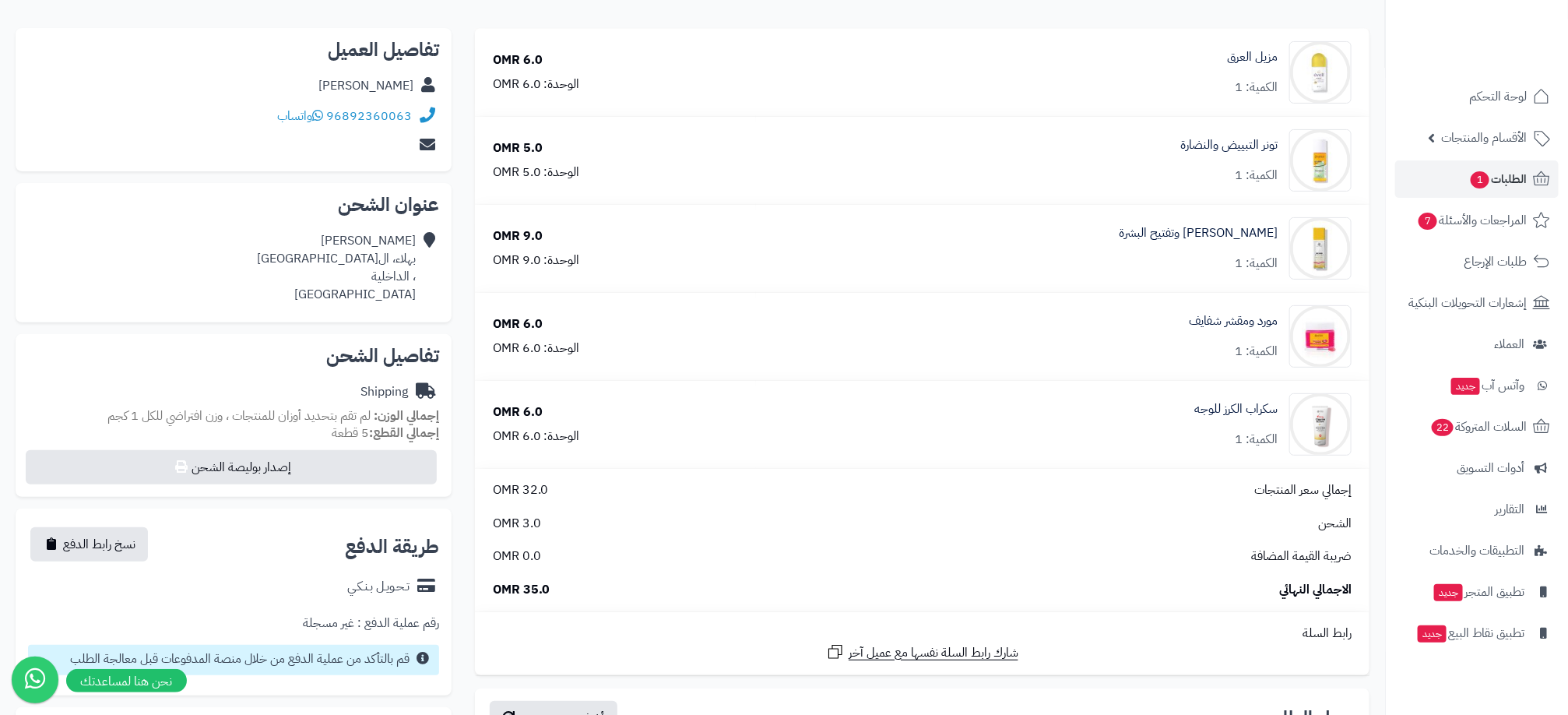
scroll to position [117, 0]
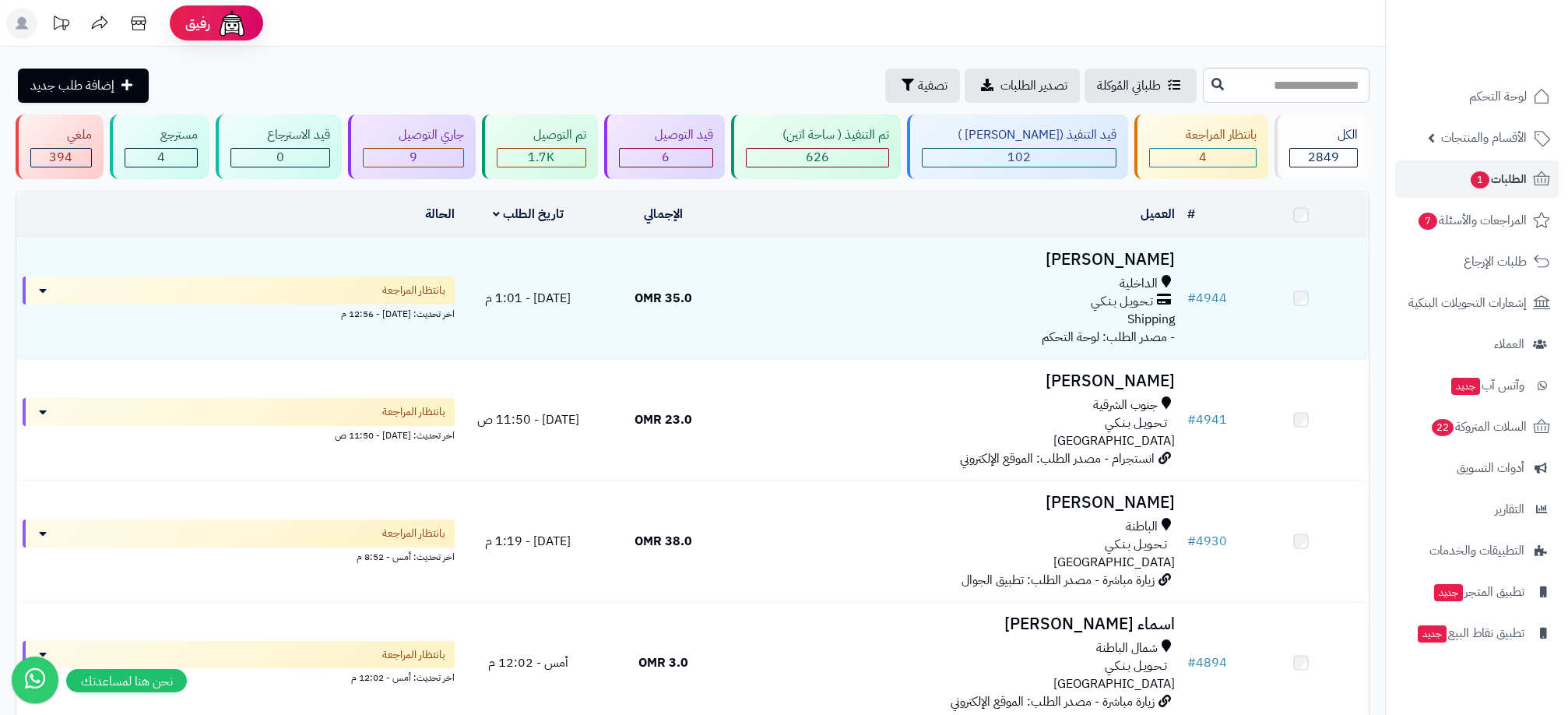
scroll to position [117, 0]
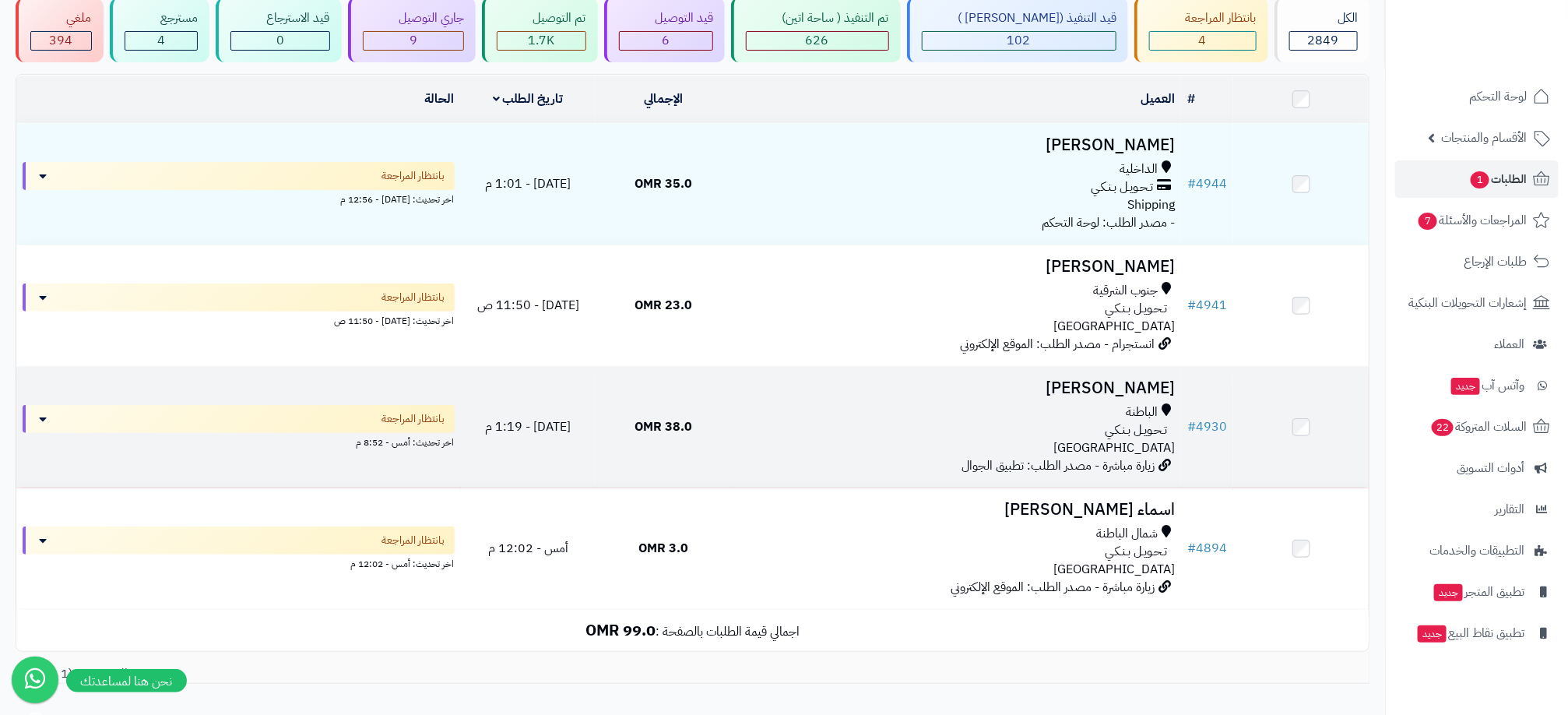
click at [1038, 435] on div "تـحـويـل بـنـكـي" at bounding box center [956, 430] width 438 height 18
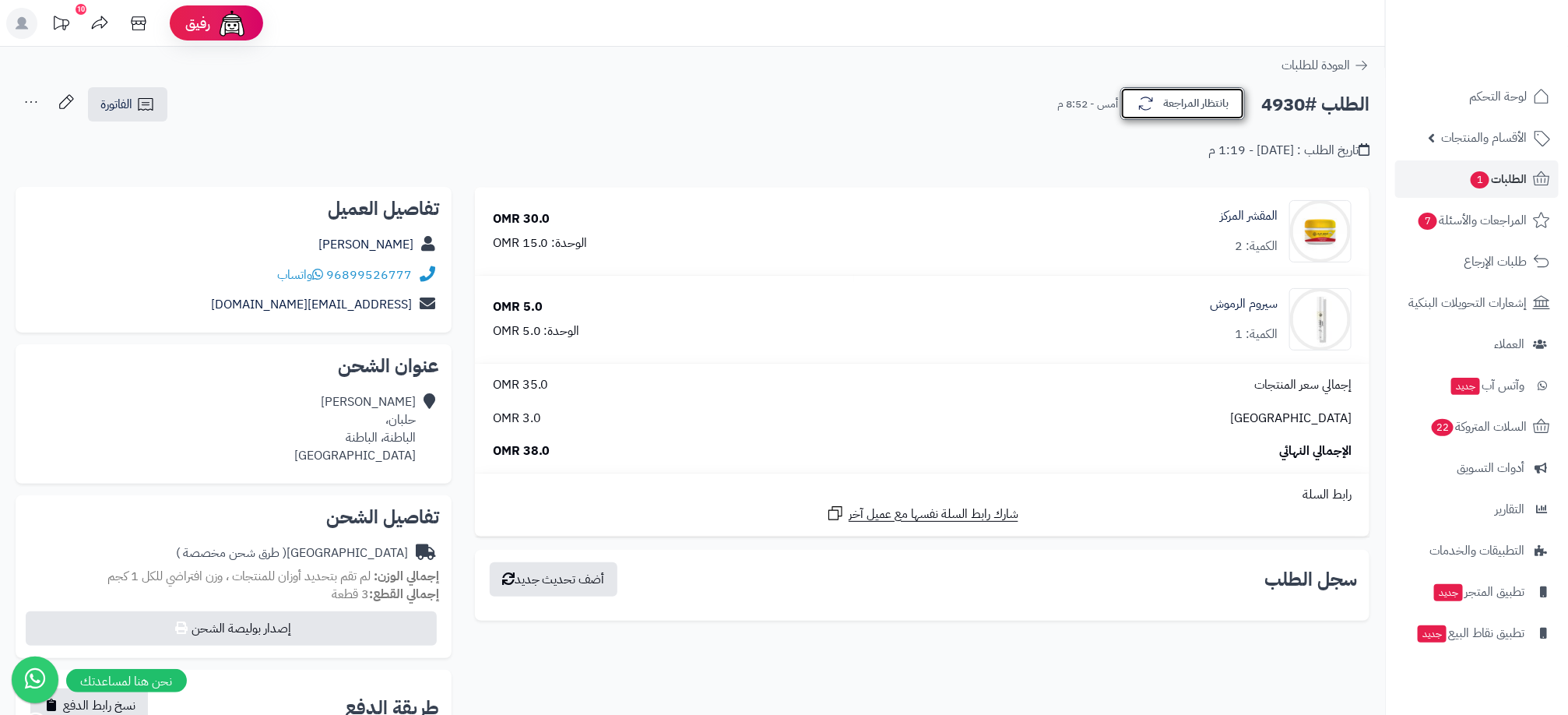
click at [1184, 104] on button "بانتظار المراجعة" at bounding box center [1182, 103] width 125 height 33
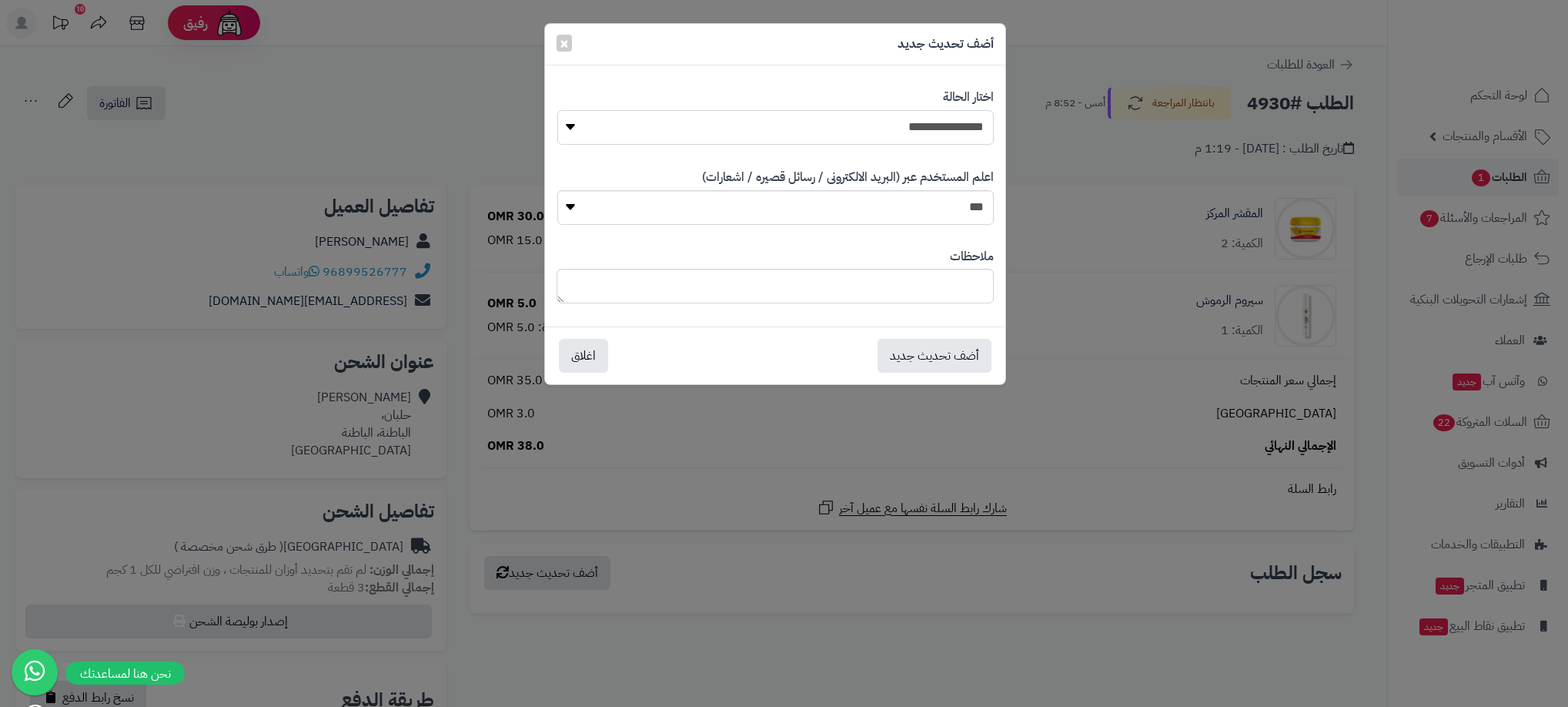
click at [919, 125] on select "**********" at bounding box center [776, 127] width 437 height 35
select select "**"
click at [558, 110] on select "**********" at bounding box center [776, 127] width 437 height 35
click at [943, 363] on button "أضف تحديث جديد" at bounding box center [934, 355] width 114 height 34
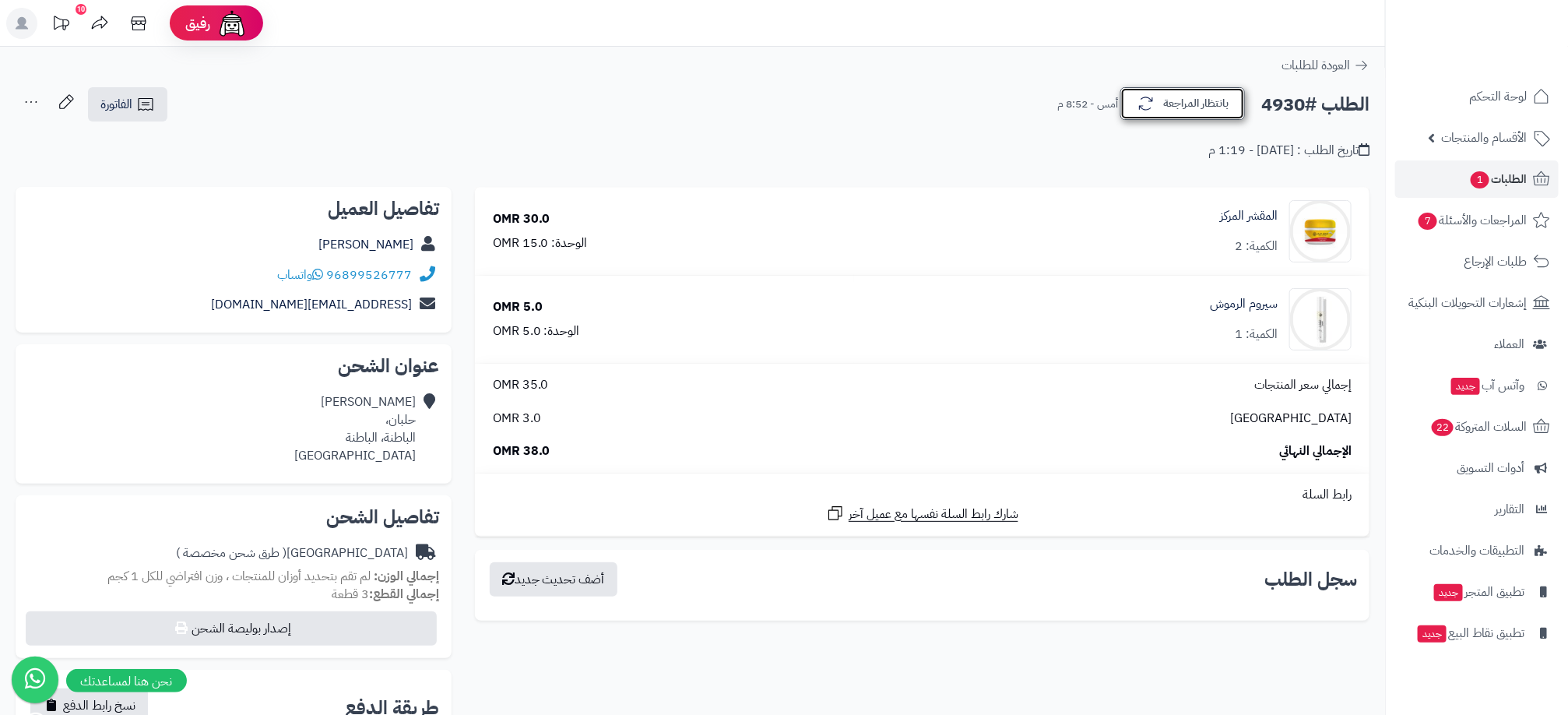
click at [1185, 99] on button "بانتظار المراجعة" at bounding box center [1182, 103] width 125 height 33
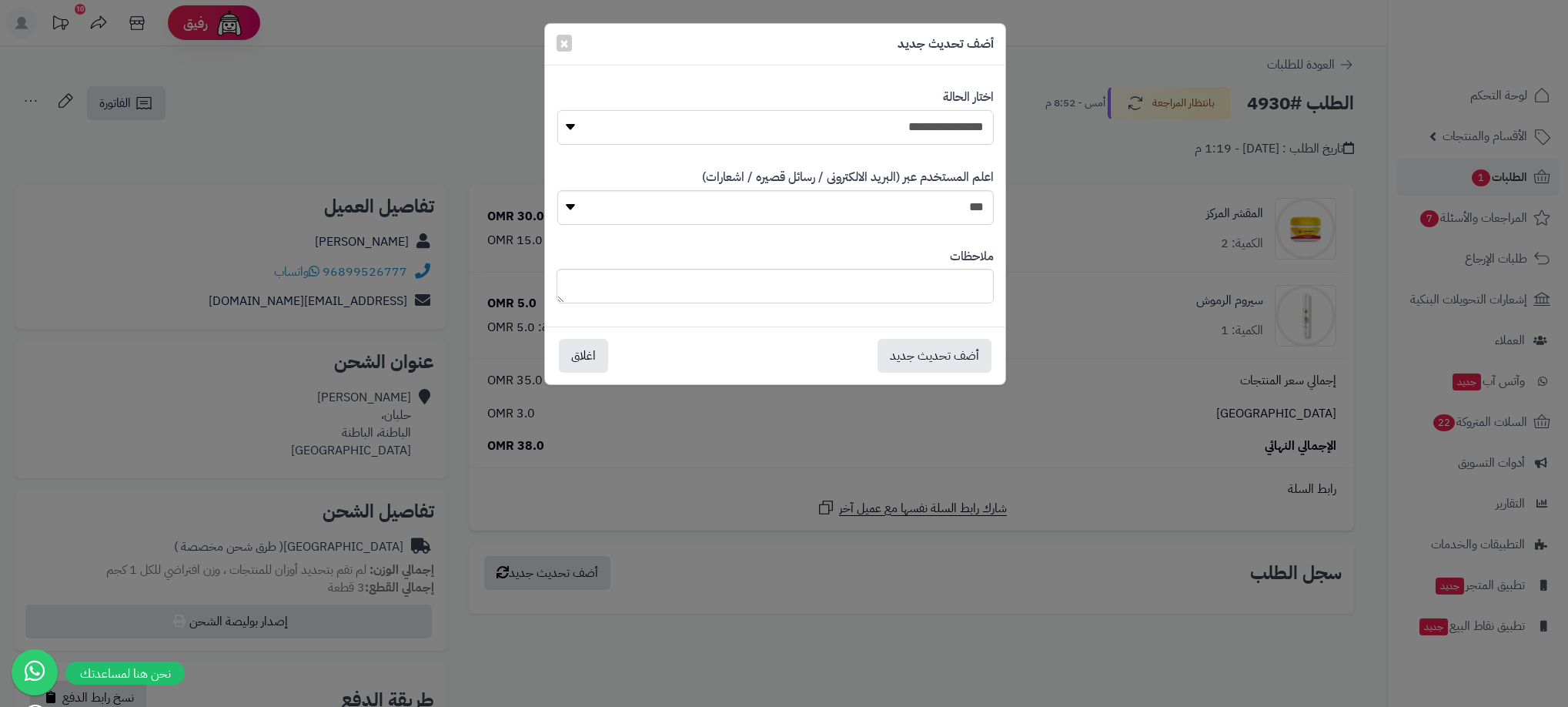
click at [943, 116] on select "**********" at bounding box center [776, 127] width 437 height 35
select select "**"
click at [558, 110] on select "**********" at bounding box center [776, 127] width 437 height 35
click at [901, 352] on button "أضف تحديث جديد" at bounding box center [934, 355] width 114 height 34
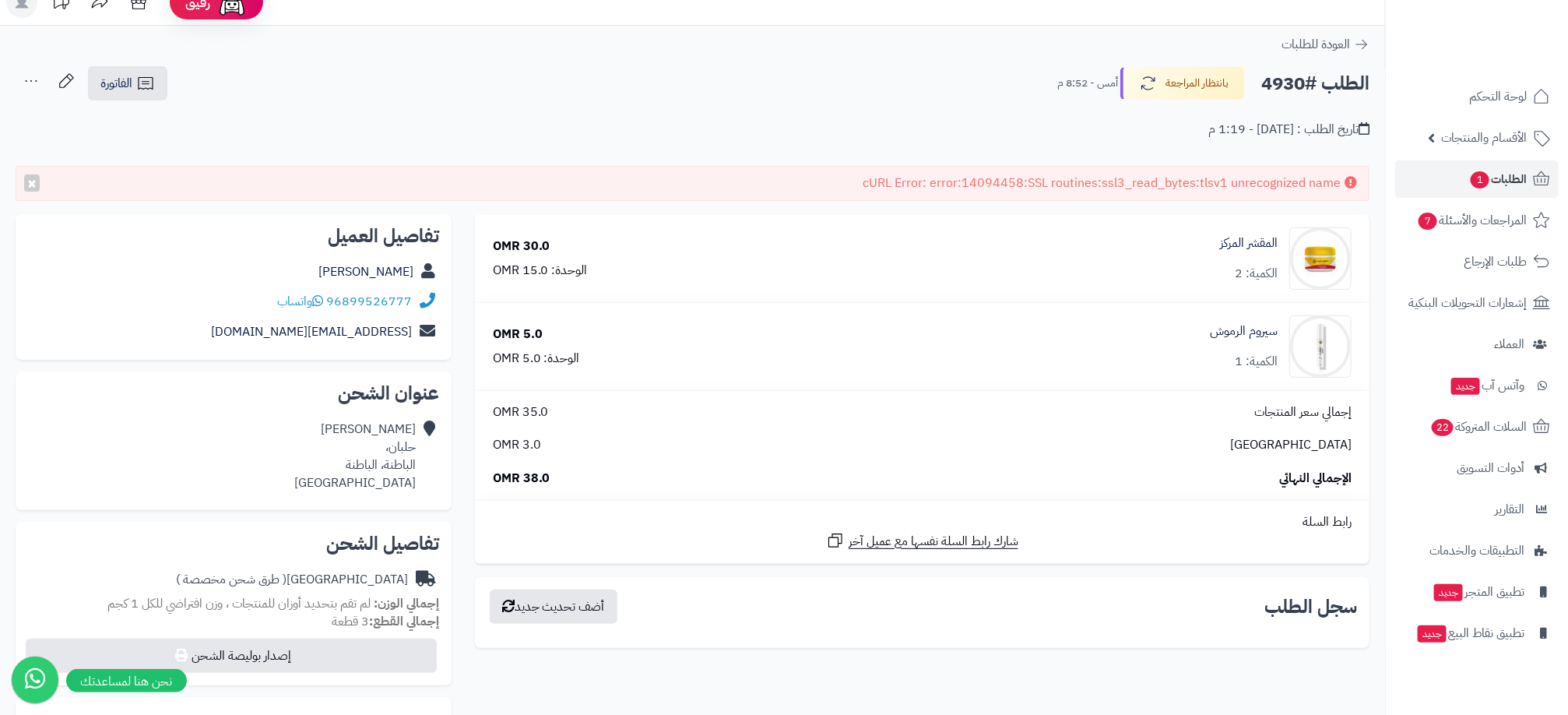
scroll to position [46, 0]
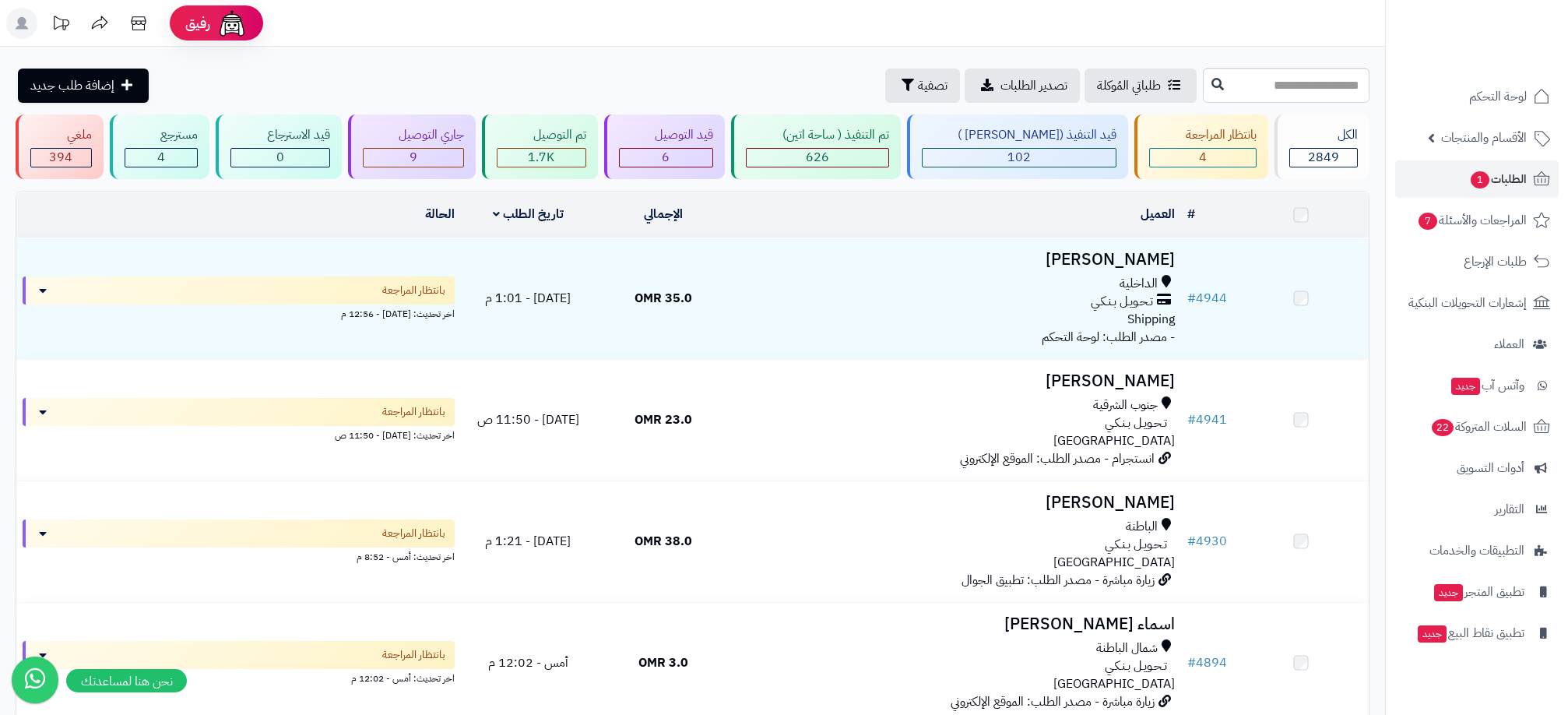
scroll to position [117, 0]
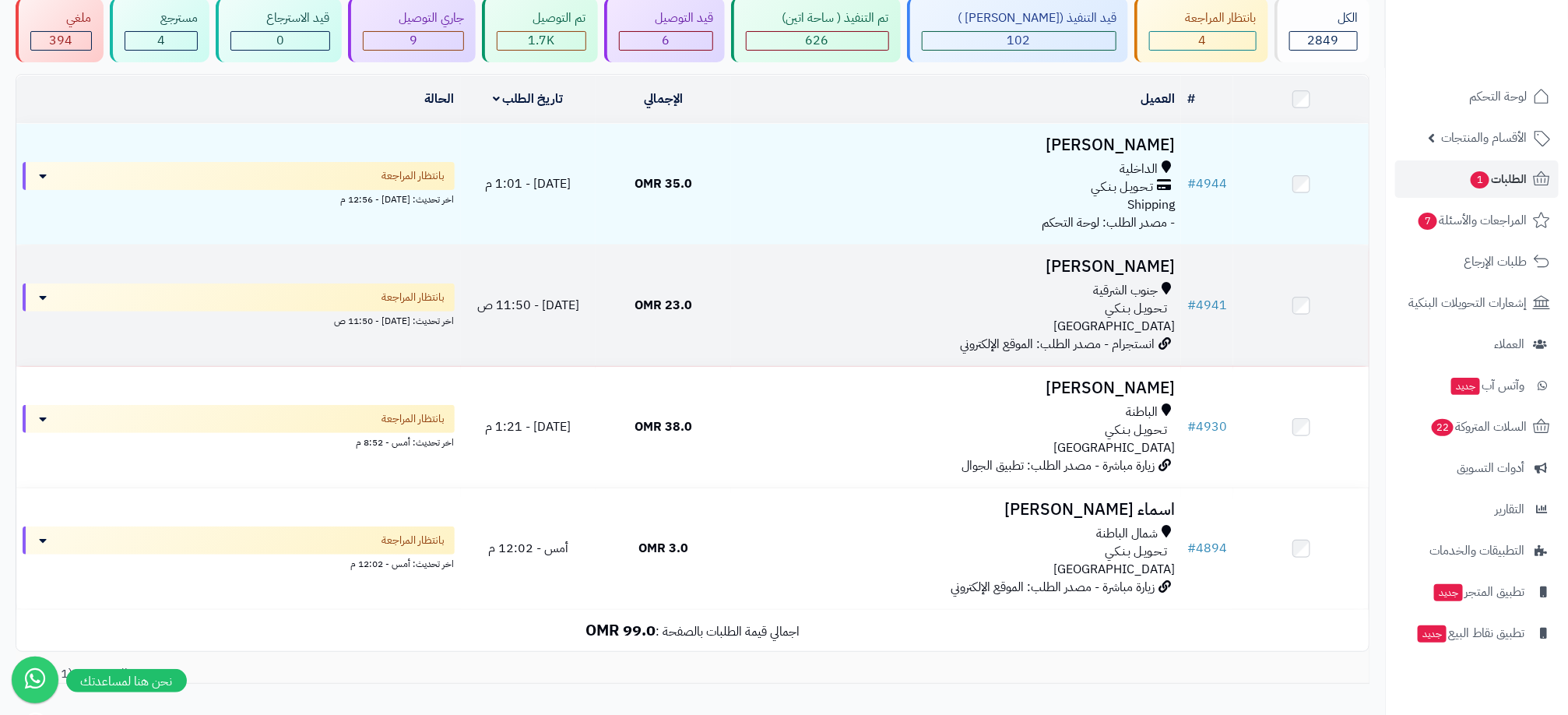
click at [986, 316] on div "جنوب الشرقية تـحـويـل بـنـكـي [GEOGRAPHIC_DATA]" at bounding box center [956, 308] width 438 height 54
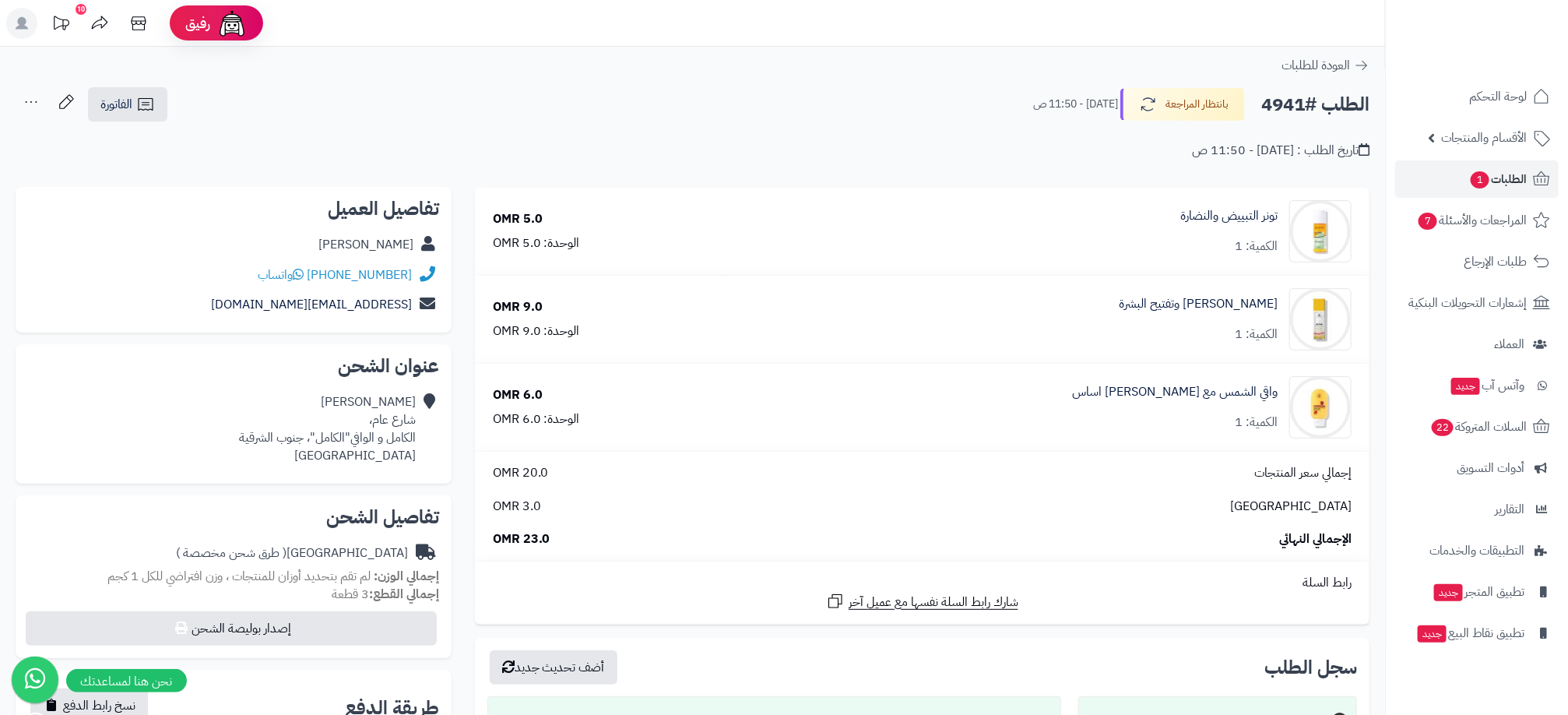
click at [200, 138] on div "تاريخ الطلب : [DATE] - 11:50 ص" at bounding box center [692, 141] width 1354 height 37
drag, startPoint x: 43, startPoint y: 0, endPoint x: 680, endPoint y: 136, distance: 651.4
click at [680, 136] on div "تاريخ الطلب : [DATE] - 11:50 ص" at bounding box center [692, 141] width 1354 height 37
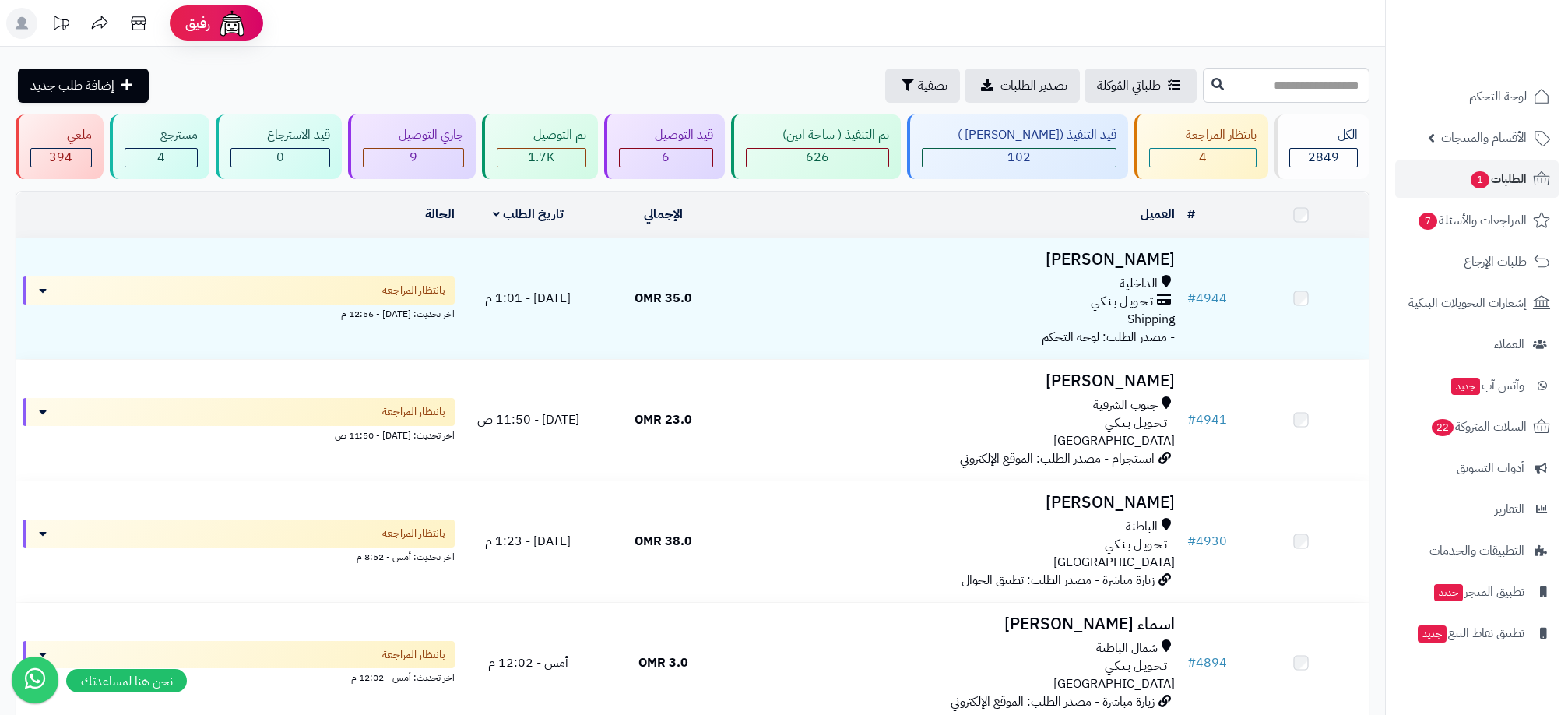
scroll to position [117, 0]
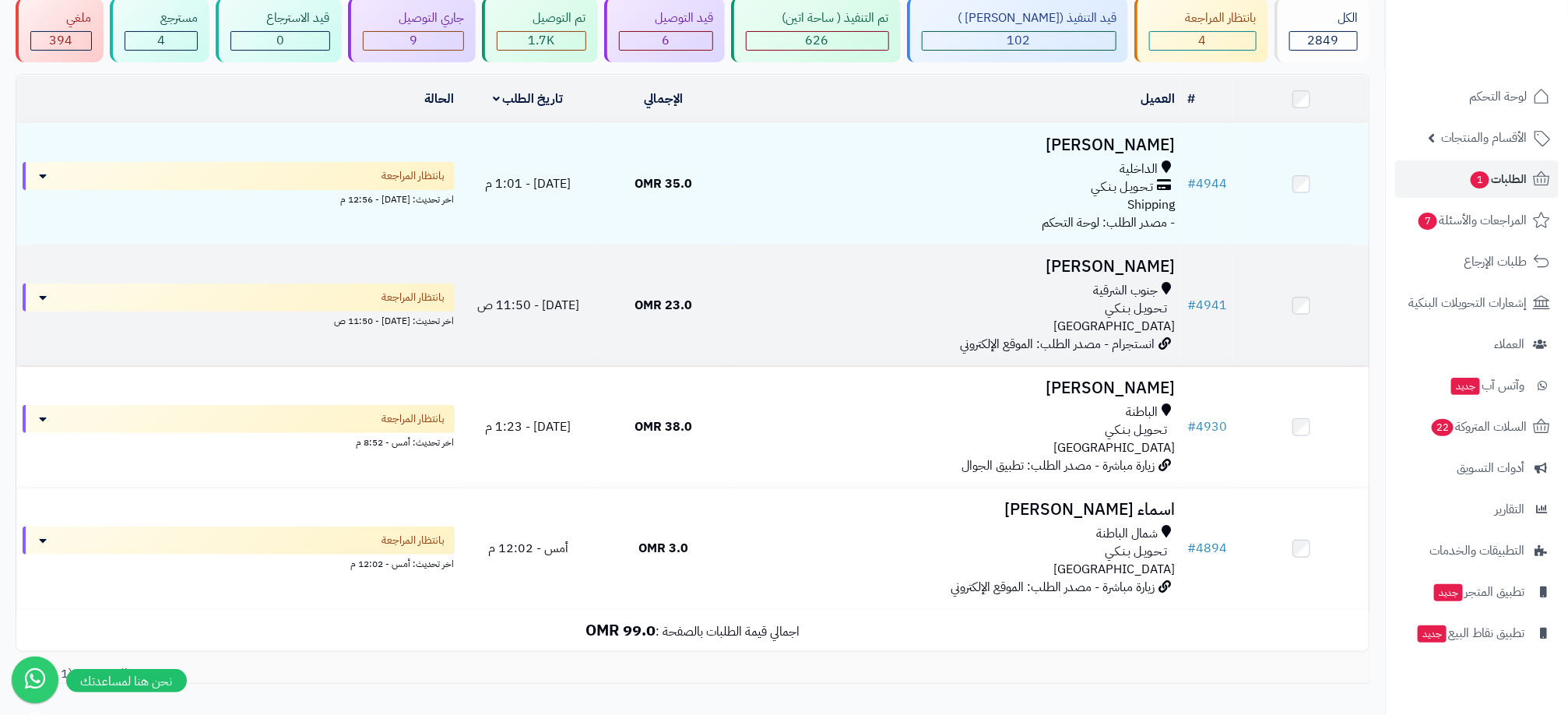
click at [1021, 290] on div "جنوب الشرقية" at bounding box center [956, 291] width 438 height 18
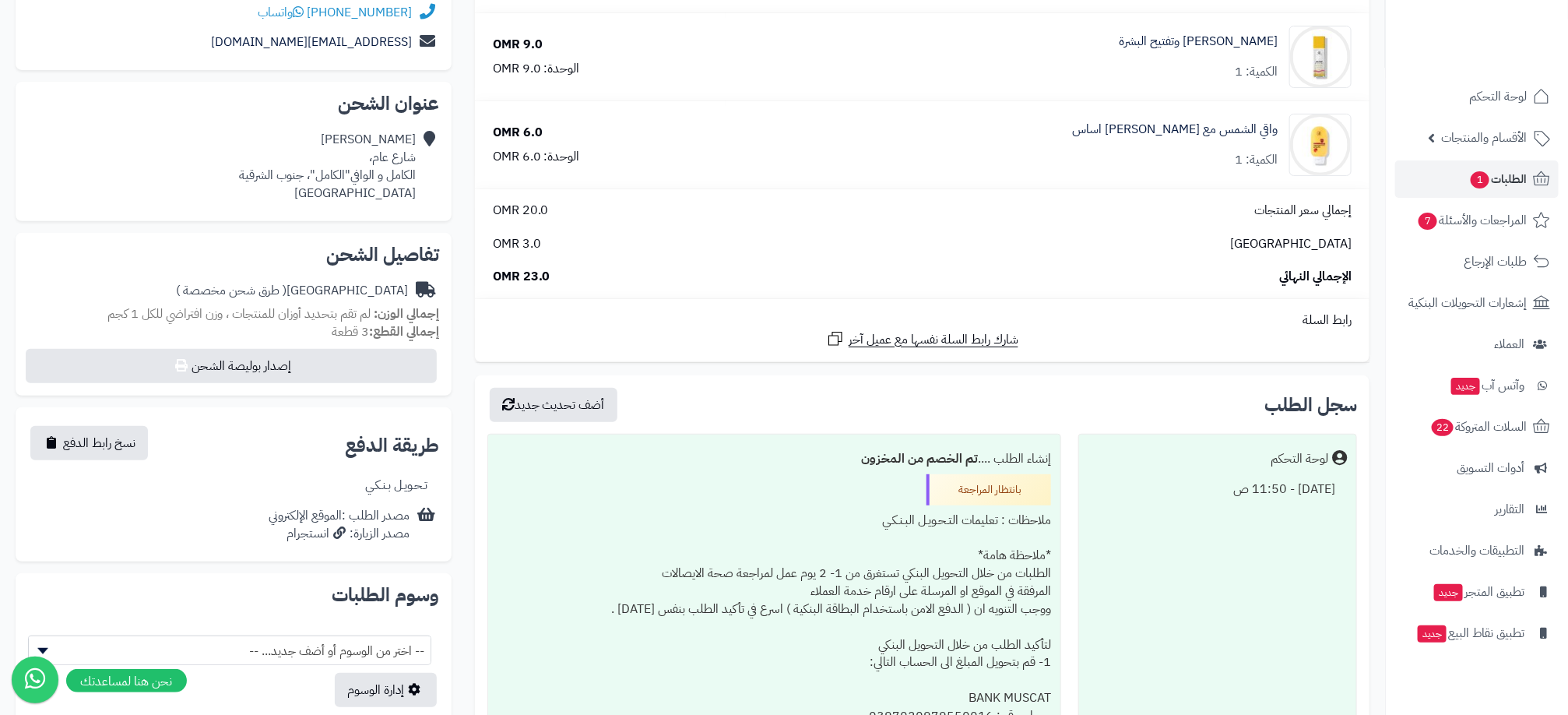
scroll to position [351, 0]
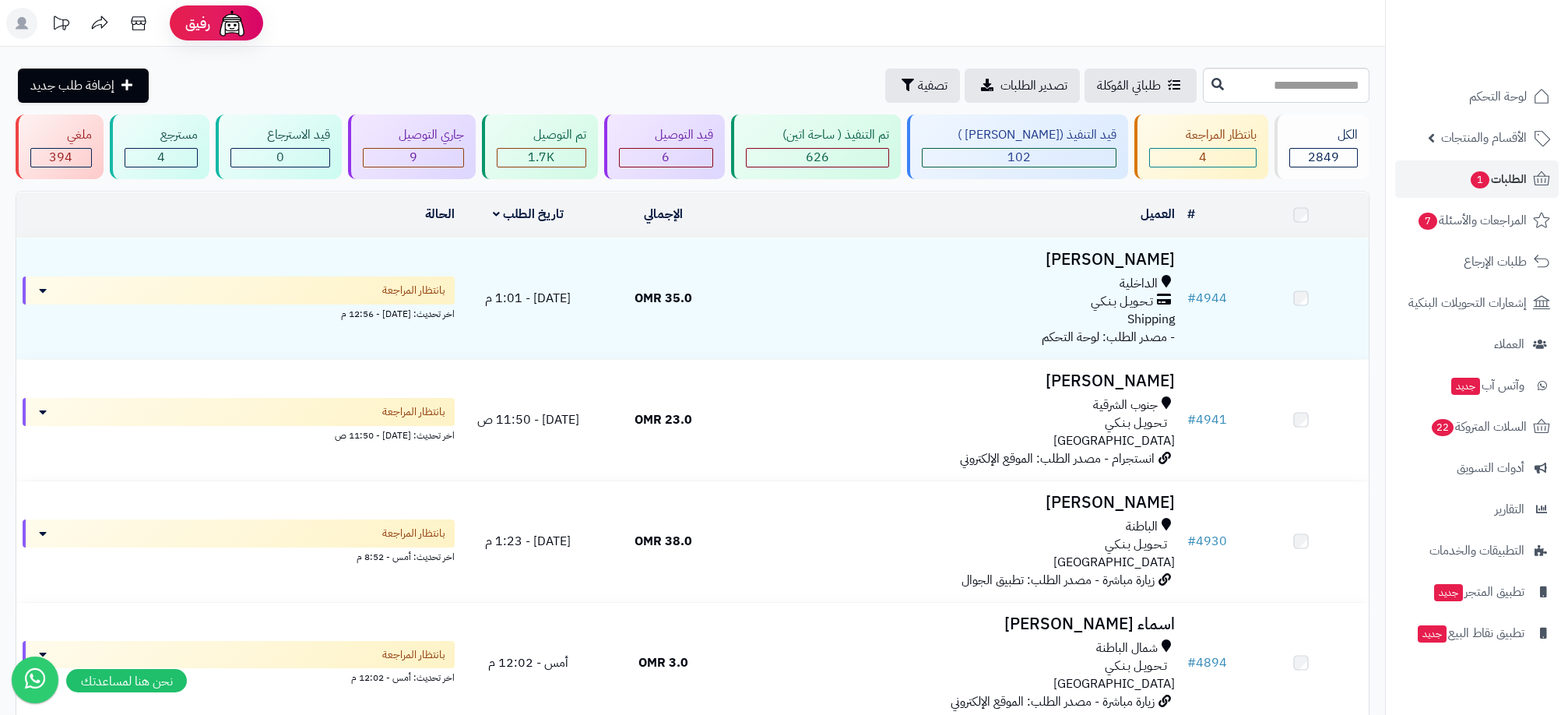
scroll to position [117, 0]
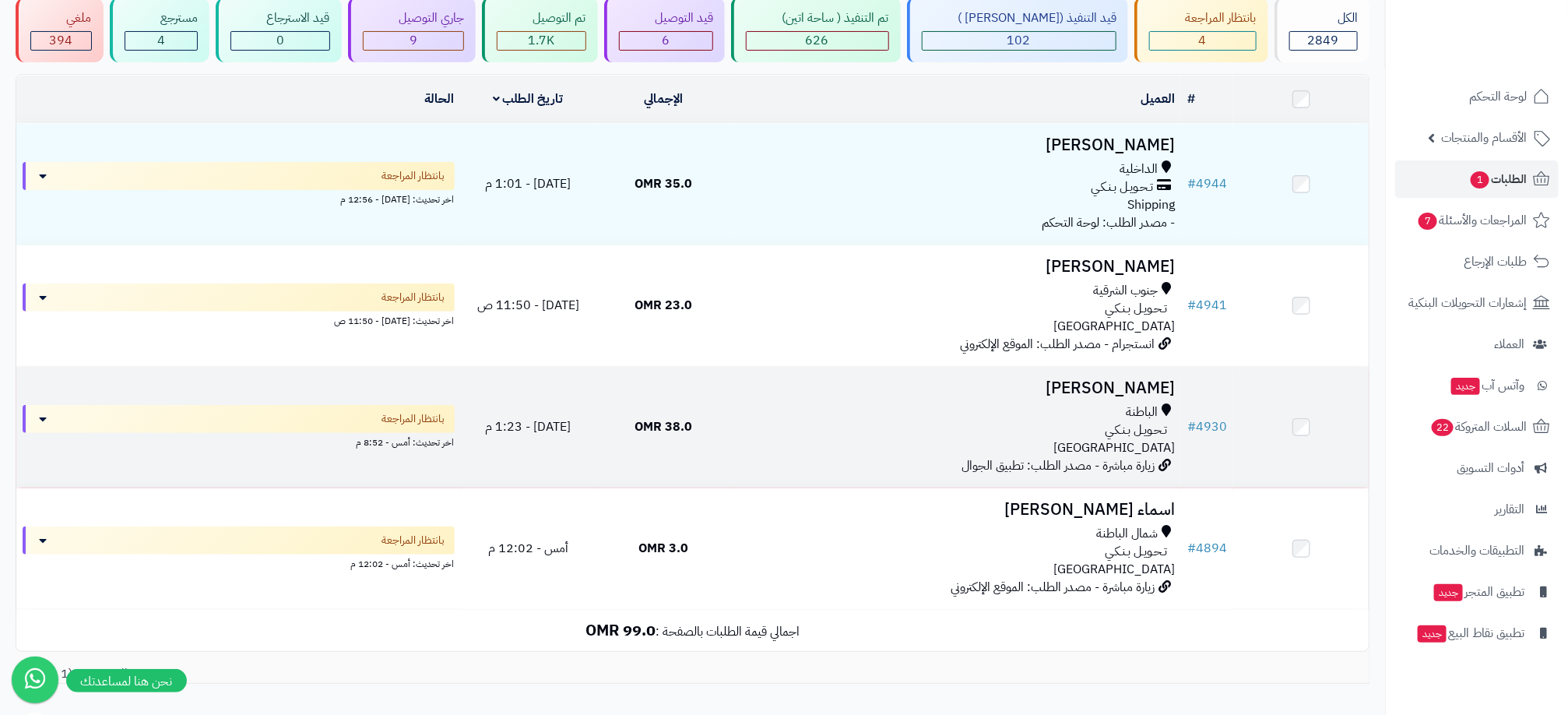
click at [916, 423] on div "تـحـويـل بـنـكـي" at bounding box center [956, 430] width 438 height 18
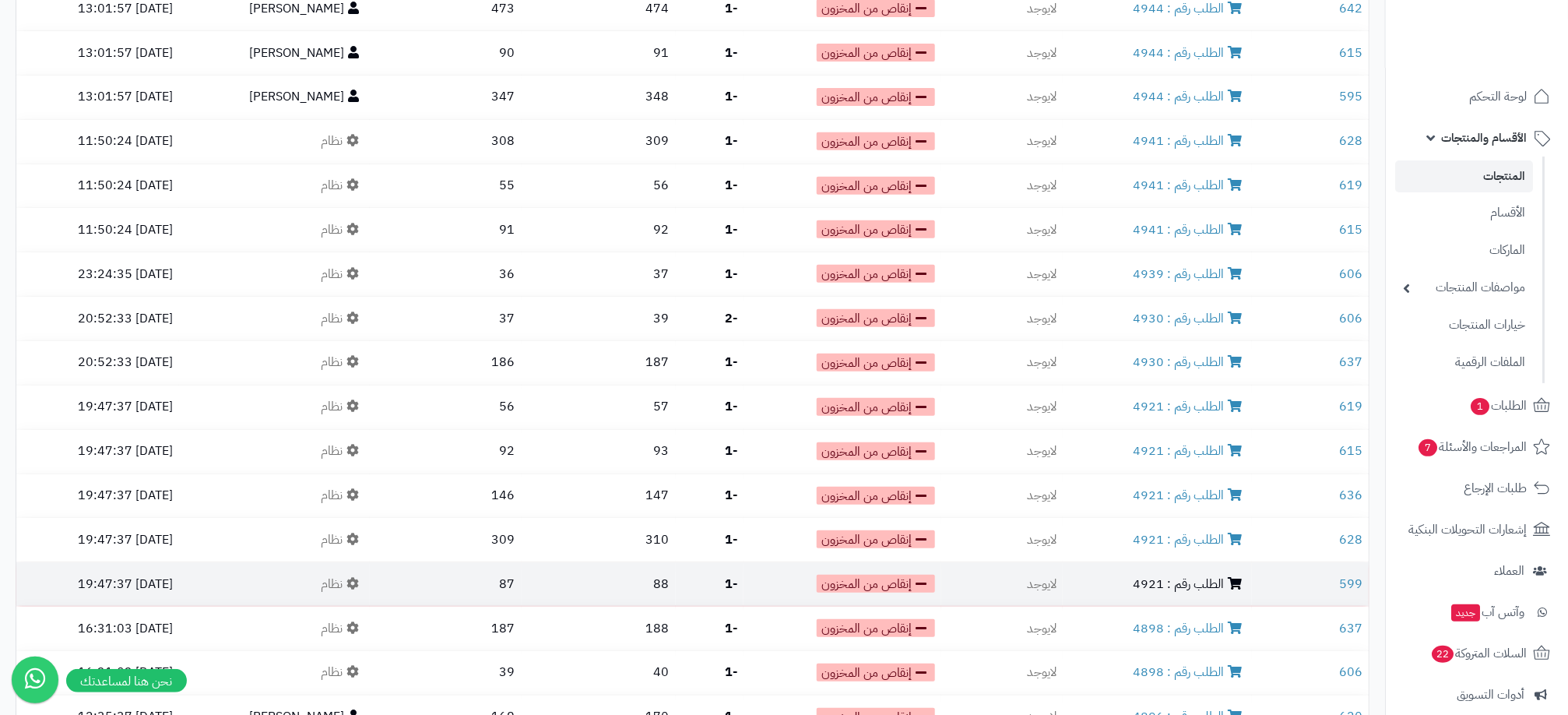
scroll to position [233, 0]
